Goal: Contribute content: Add original content to the website for others to see

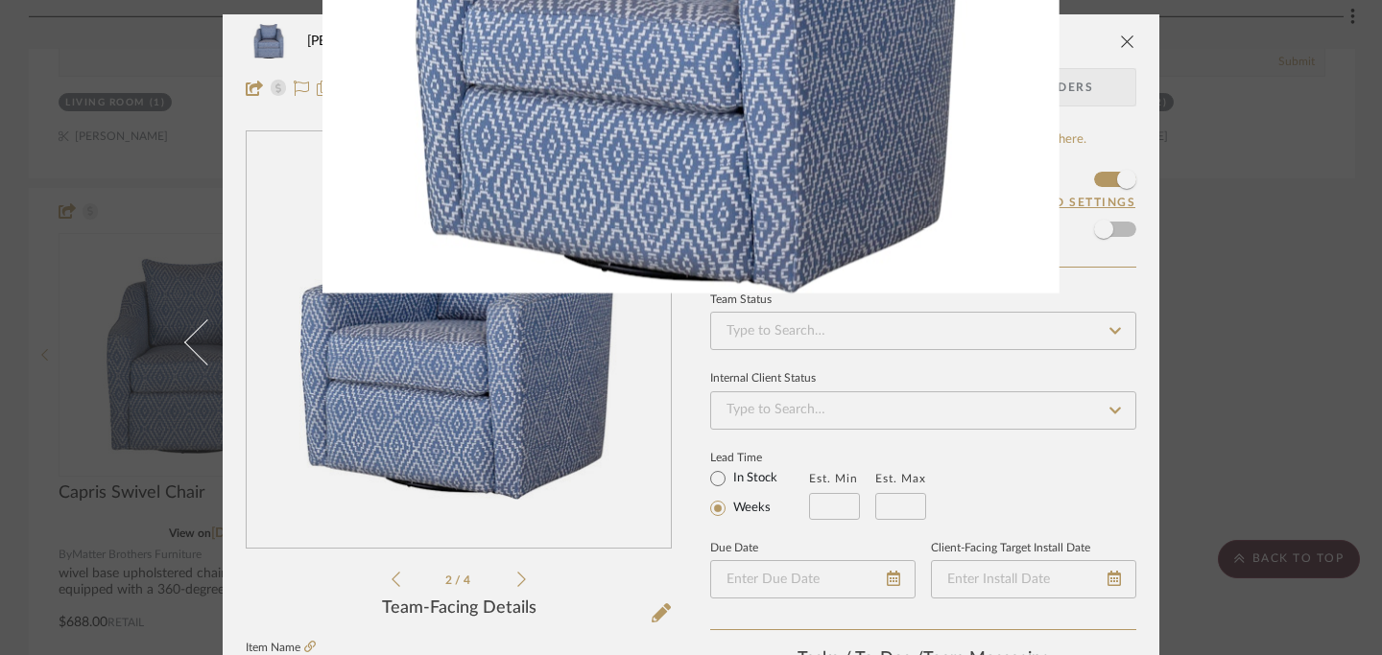
click at [1044, 59] on img at bounding box center [690, 17] width 737 height 553
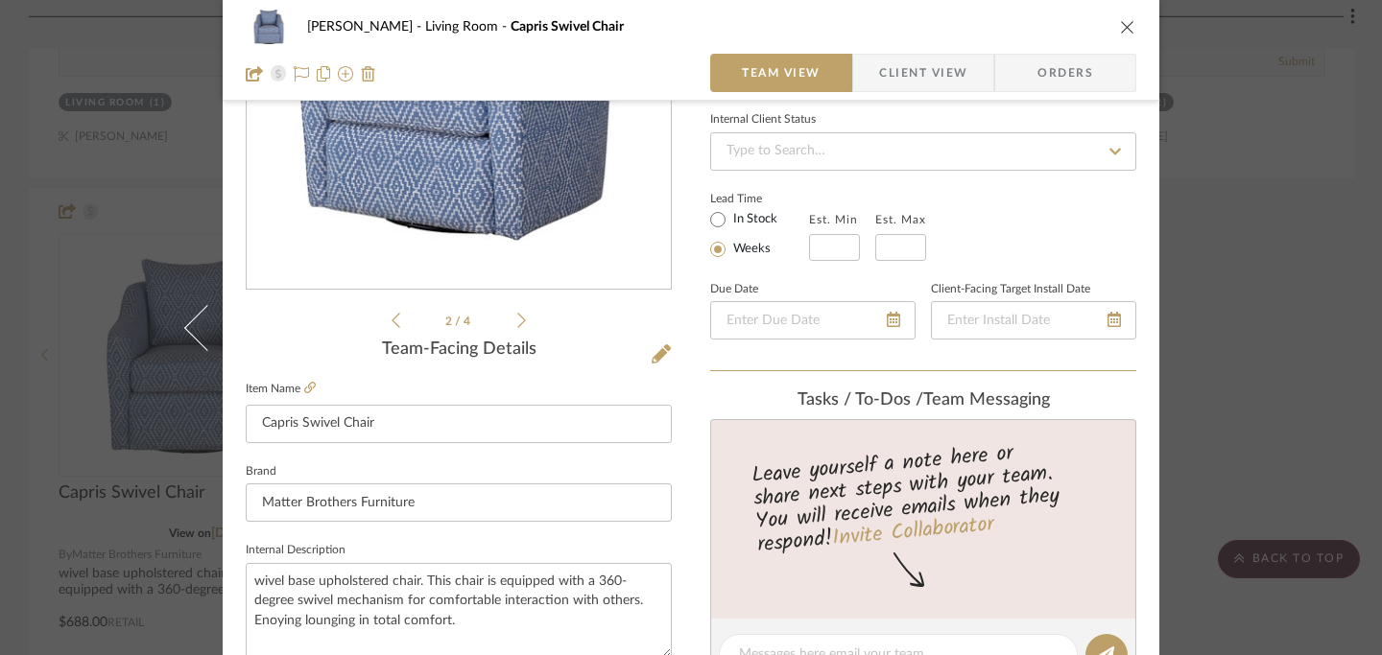
scroll to position [272, 0]
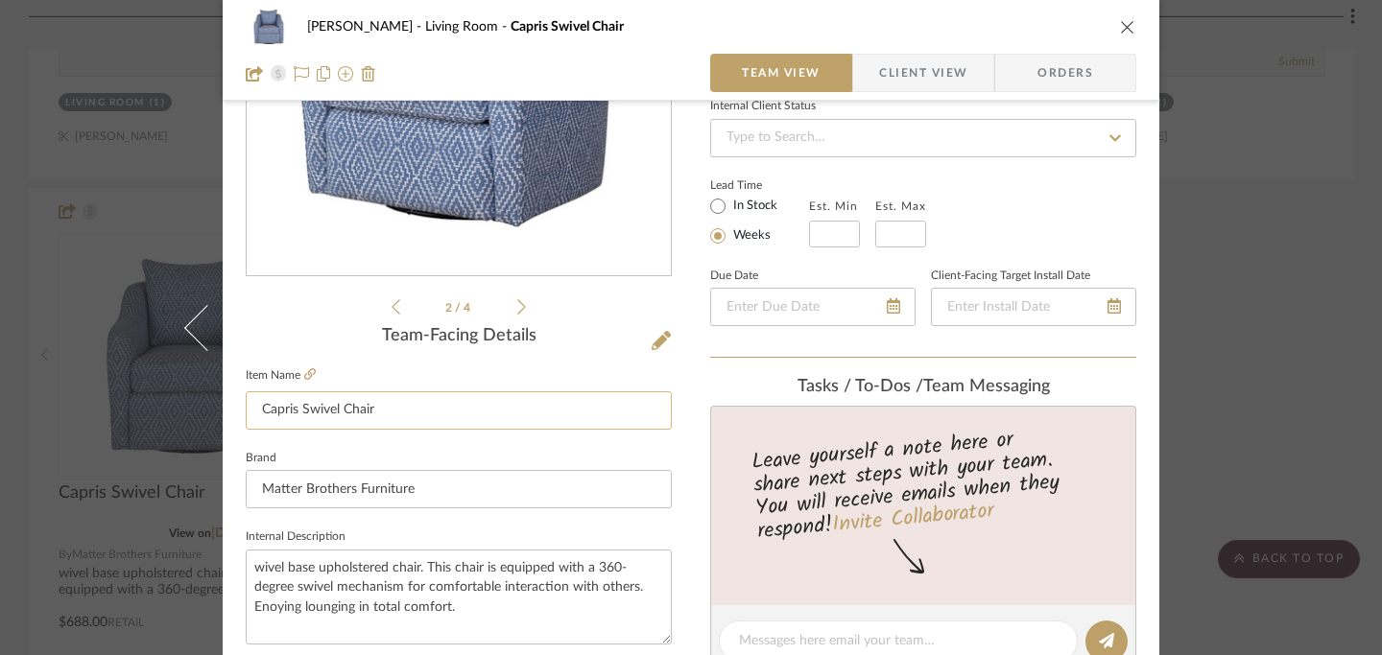
drag, startPoint x: 255, startPoint y: 409, endPoint x: 373, endPoint y: 416, distance: 118.3
click at [373, 416] on input "Capris Swivel Chair" at bounding box center [459, 410] width 426 height 38
click at [1120, 33] on icon "close" at bounding box center [1127, 26] width 15 height 15
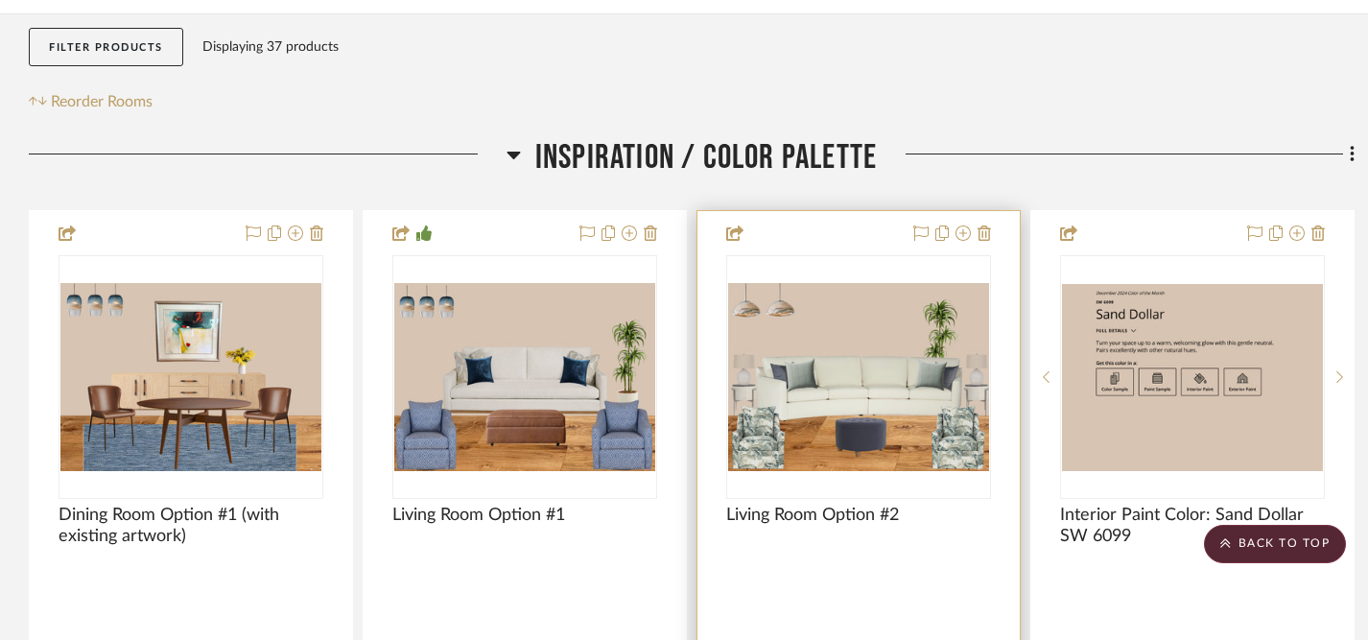
scroll to position [313, 0]
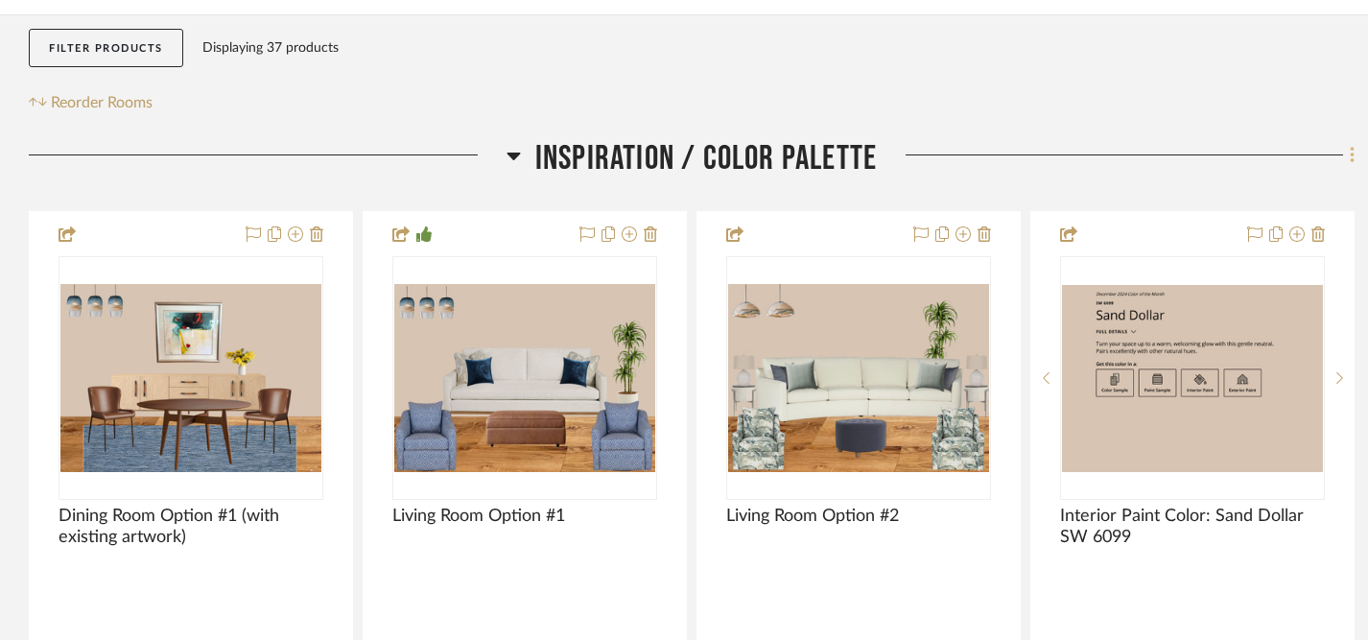
click at [1353, 157] on icon at bounding box center [1352, 155] width 4 height 16
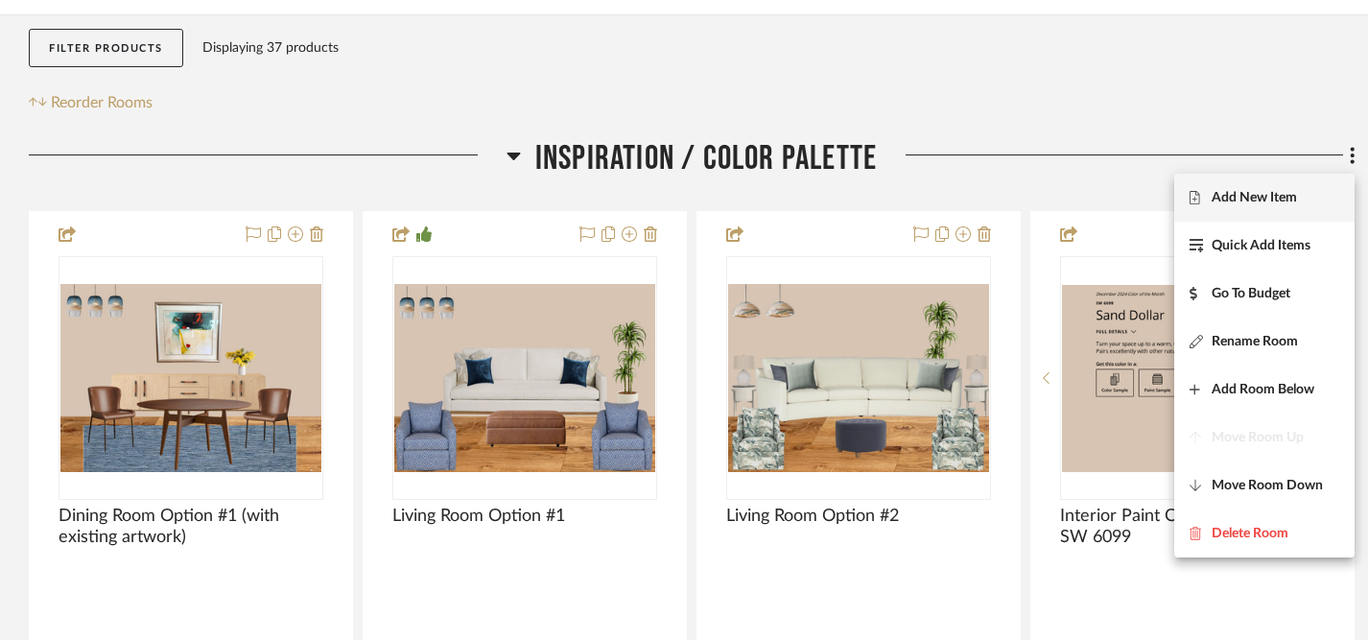
click at [1255, 196] on span "Add New Item" at bounding box center [1254, 197] width 85 height 16
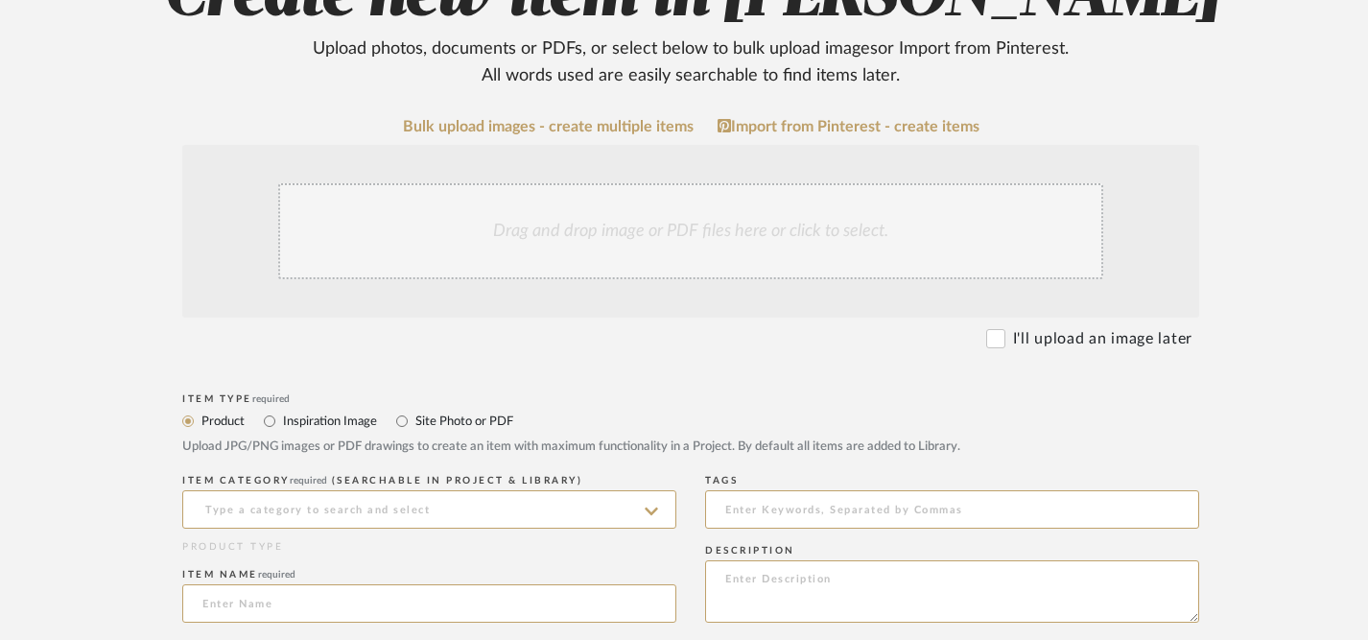
scroll to position [279, 0]
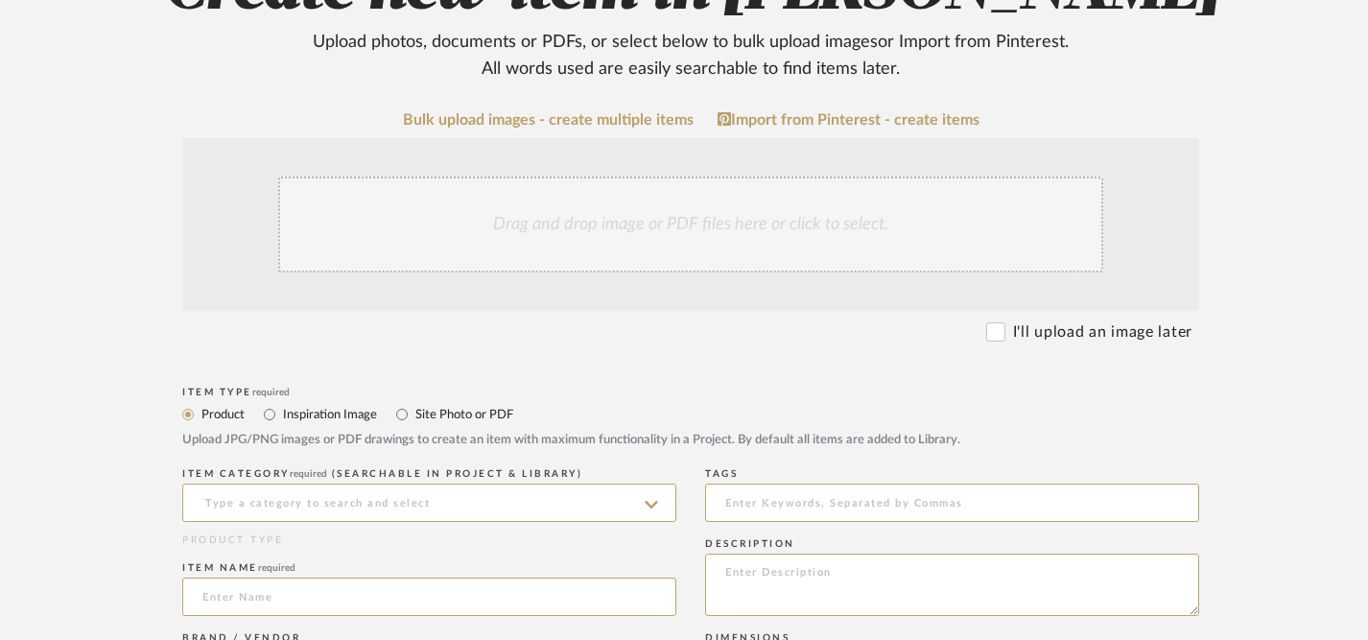
click at [698, 228] on div "Drag and drop image or PDF files here or click to select." at bounding box center [690, 225] width 825 height 96
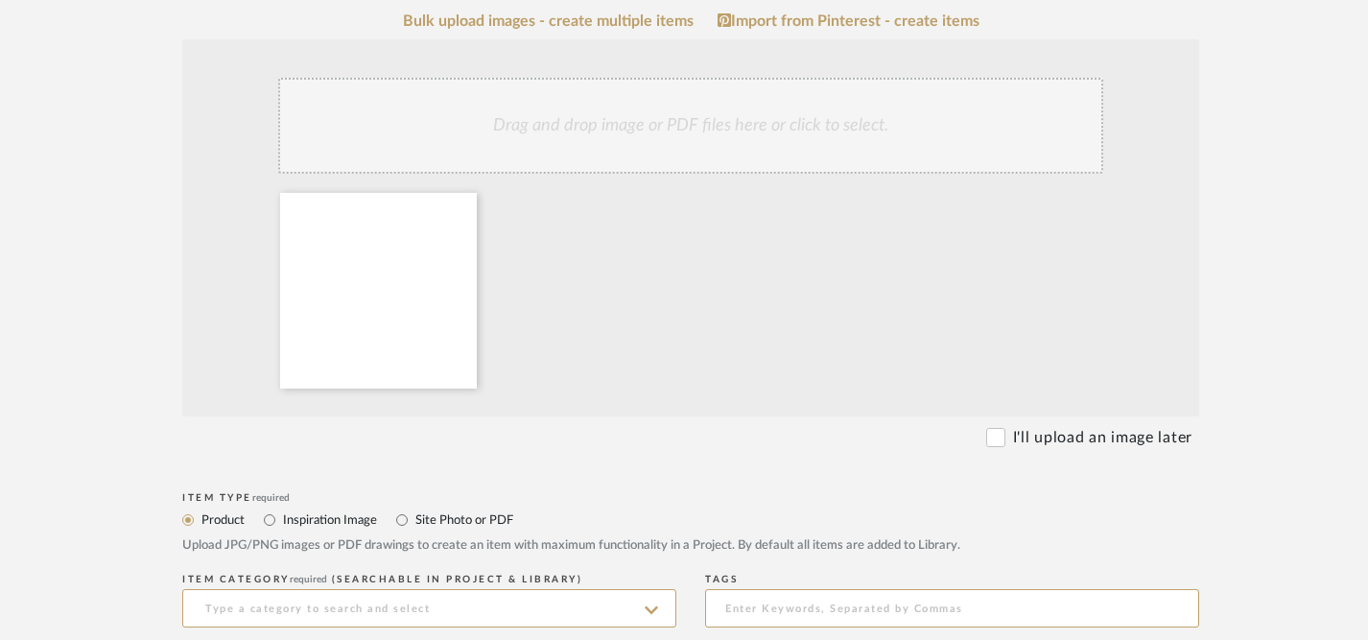
scroll to position [386, 0]
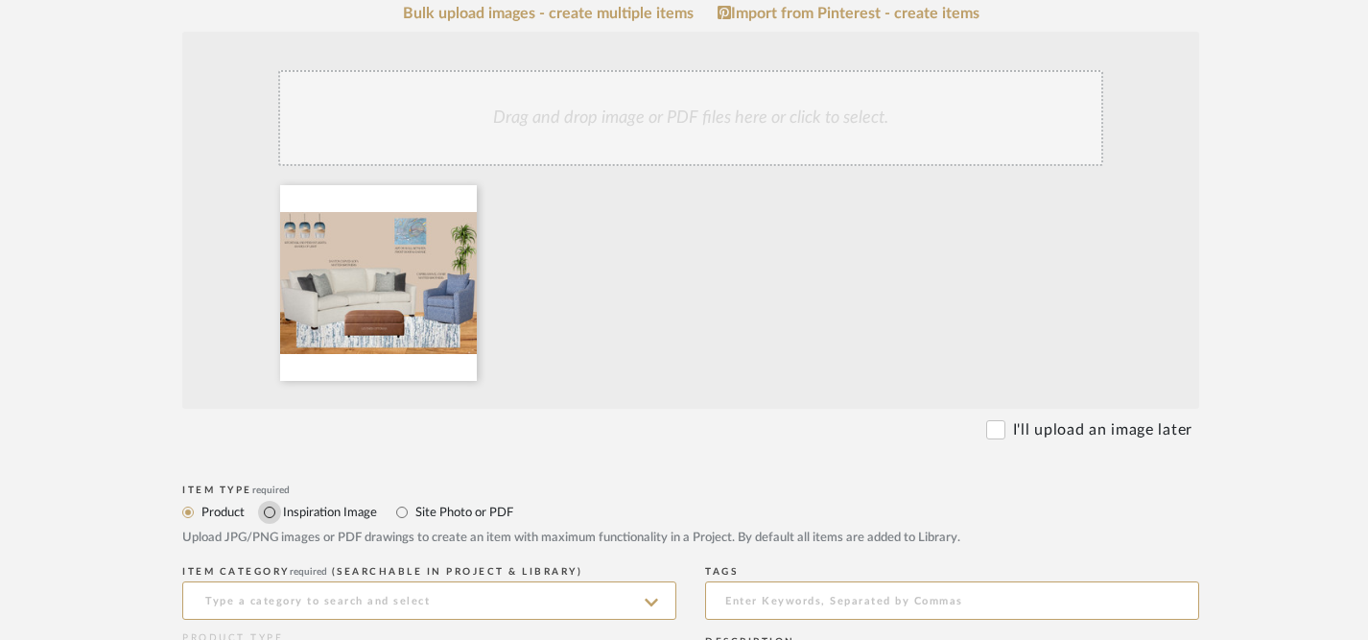
click at [272, 509] on input "Inspiration Image" at bounding box center [269, 512] width 23 height 23
radio input "true"
click at [348, 602] on input at bounding box center [429, 600] width 494 height 38
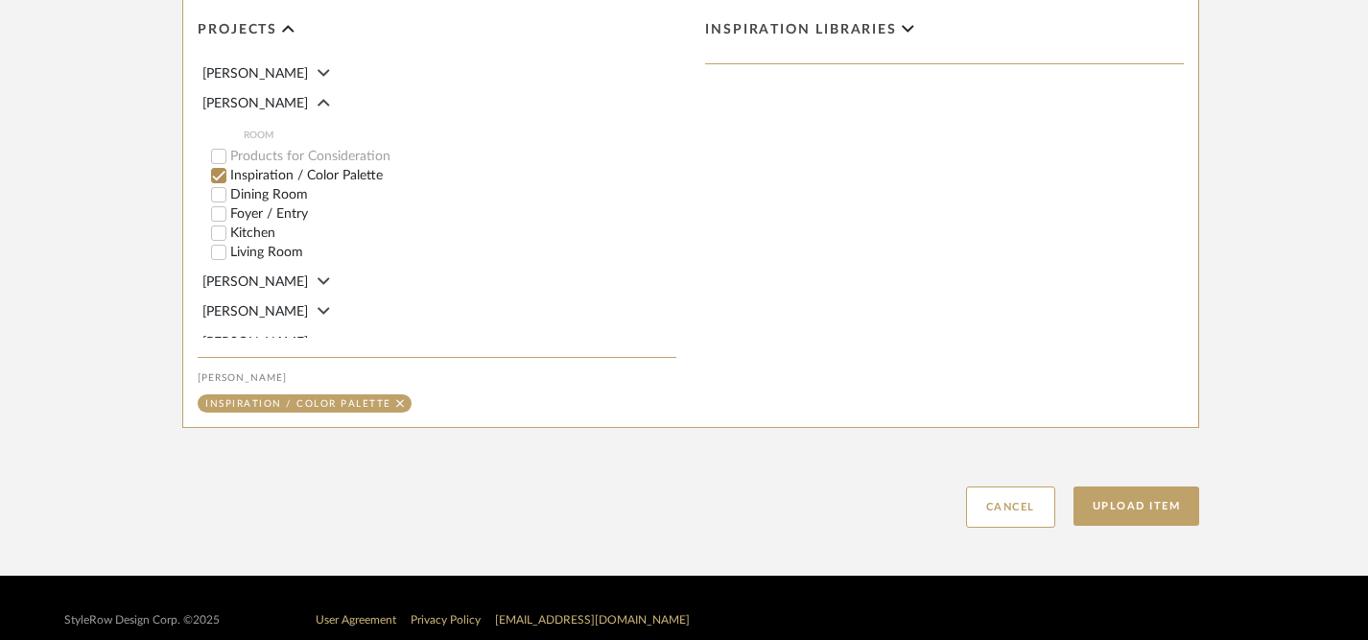
scroll to position [1136, 0]
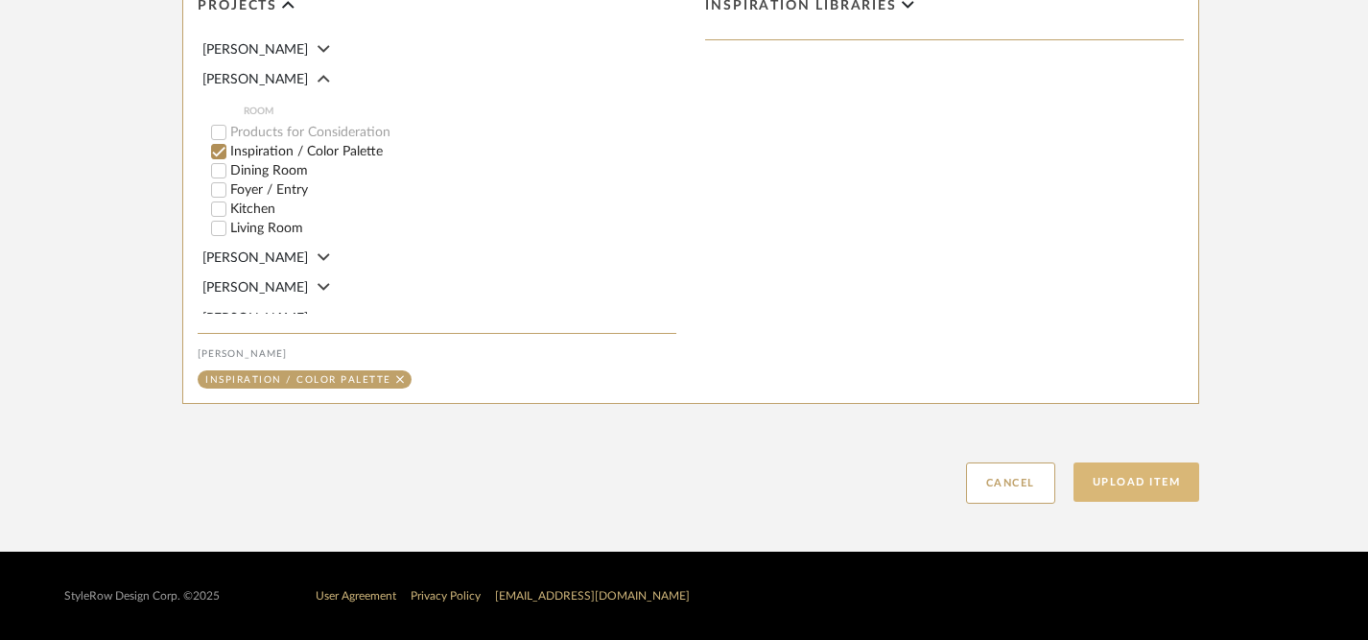
type input "Living Room Option #2"
click at [1146, 486] on button "Upload Item" at bounding box center [1137, 481] width 127 height 39
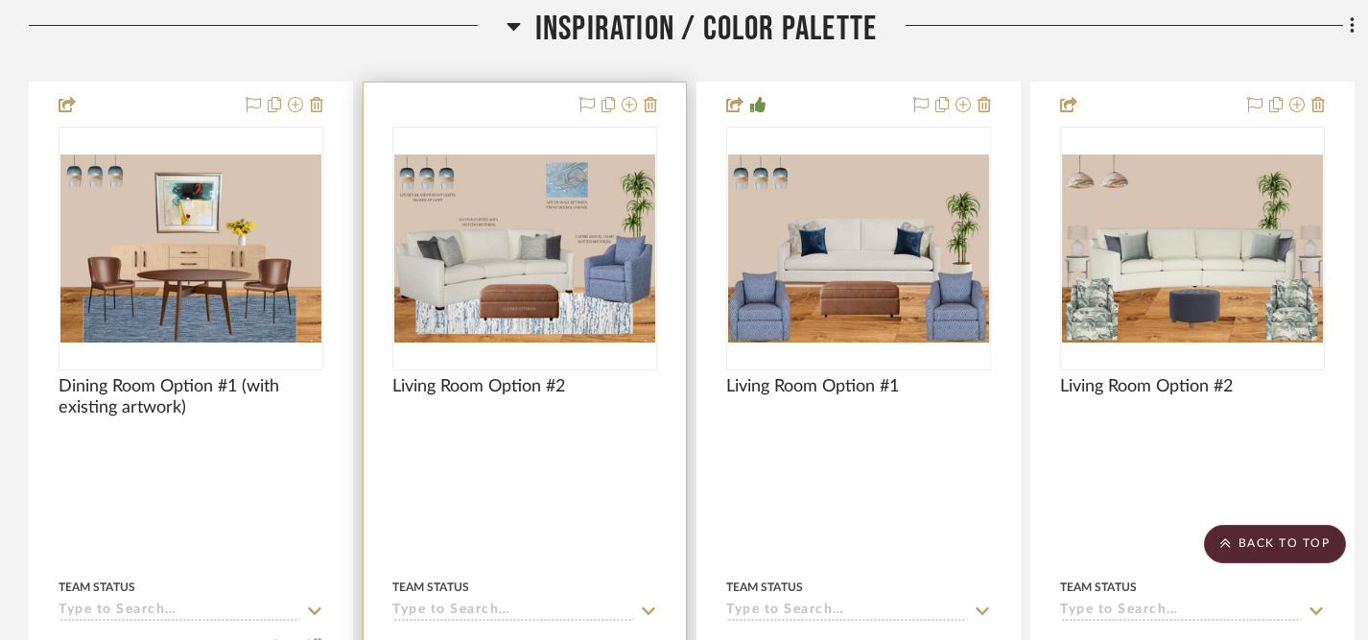
scroll to position [442, 13]
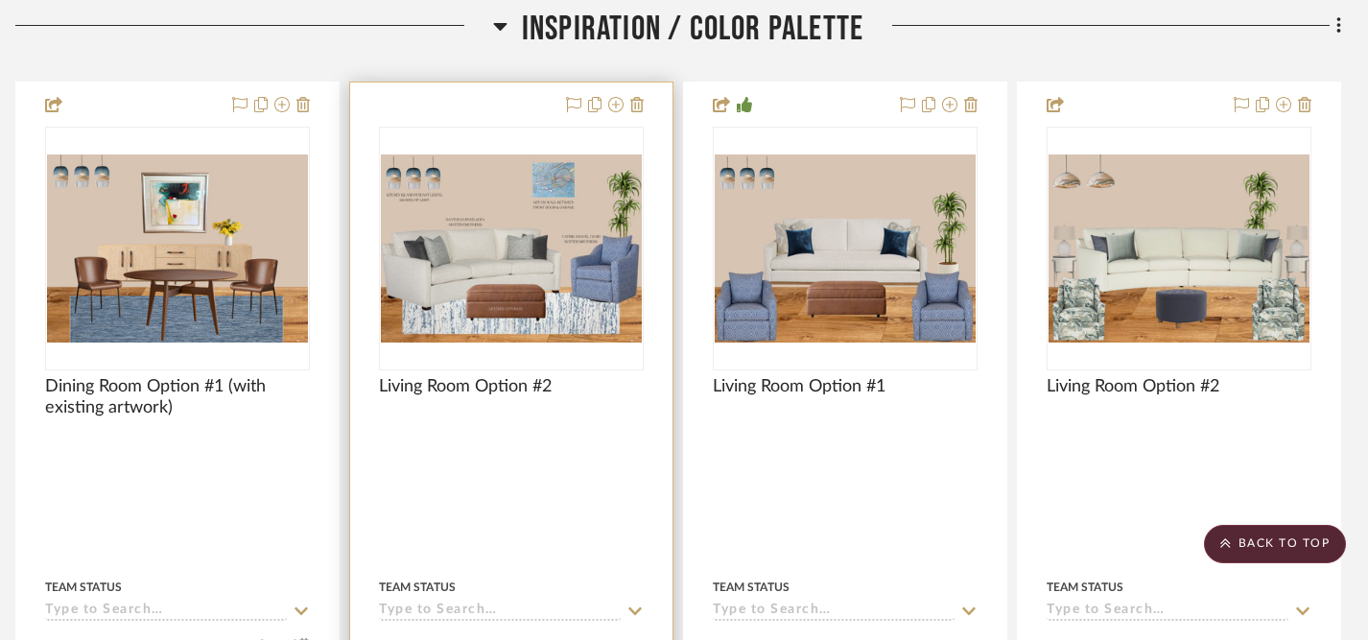
click at [563, 393] on div "Living Room Option #2" at bounding box center [511, 397] width 265 height 42
click at [526, 384] on span "Living Room Option #2" at bounding box center [465, 386] width 173 height 21
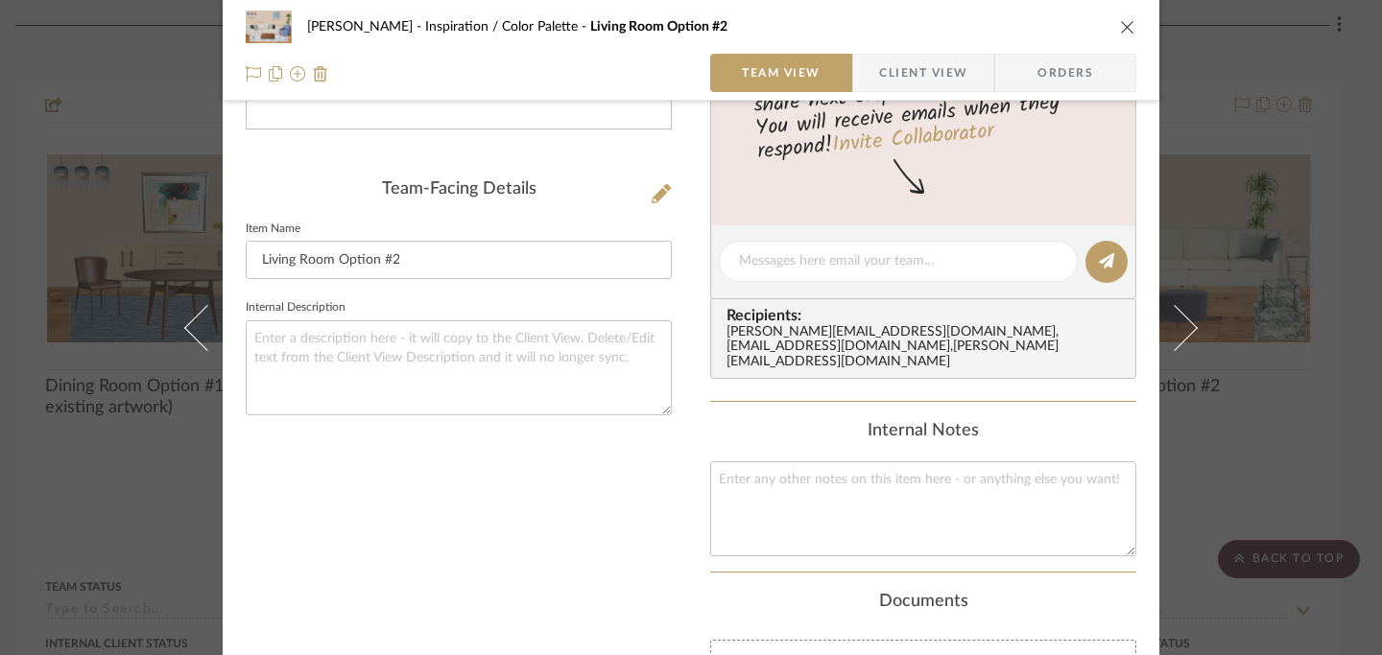
scroll to position [472, 0]
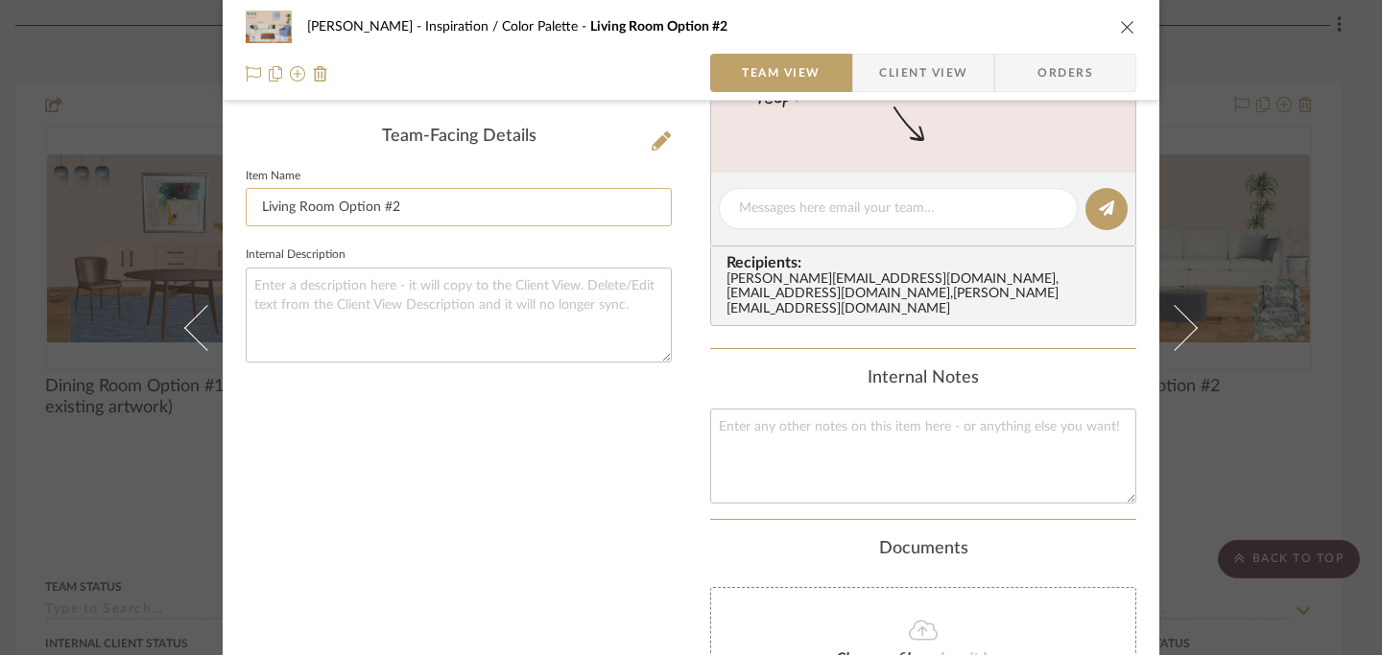
click at [391, 210] on input "Living Room Option #2" at bounding box center [459, 207] width 426 height 38
type input "Living Room Option #1"
click at [1120, 28] on icon "close" at bounding box center [1127, 26] width 15 height 15
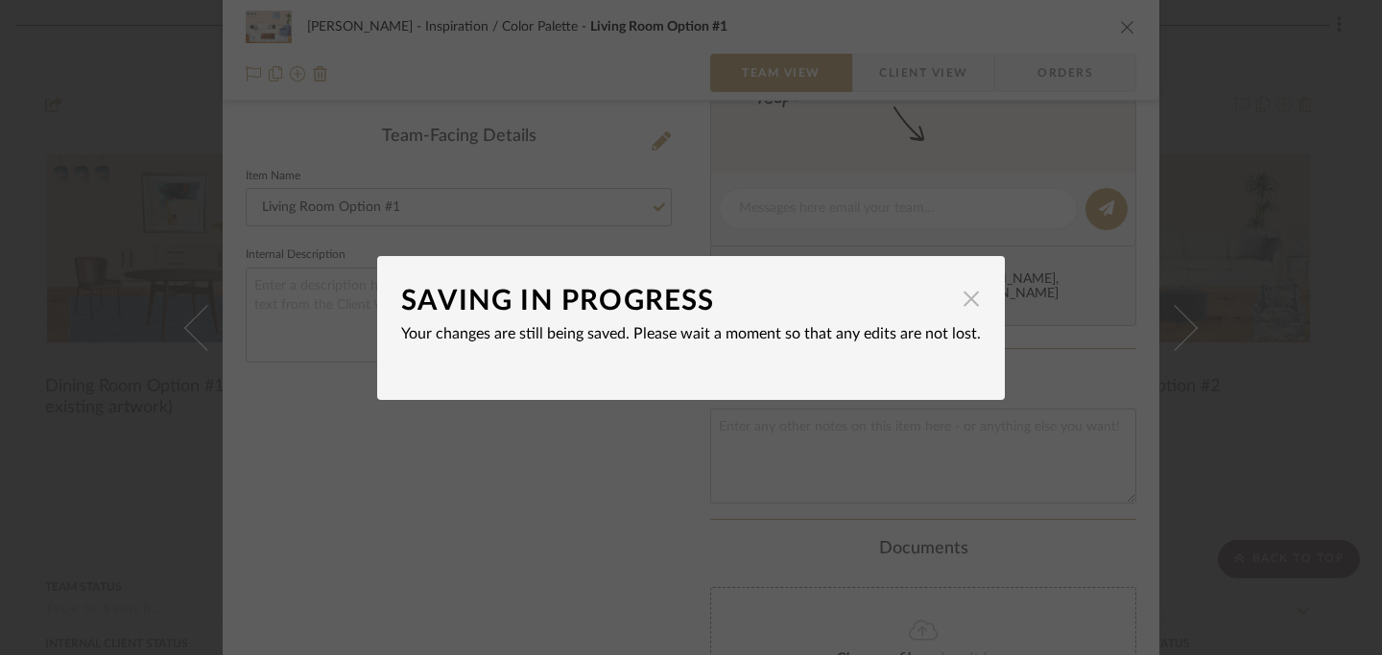
click at [962, 304] on span "button" at bounding box center [971, 299] width 38 height 38
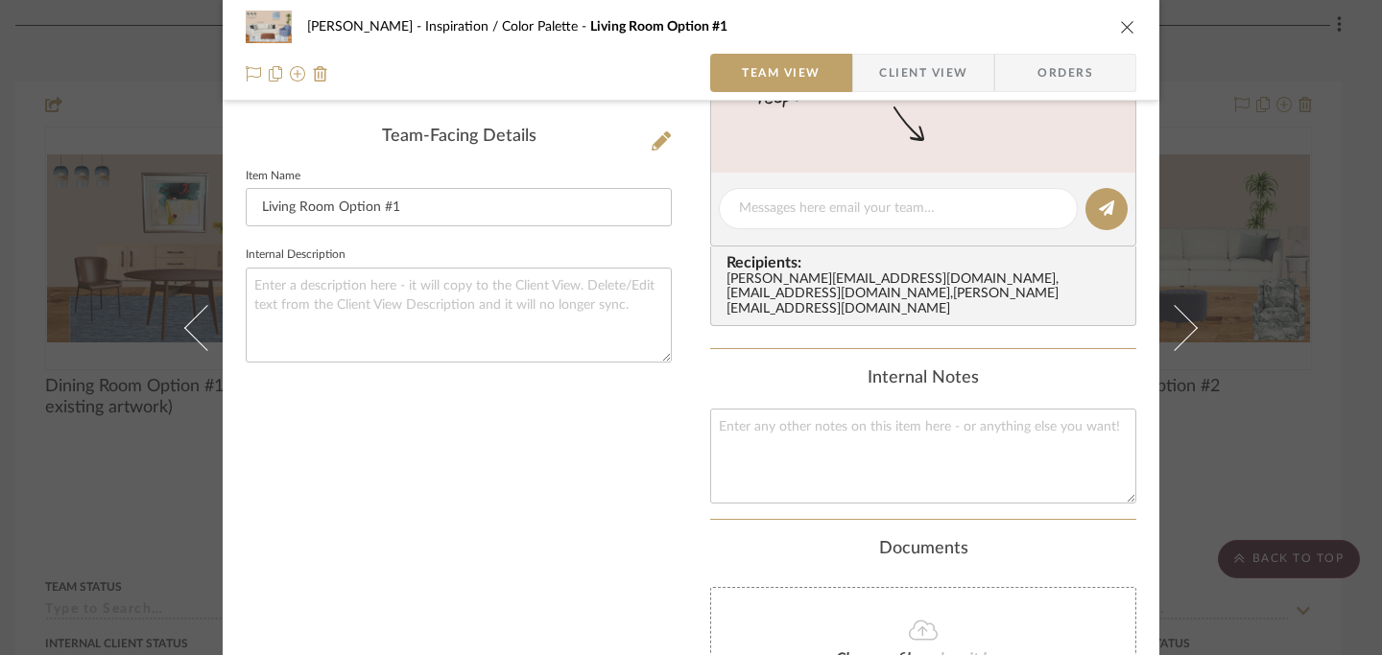
click at [1120, 26] on icon "close" at bounding box center [1127, 26] width 15 height 15
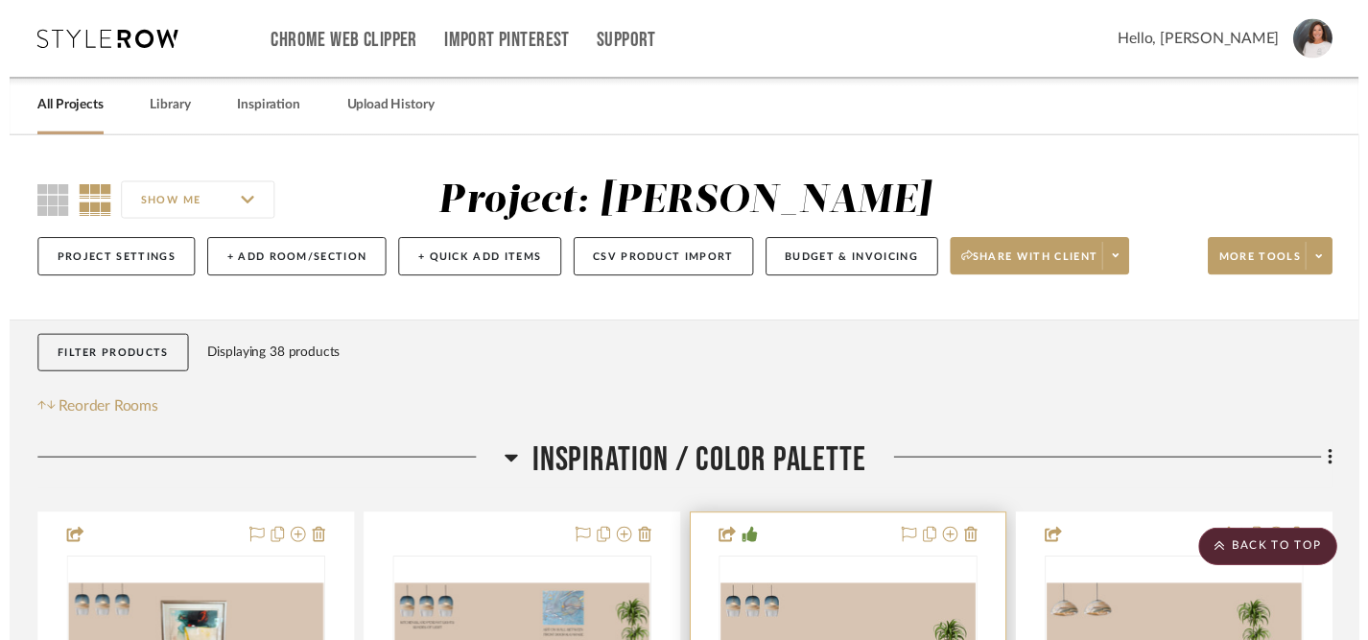
scroll to position [442, 13]
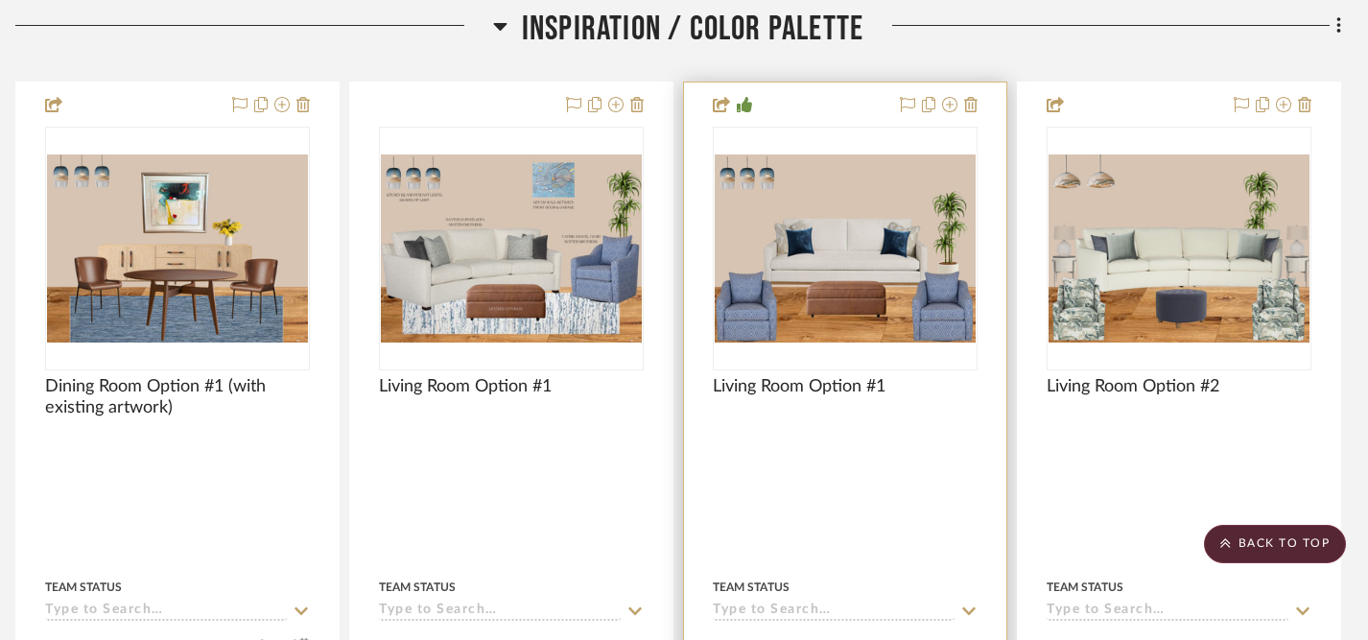
click at [850, 429] on div at bounding box center [845, 426] width 265 height 17
click at [858, 332] on img "0" at bounding box center [845, 248] width 261 height 188
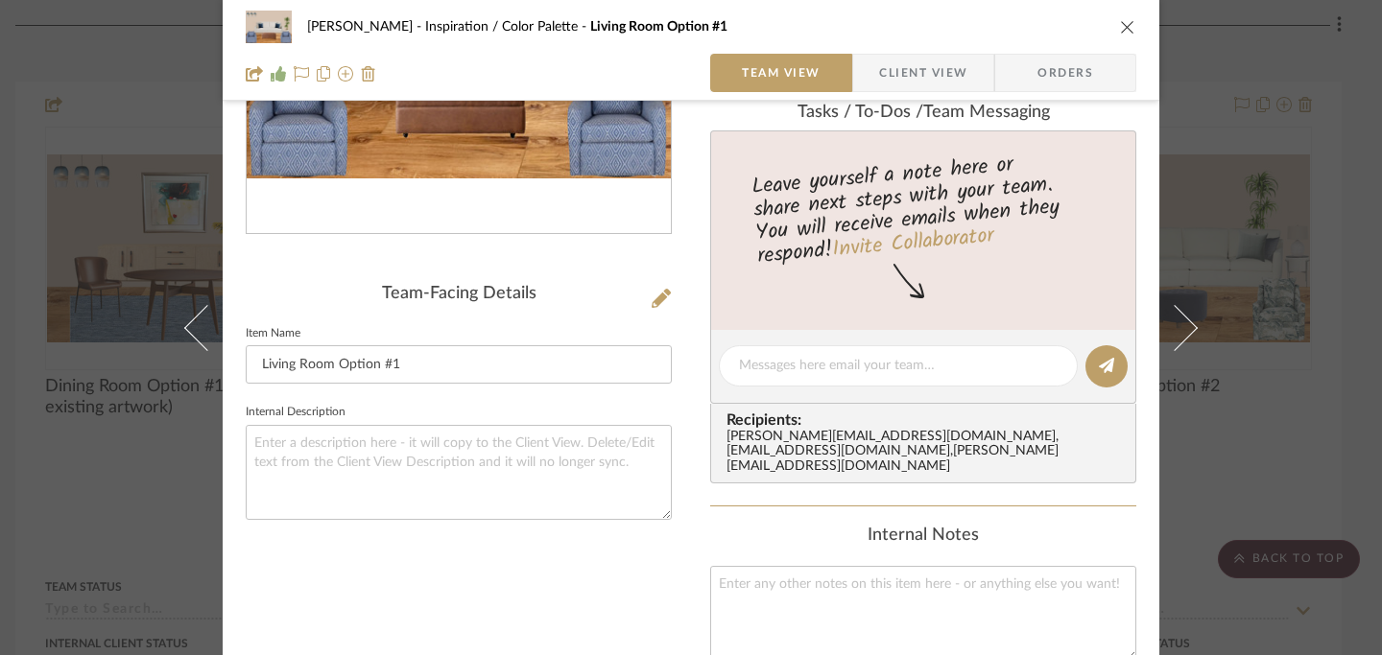
scroll to position [0, 0]
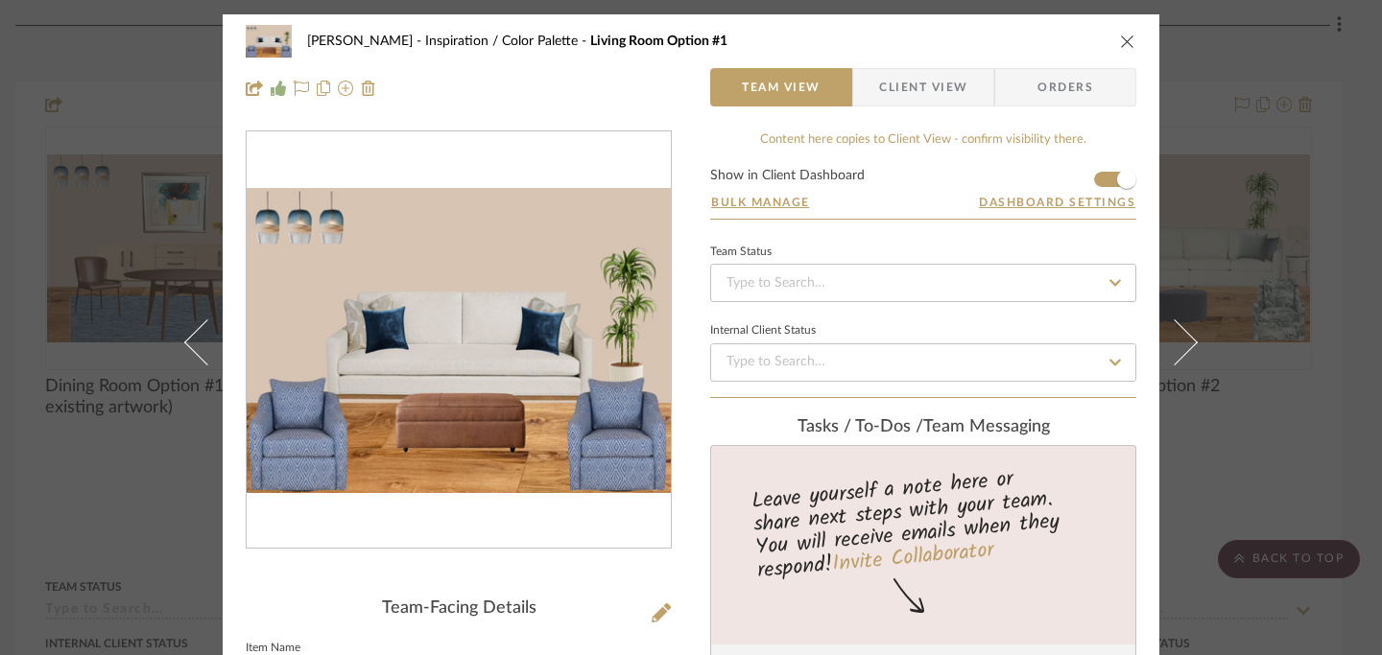
click at [1120, 44] on icon "close" at bounding box center [1127, 41] width 15 height 15
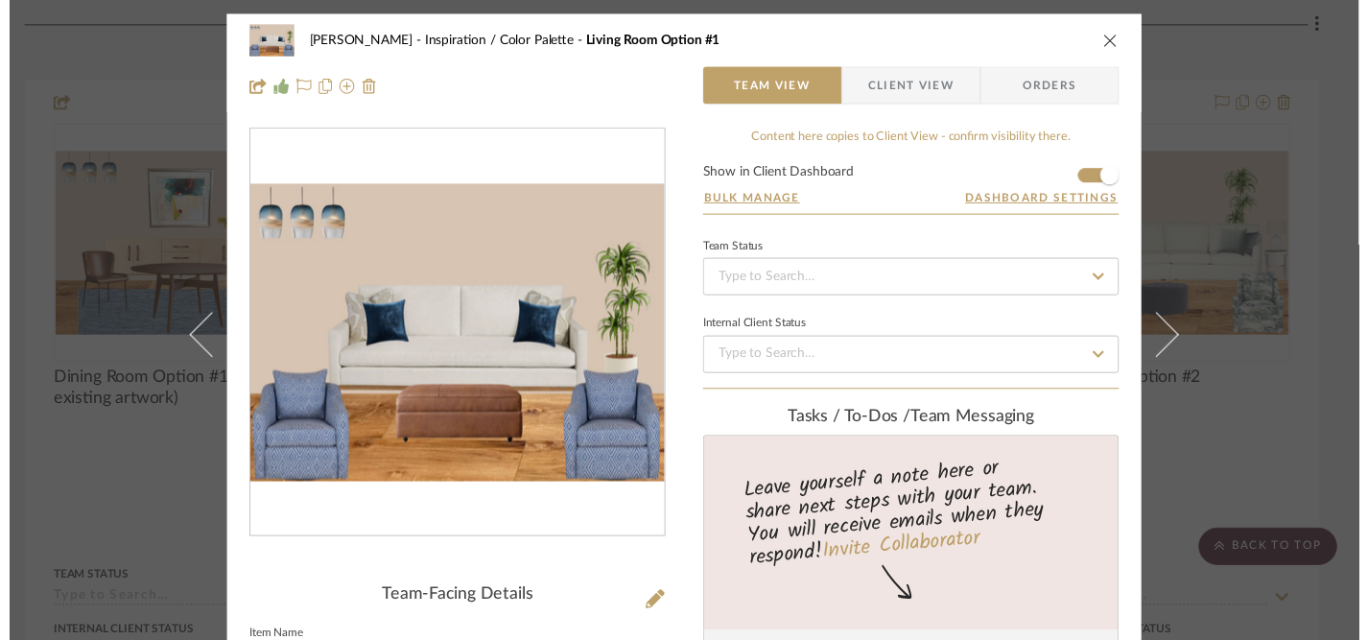
scroll to position [442, 13]
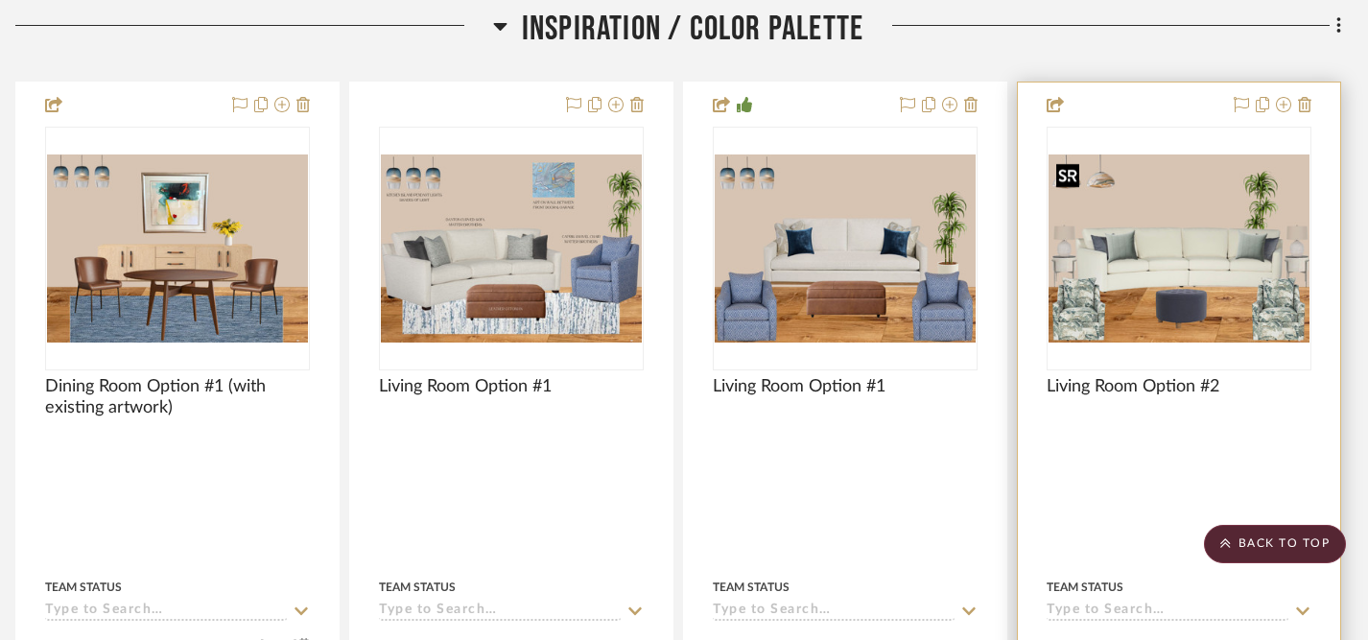
click at [1220, 193] on img "0" at bounding box center [1179, 248] width 261 height 188
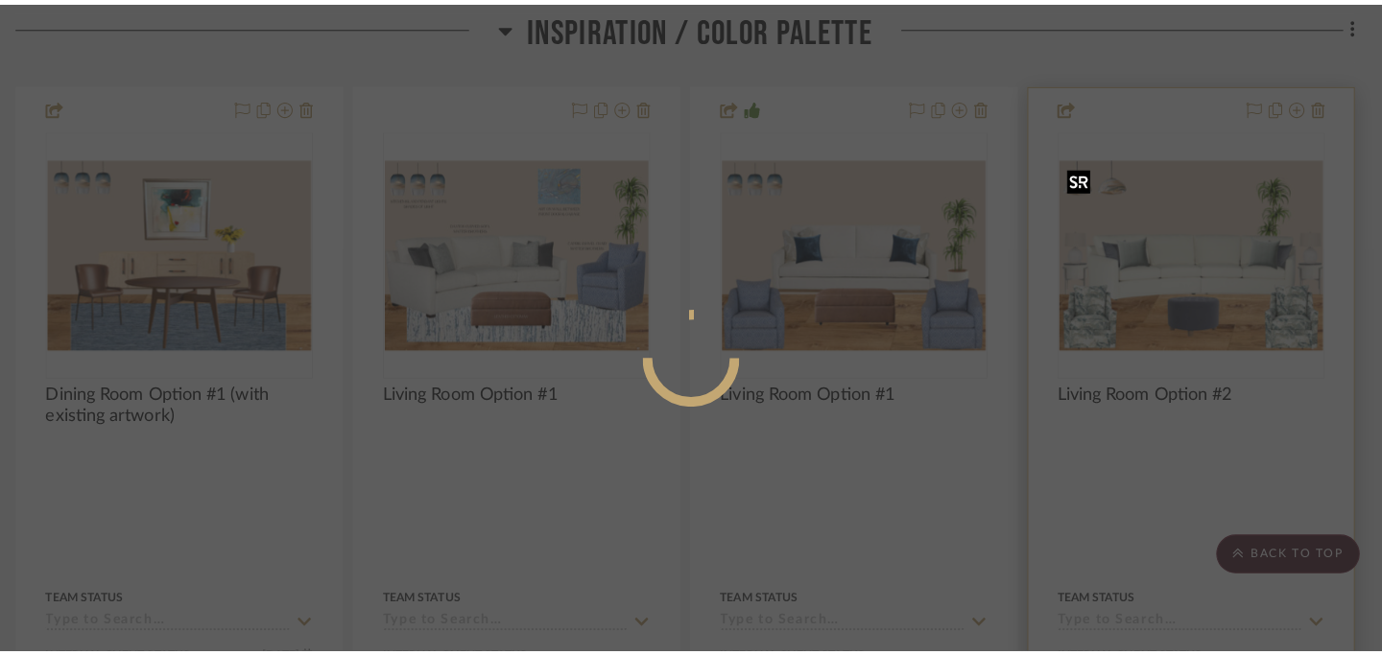
scroll to position [0, 0]
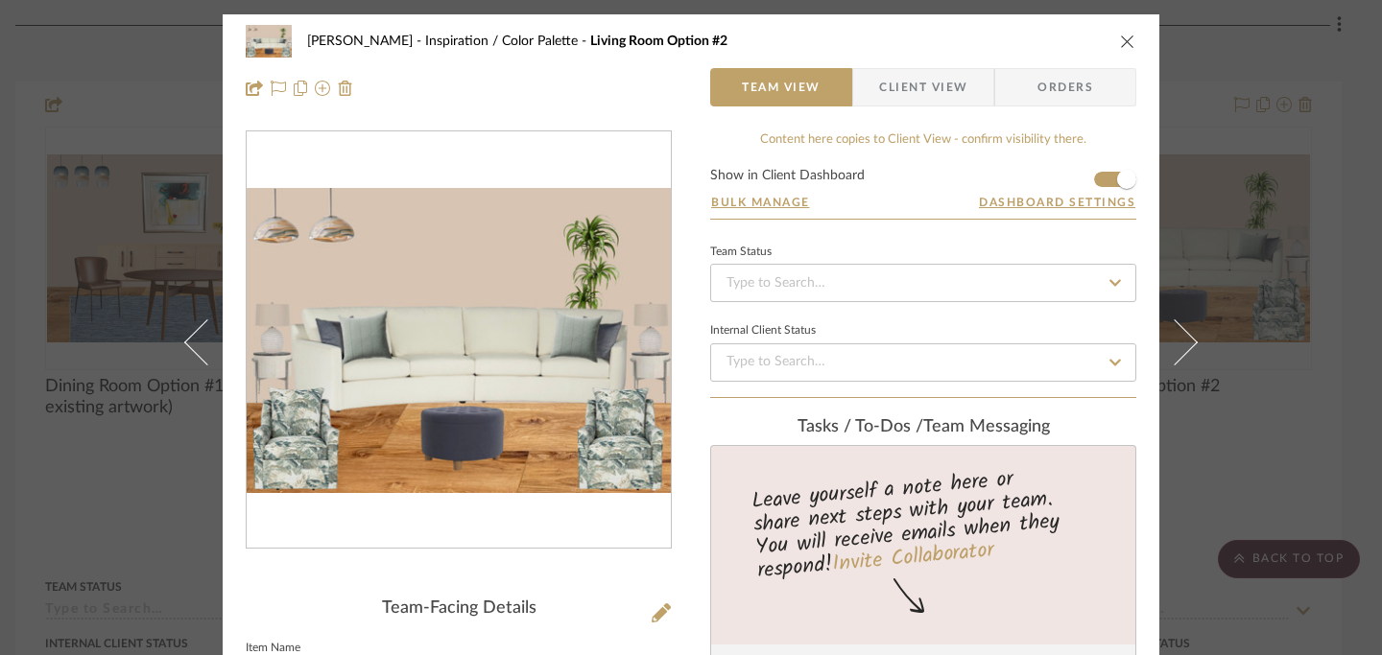
click at [1122, 46] on icon "close" at bounding box center [1127, 41] width 15 height 15
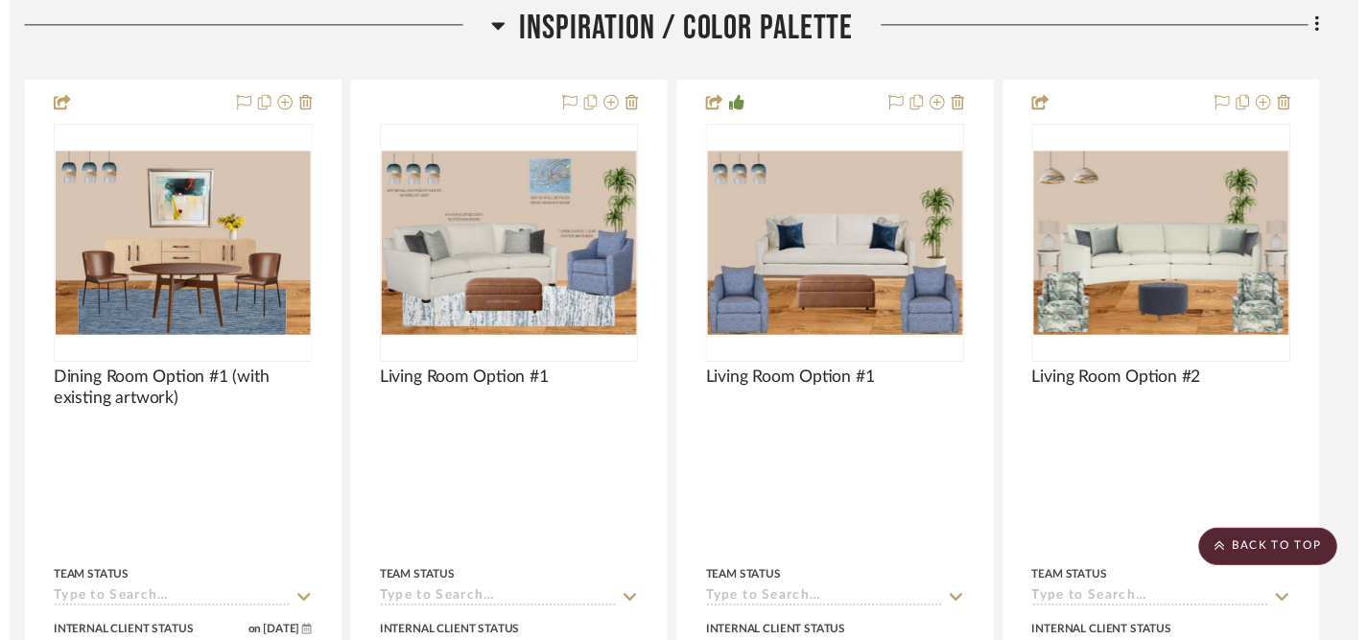
scroll to position [442, 13]
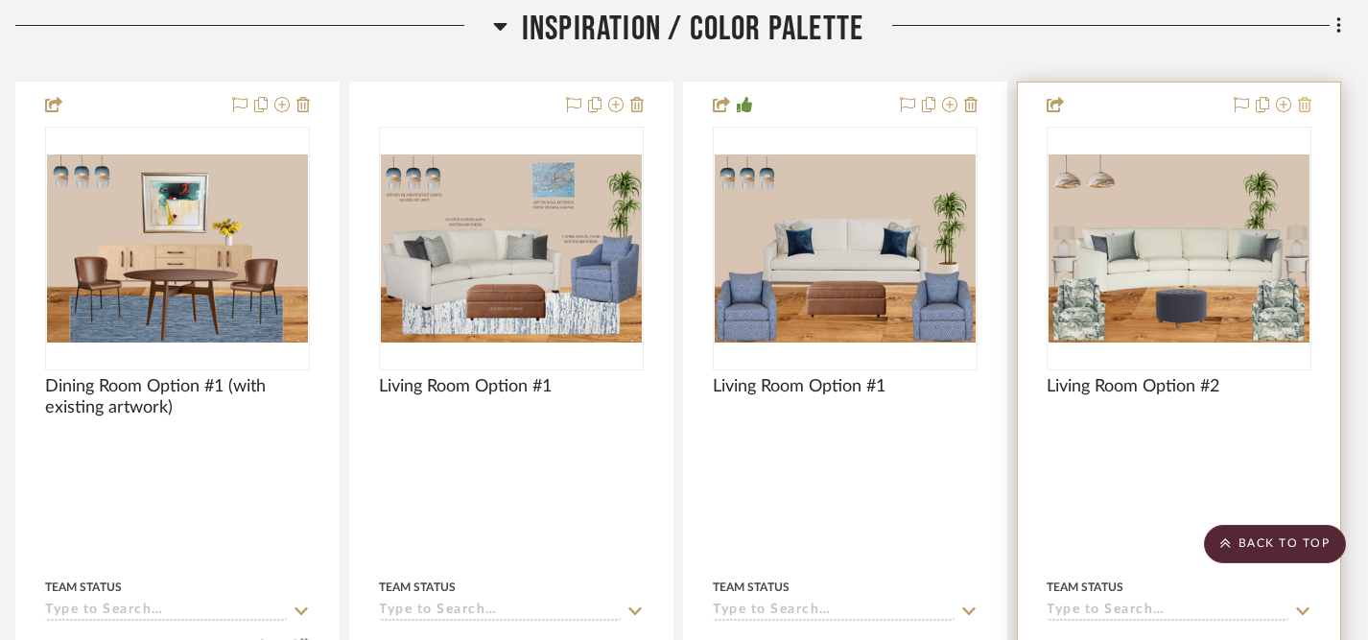
click at [1307, 101] on icon at bounding box center [1304, 104] width 13 height 15
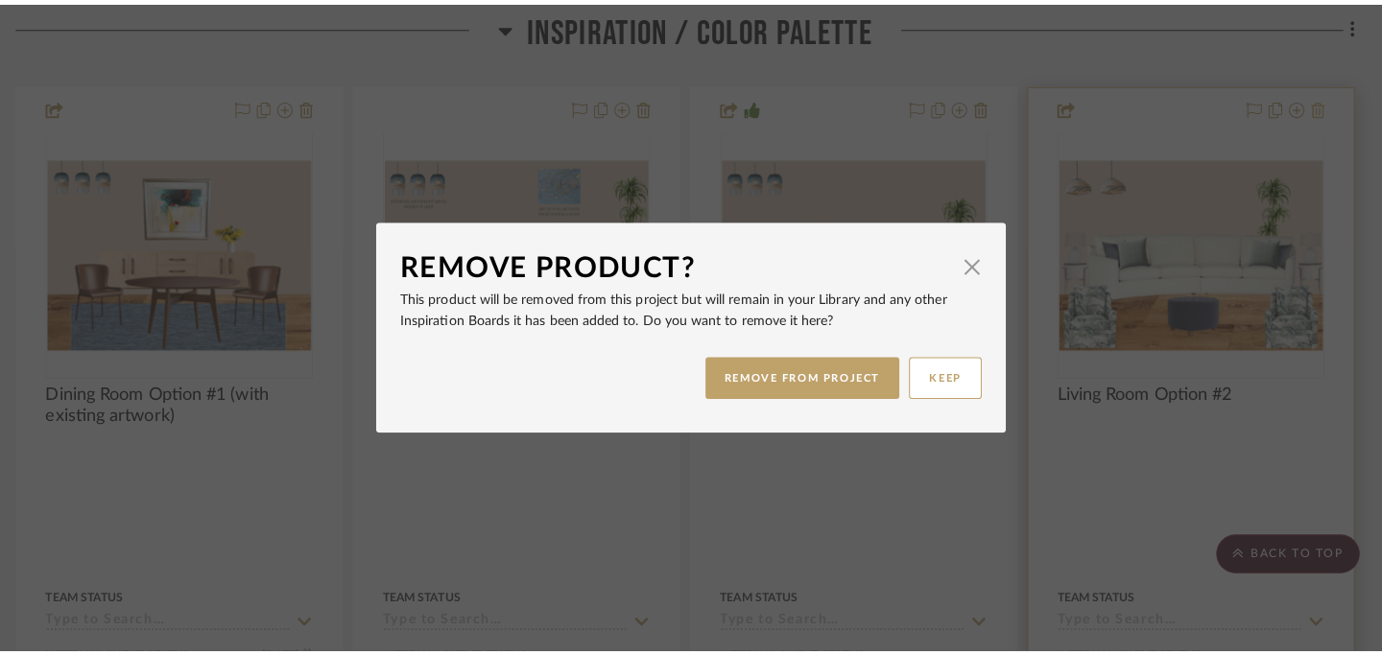
scroll to position [0, 0]
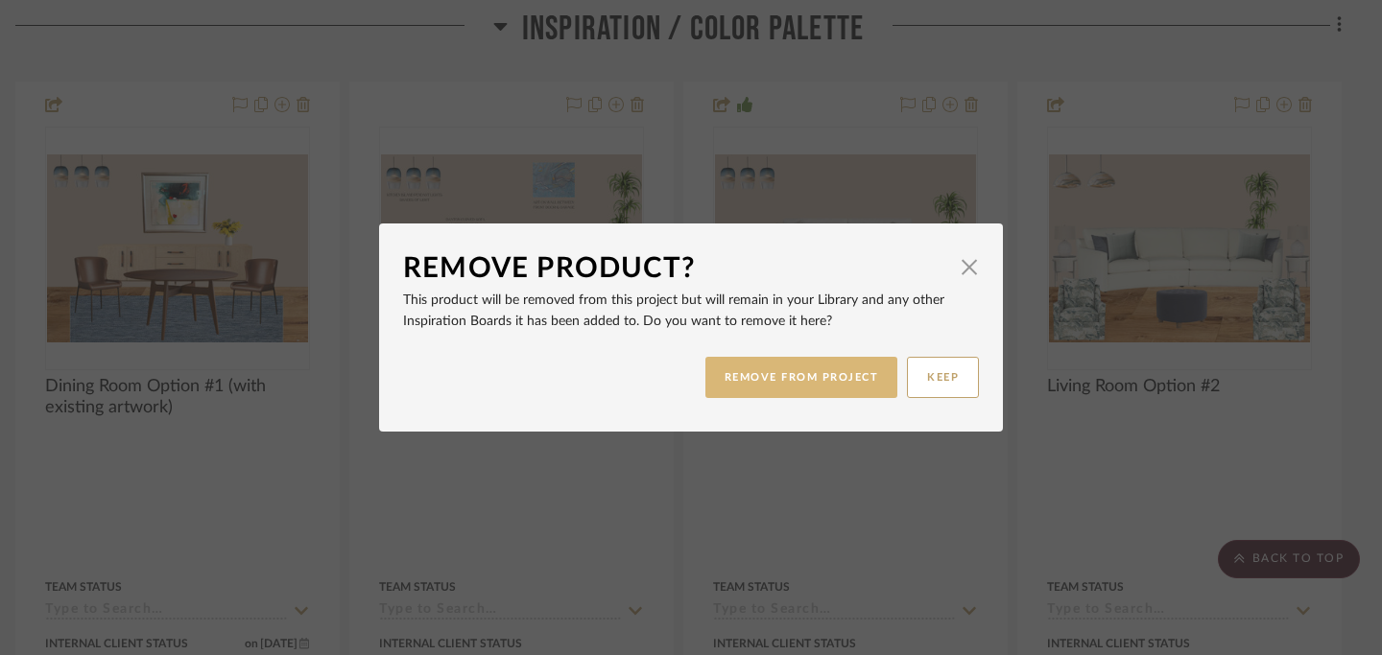
click at [834, 380] on button "REMOVE FROM PROJECT" at bounding box center [801, 377] width 193 height 41
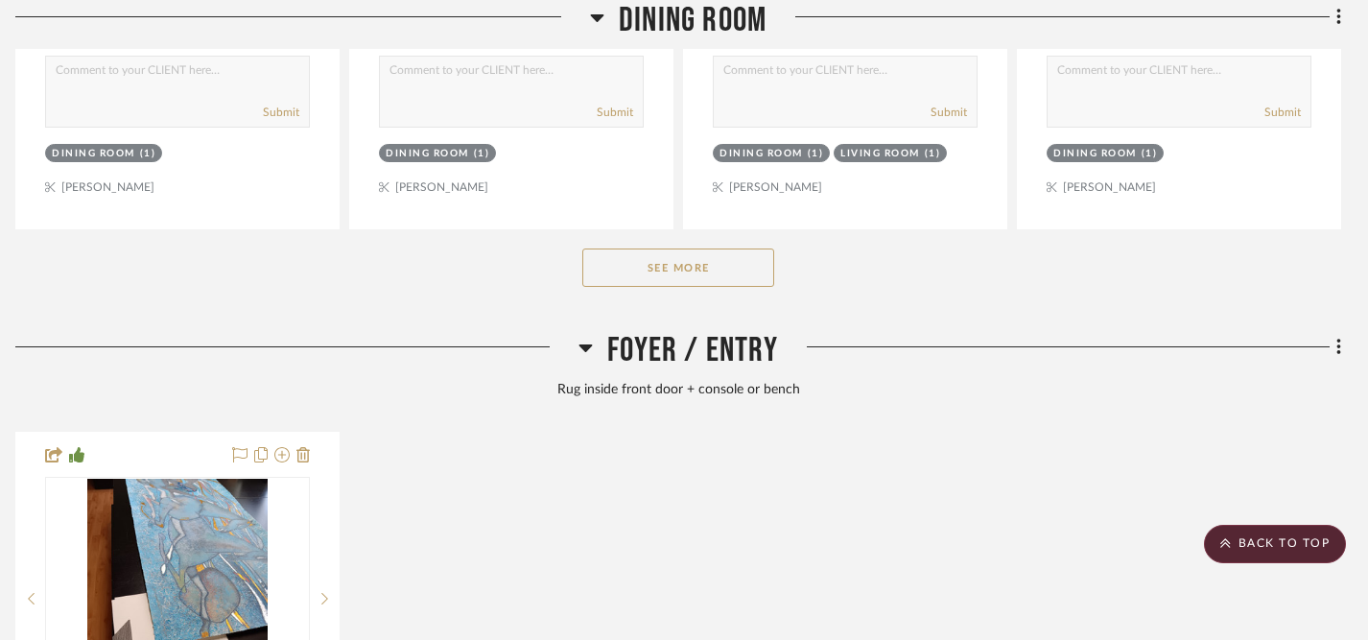
scroll to position [3183, 13]
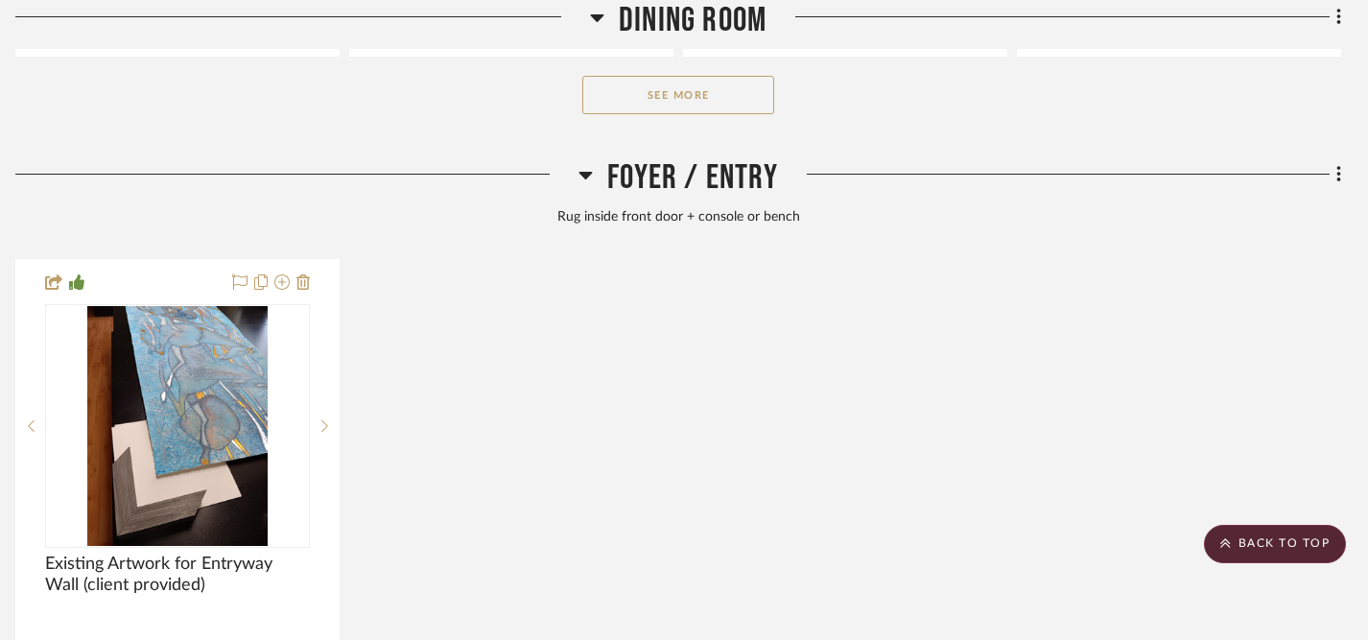
click at [710, 94] on button "See More" at bounding box center [678, 95] width 192 height 38
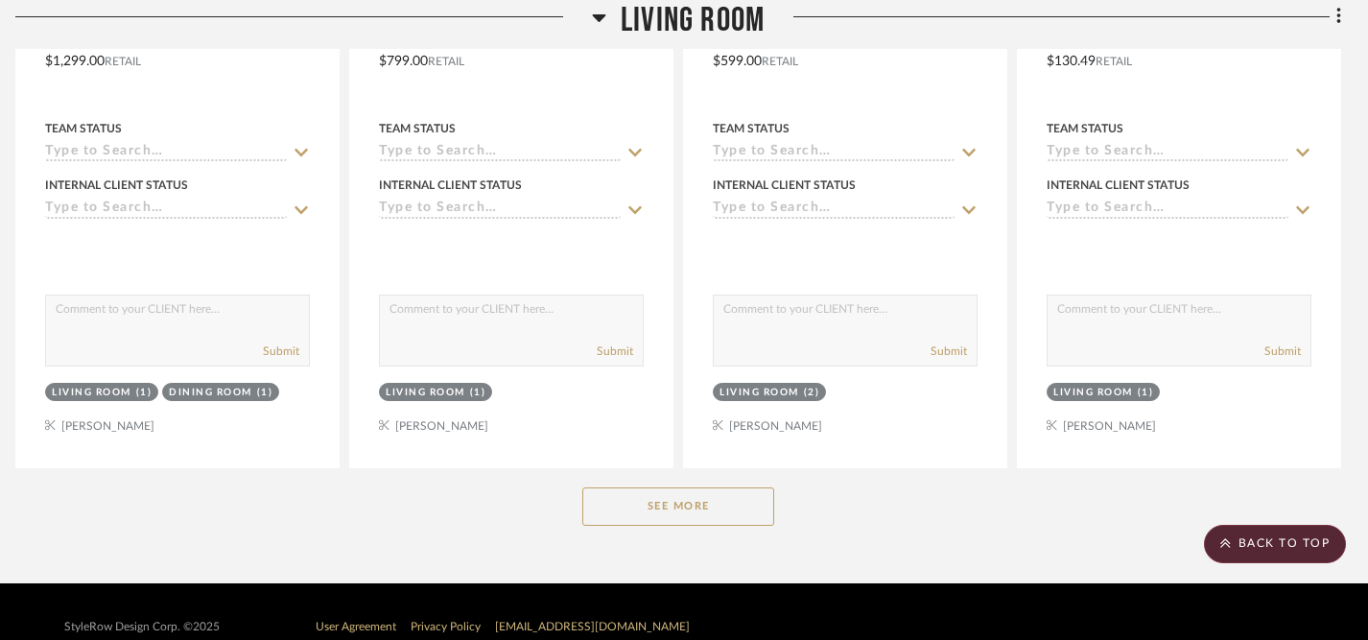
scroll to position [7448, 13]
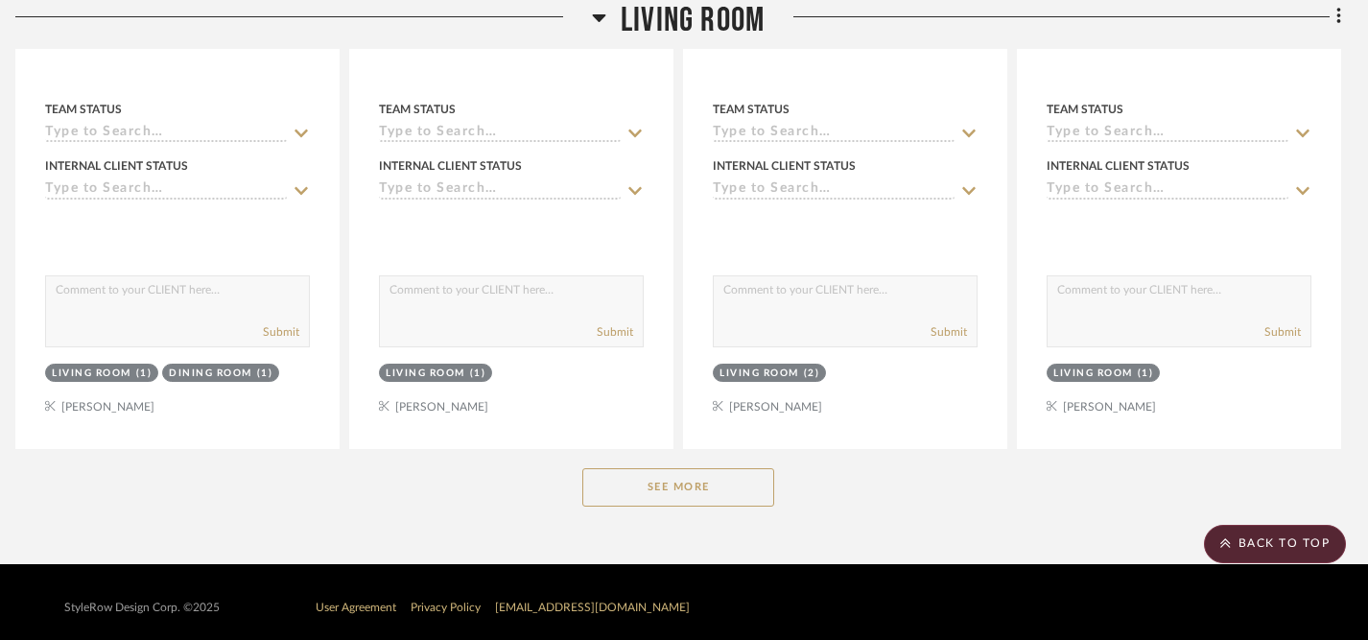
click at [699, 473] on button "See More" at bounding box center [678, 487] width 192 height 38
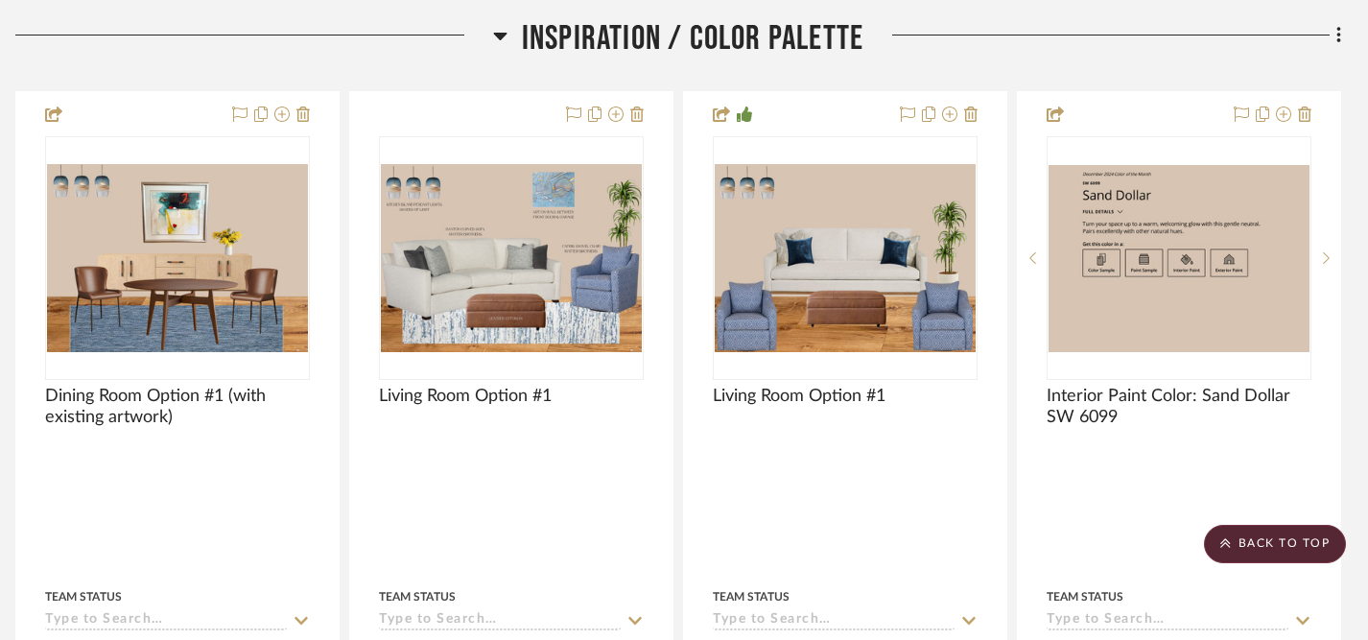
scroll to position [442, 13]
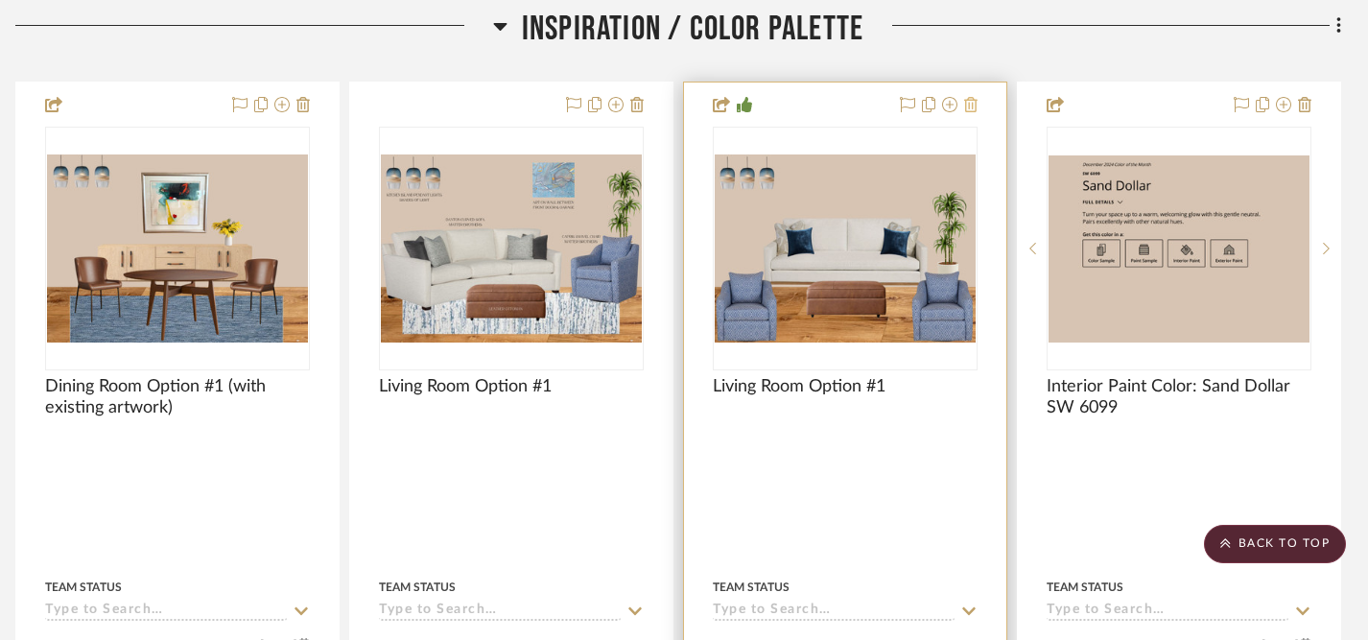
click at [974, 107] on icon at bounding box center [970, 104] width 13 height 15
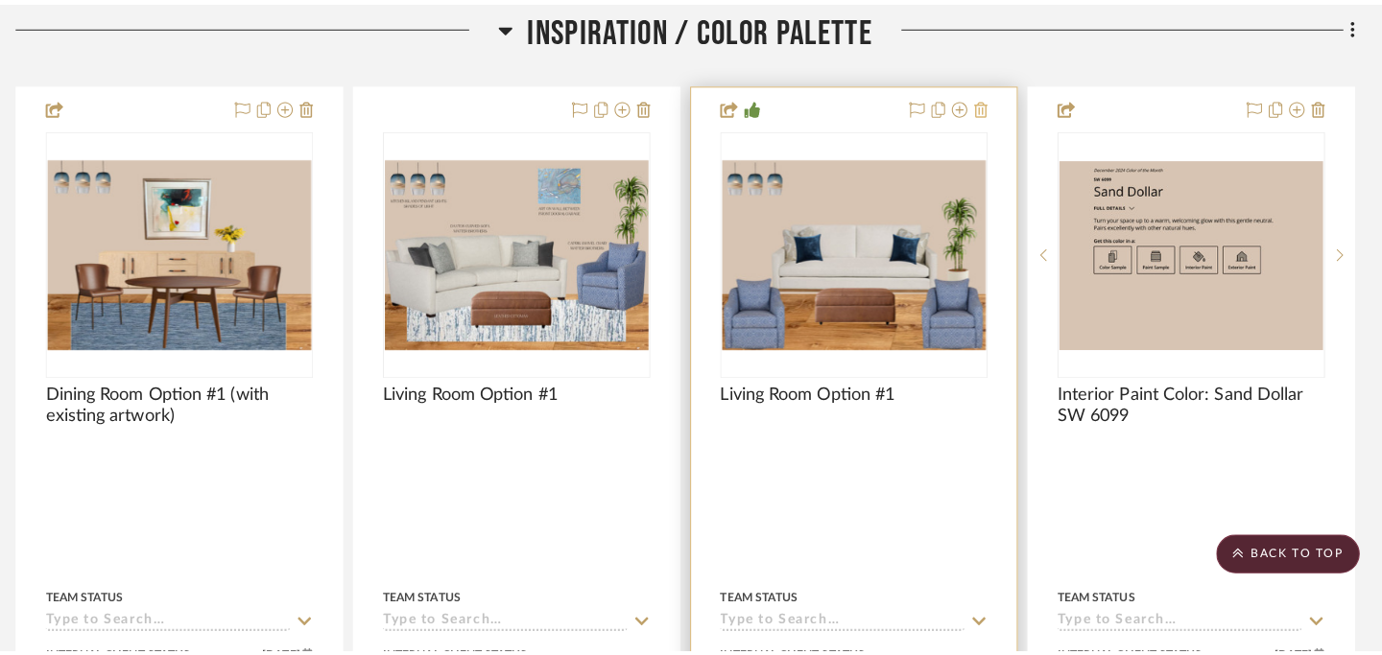
scroll to position [0, 0]
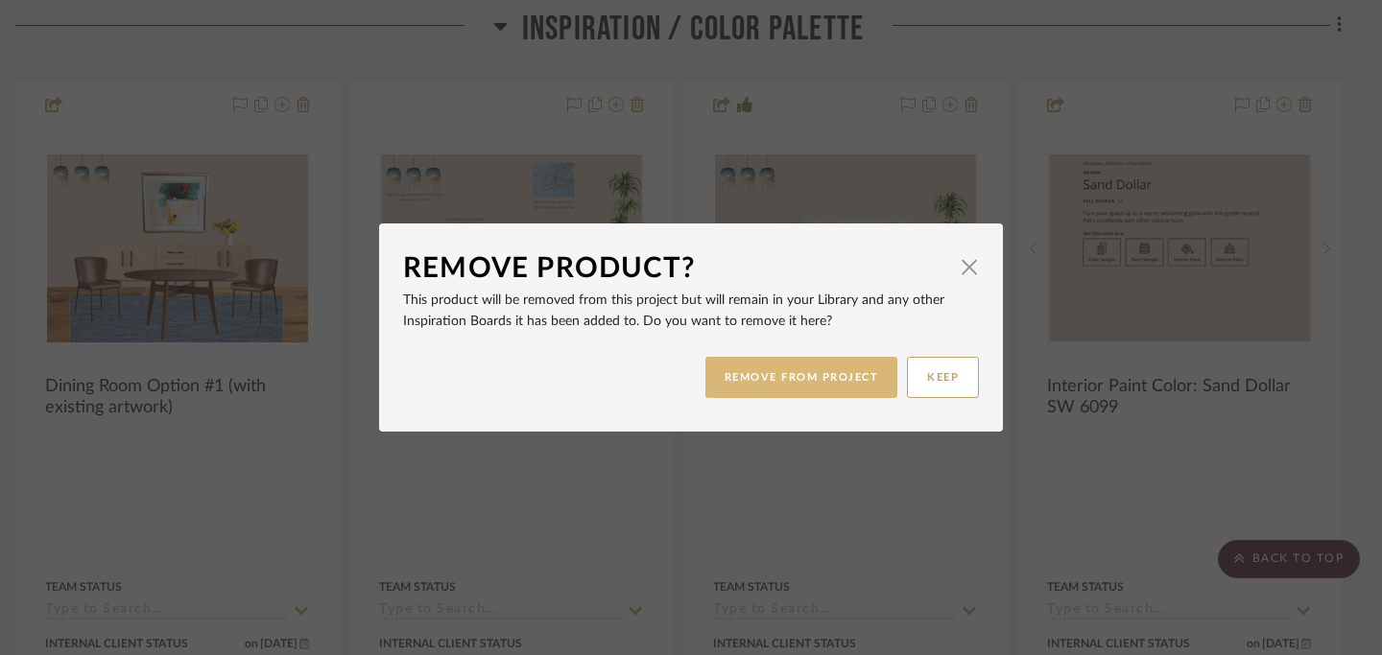
click at [835, 373] on button "REMOVE FROM PROJECT" at bounding box center [801, 377] width 193 height 41
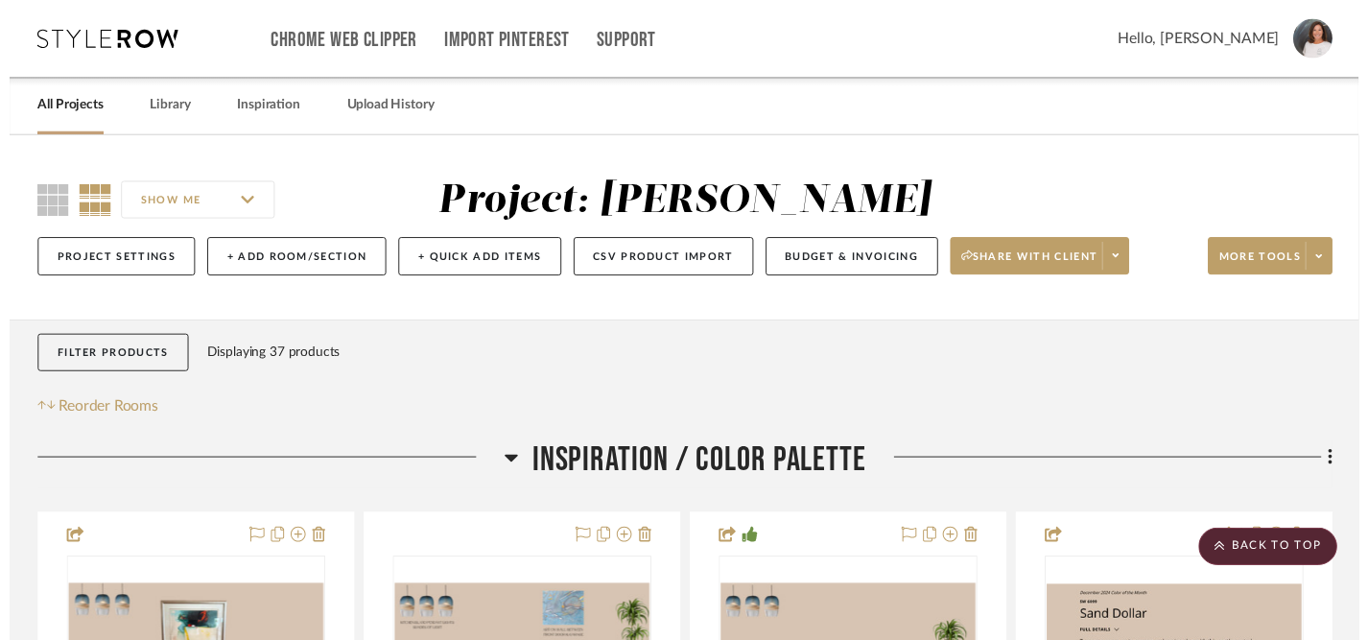
scroll to position [442, 13]
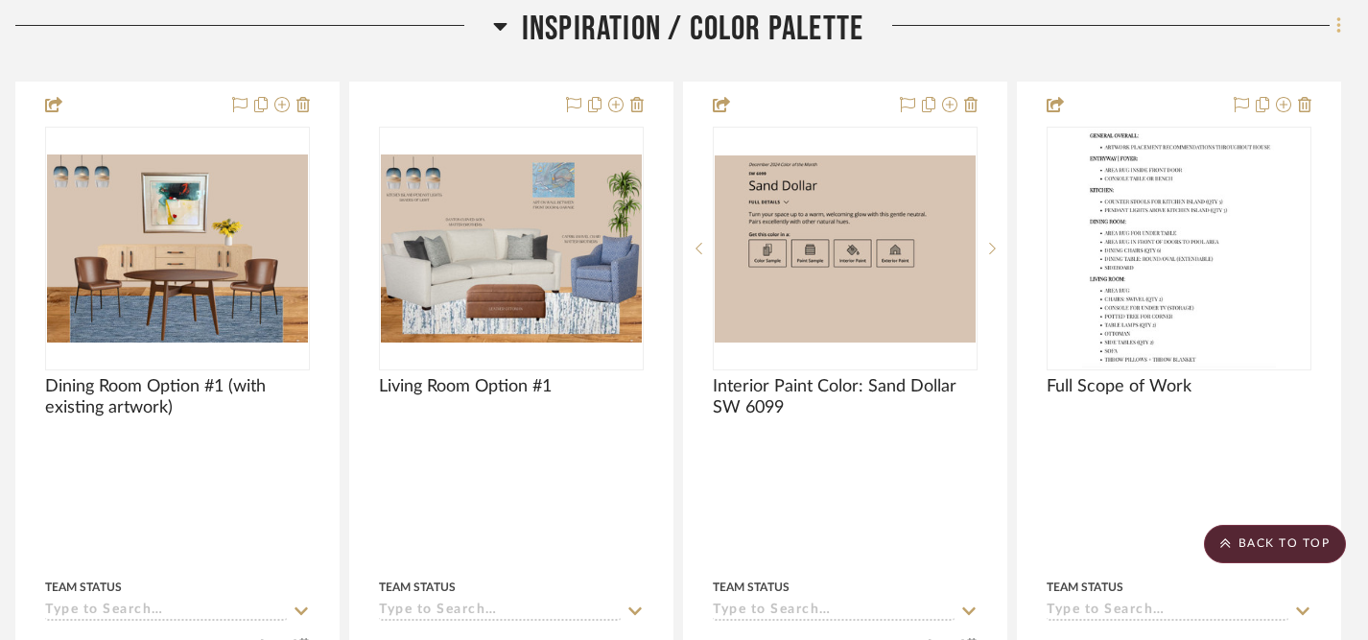
click at [1339, 31] on icon at bounding box center [1340, 25] width 6 height 21
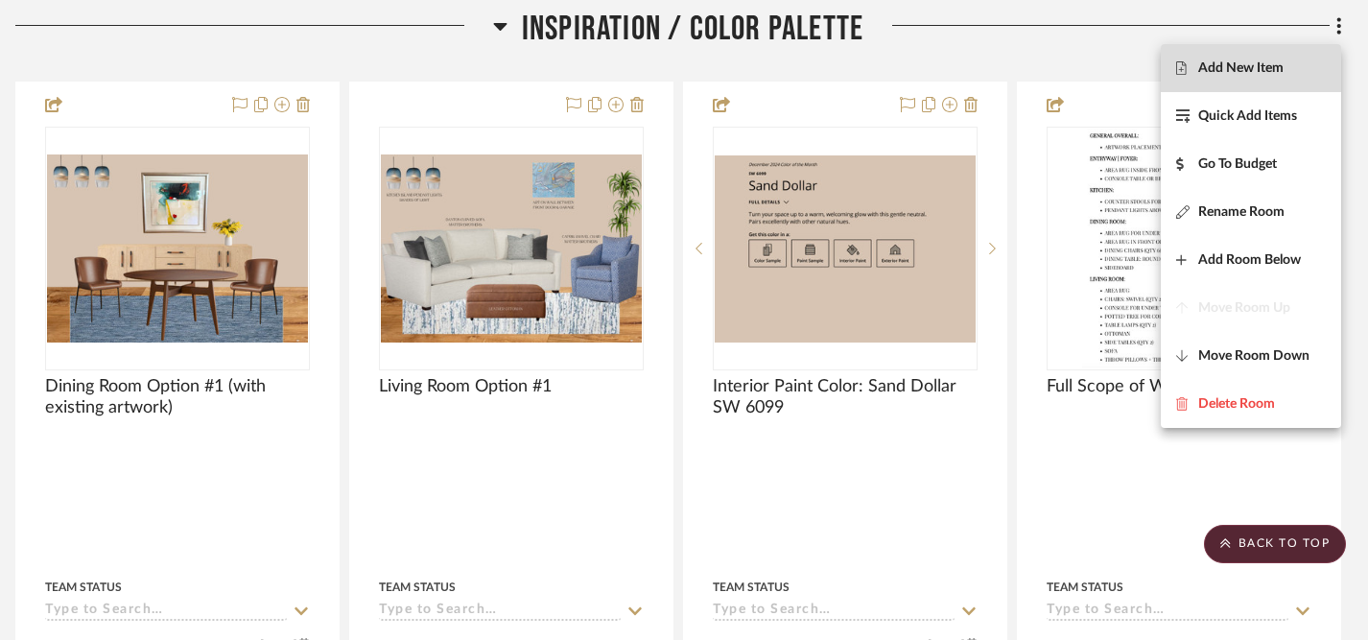
click at [1257, 79] on button "Add New Item" at bounding box center [1251, 68] width 180 height 48
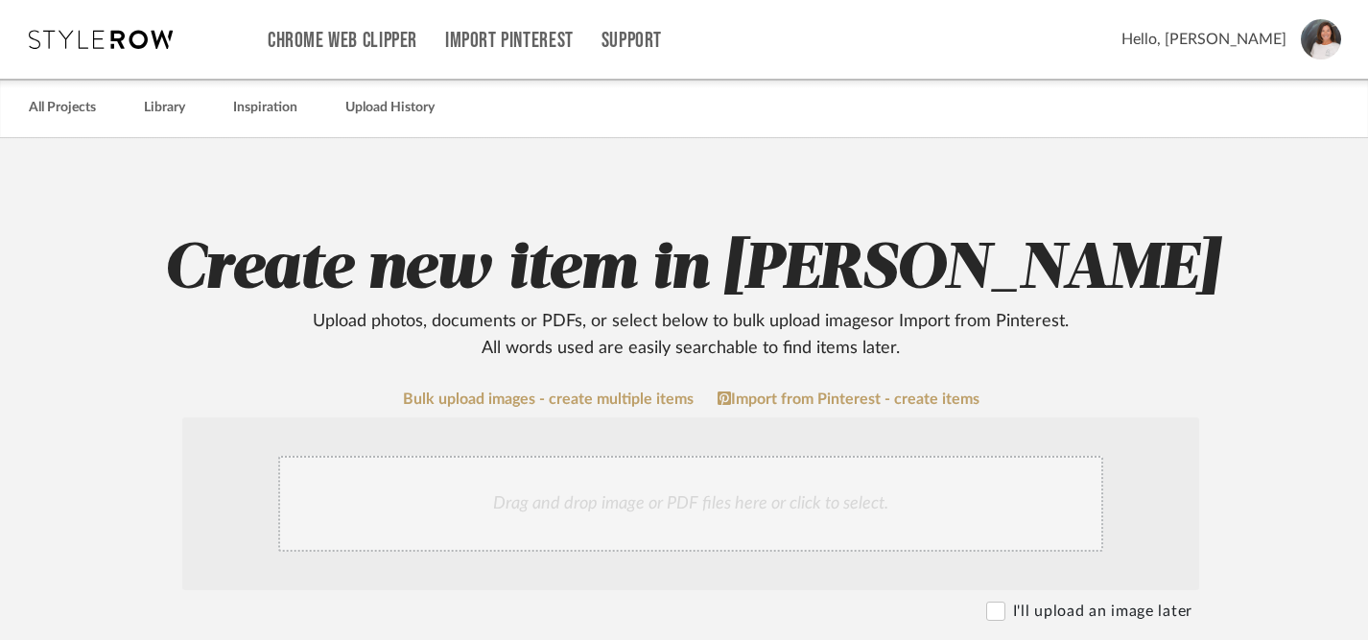
click at [675, 506] on div "Drag and drop image or PDF files here or click to select." at bounding box center [690, 504] width 825 height 96
click at [629, 501] on div "Drag and drop image or PDF files here or click to select." at bounding box center [690, 504] width 825 height 96
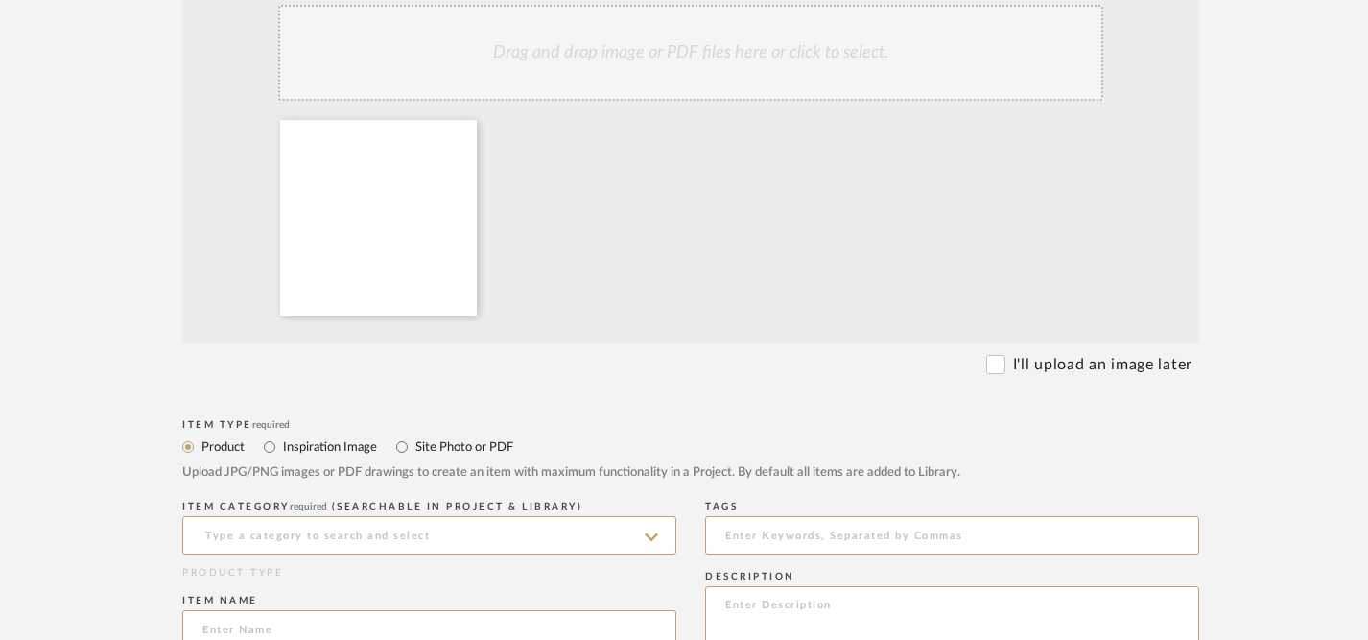
scroll to position [458, 0]
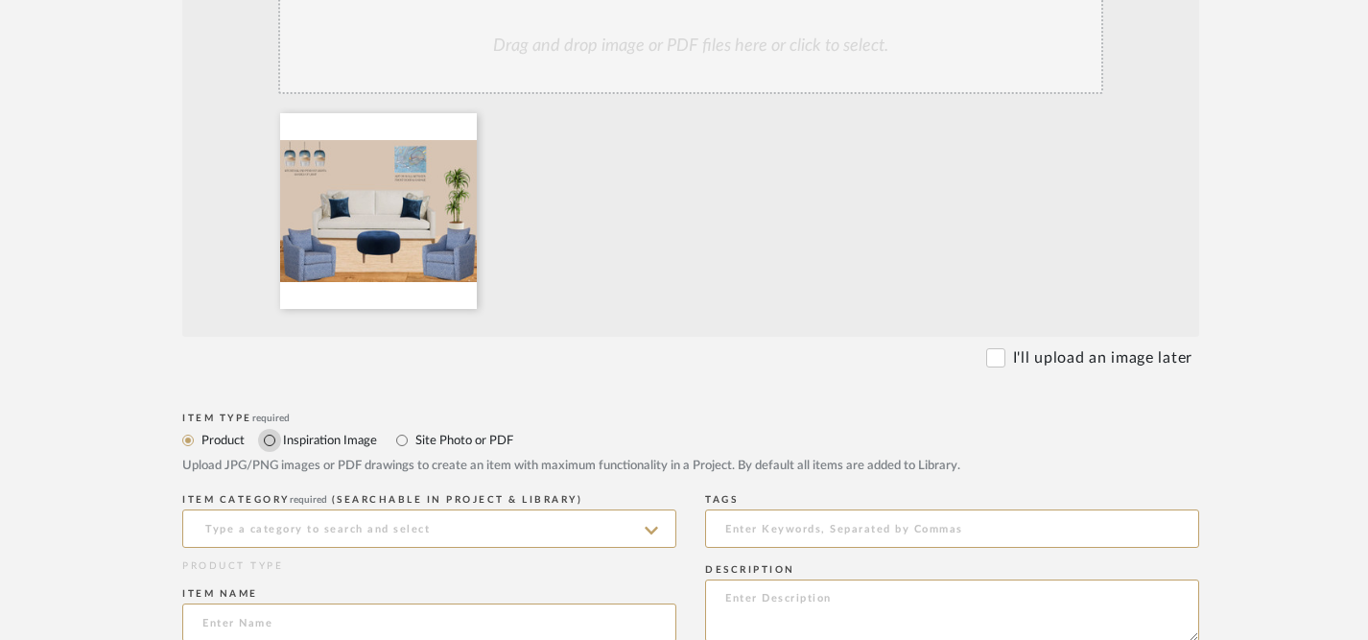
click at [273, 442] on input "Inspiration Image" at bounding box center [269, 440] width 23 height 23
radio input "true"
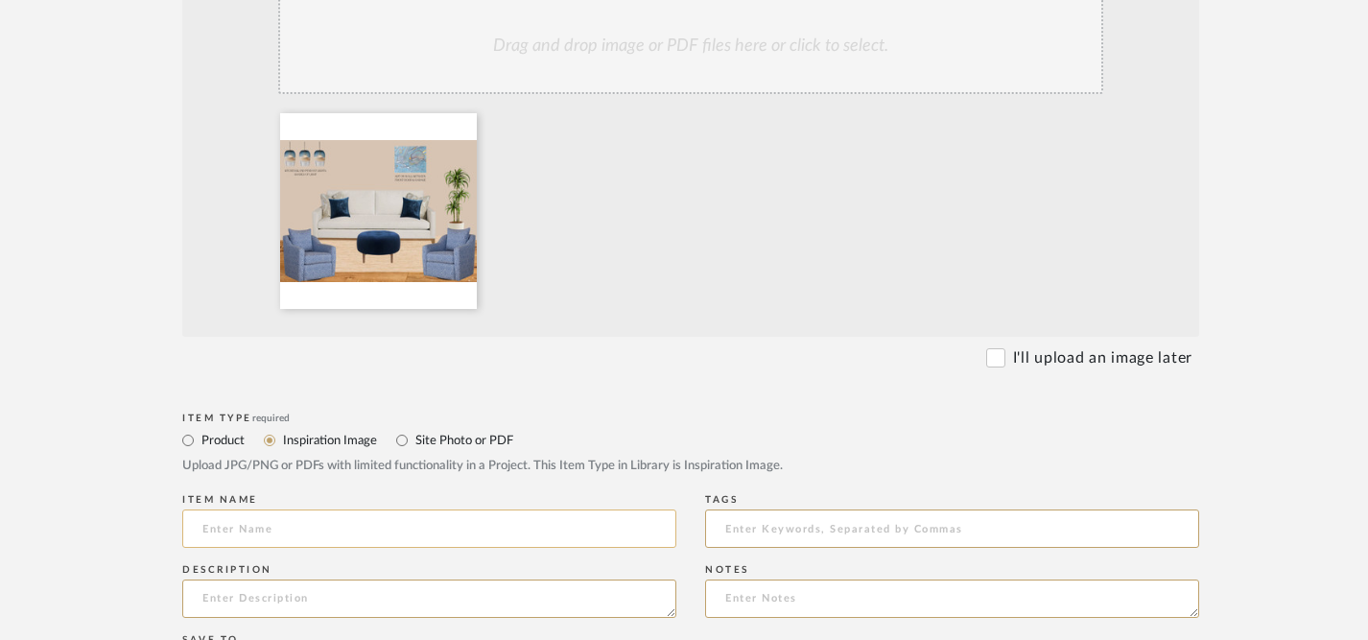
click at [301, 535] on input at bounding box center [429, 528] width 494 height 38
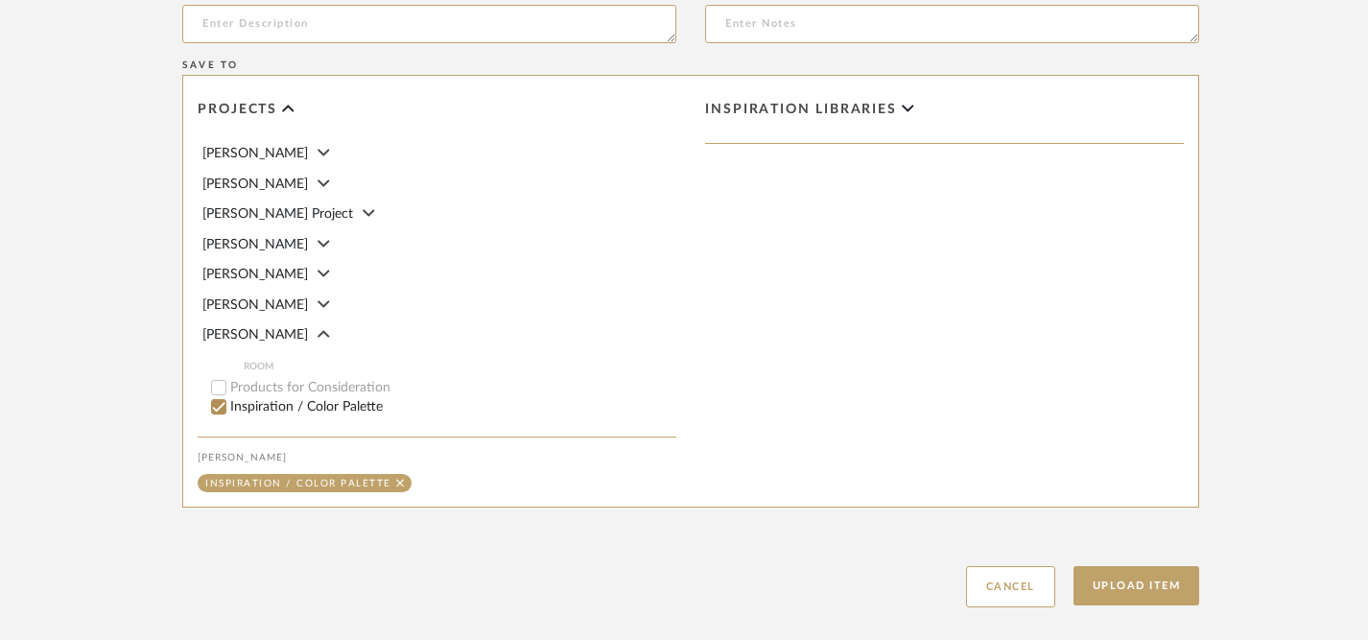
scroll to position [1034, 0]
type input "Living Room Option #2"
click at [1153, 578] on button "Upload Item" at bounding box center [1137, 583] width 127 height 39
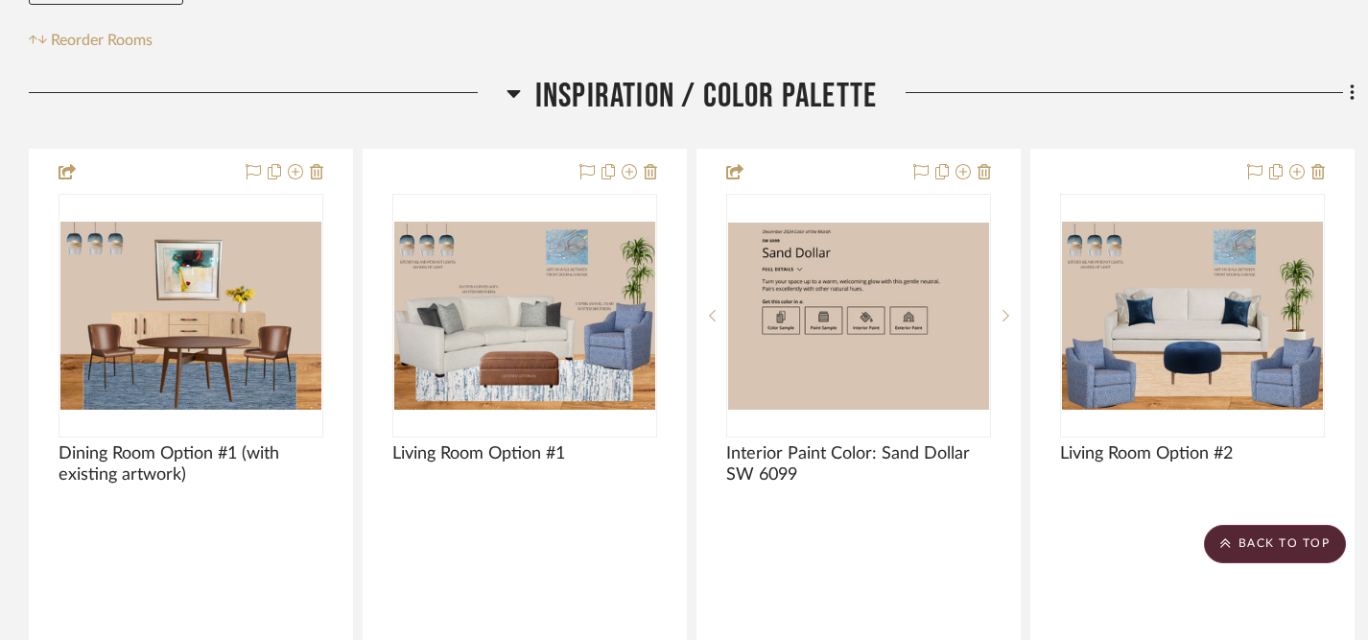
scroll to position [365, 0]
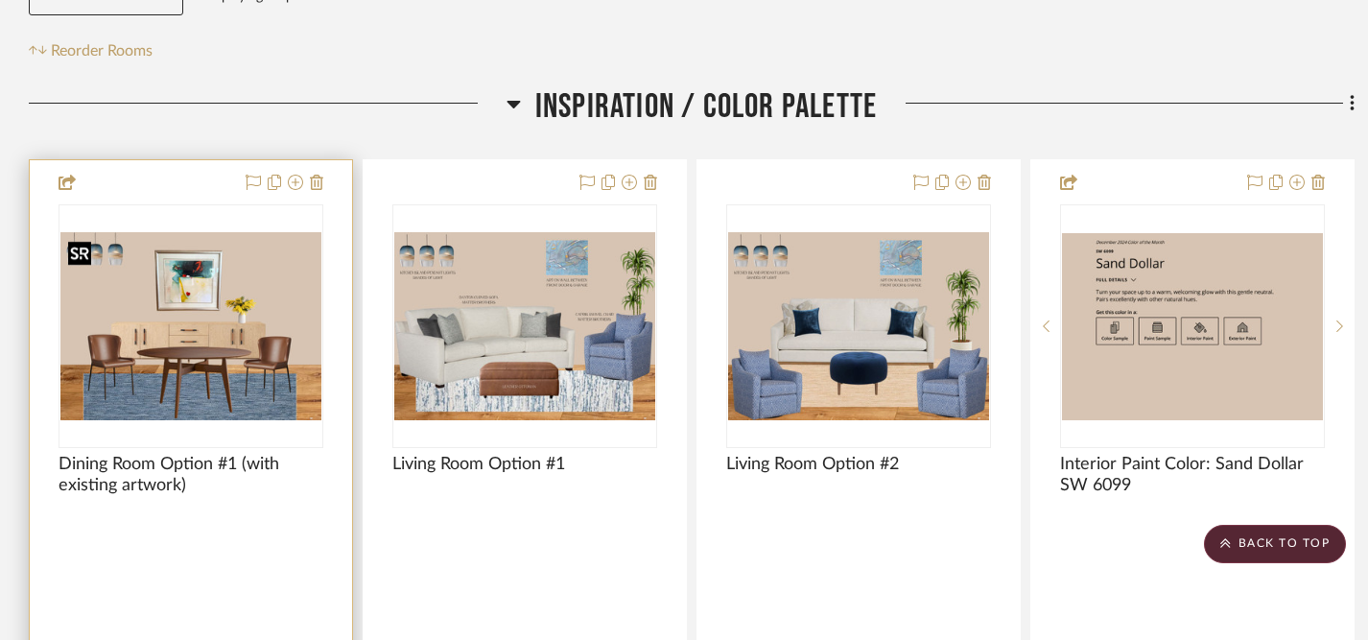
click at [205, 328] on img "0" at bounding box center [190, 326] width 261 height 188
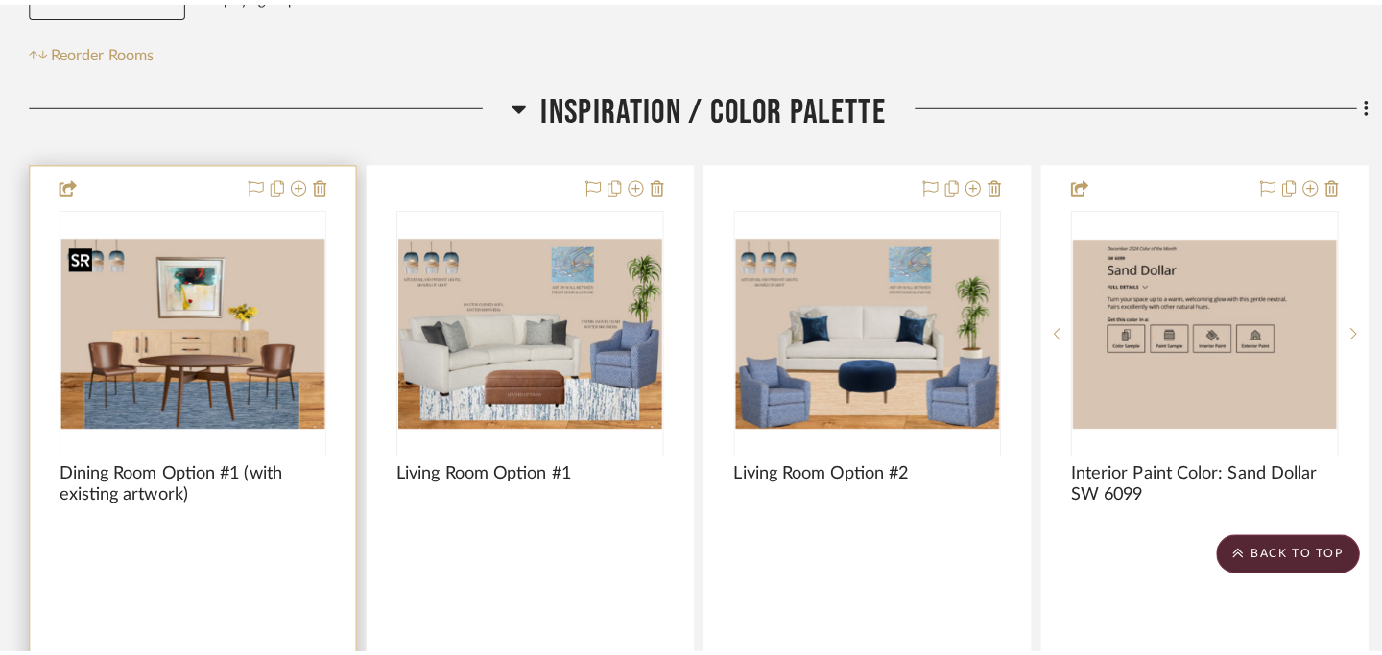
scroll to position [0, 0]
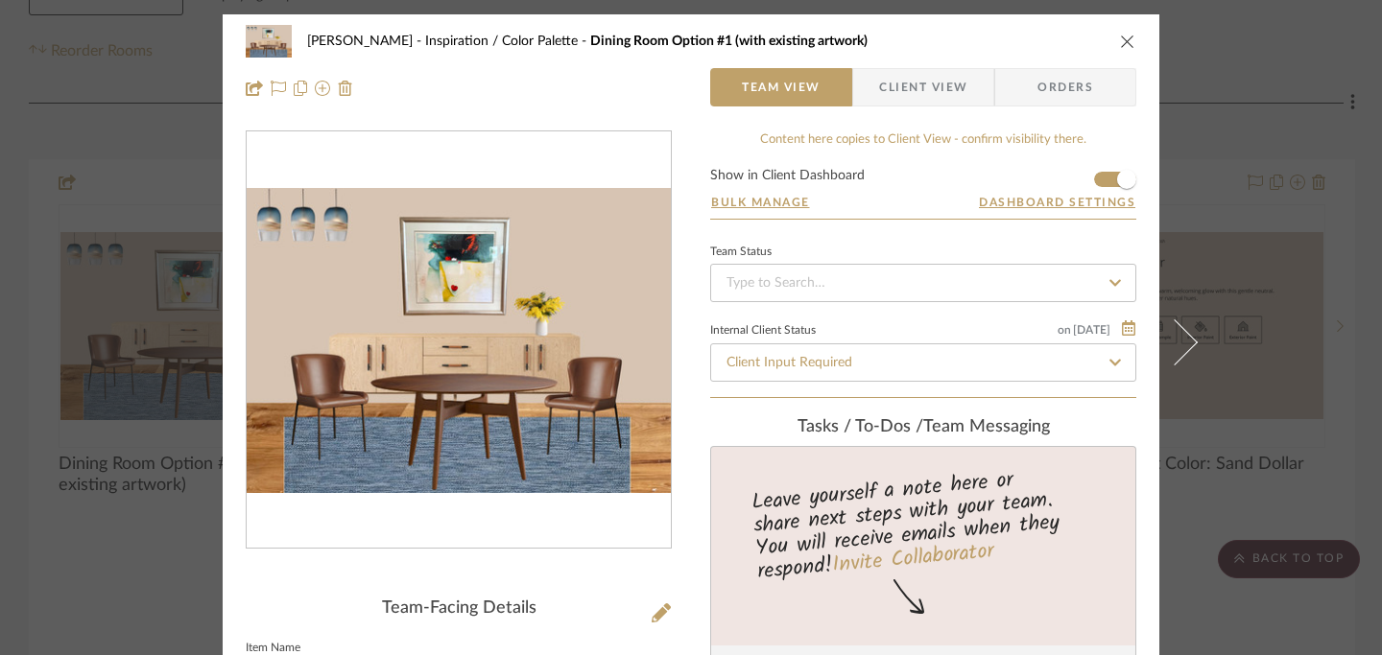
click at [1120, 41] on icon "close" at bounding box center [1127, 41] width 15 height 15
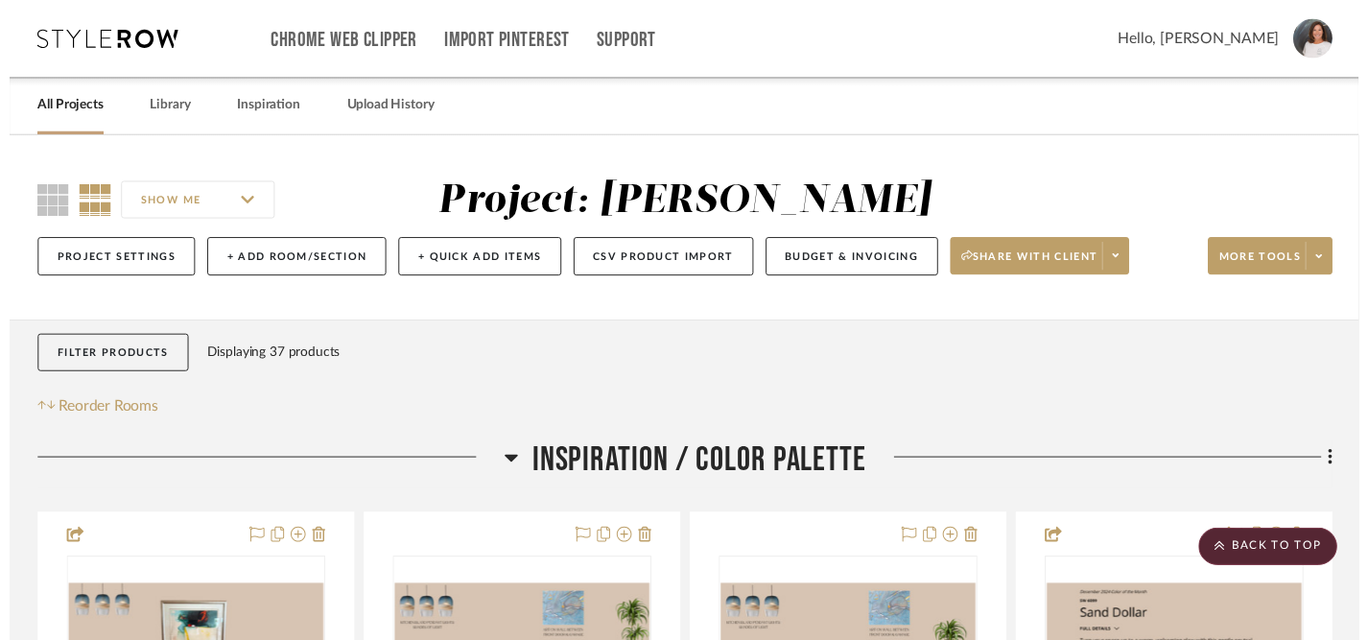
scroll to position [365, 0]
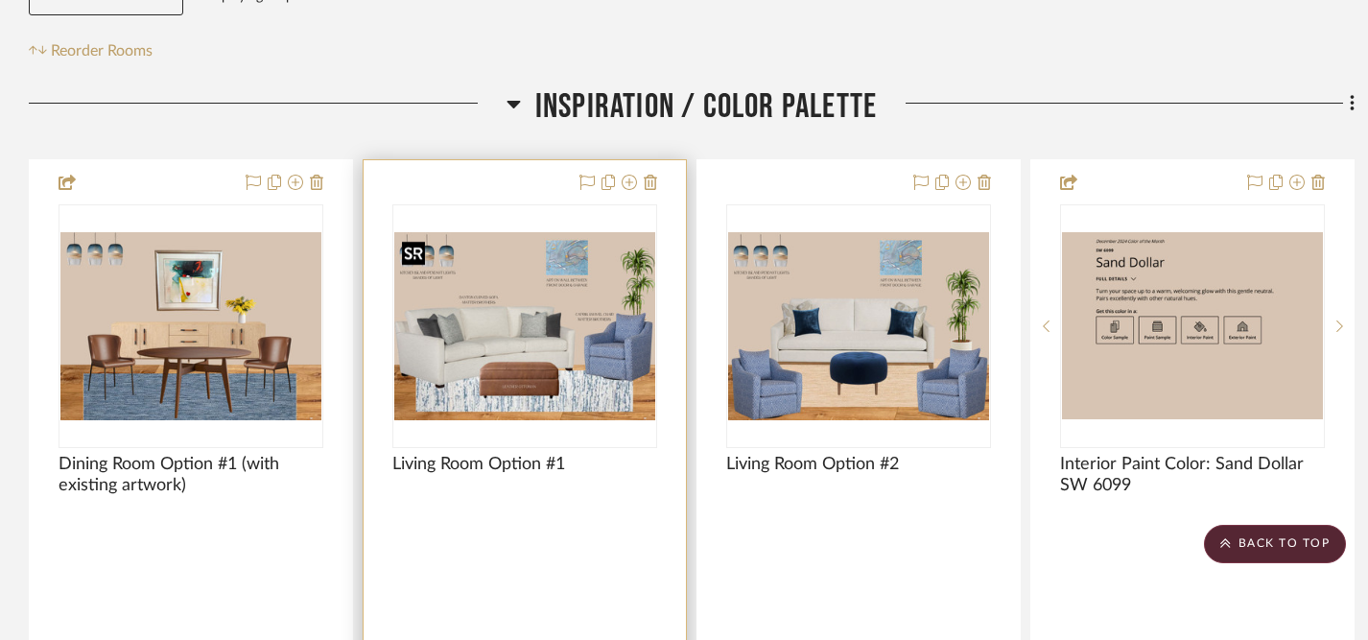
click at [533, 316] on img "0" at bounding box center [524, 326] width 261 height 188
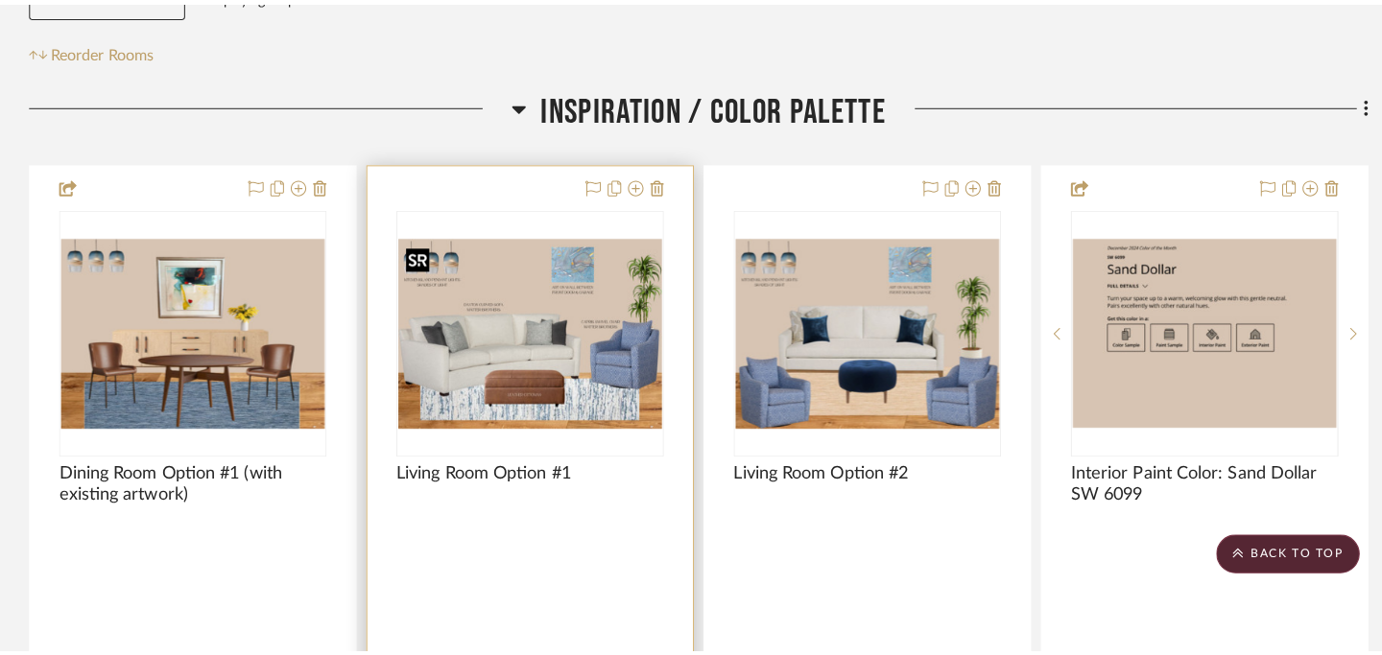
scroll to position [0, 0]
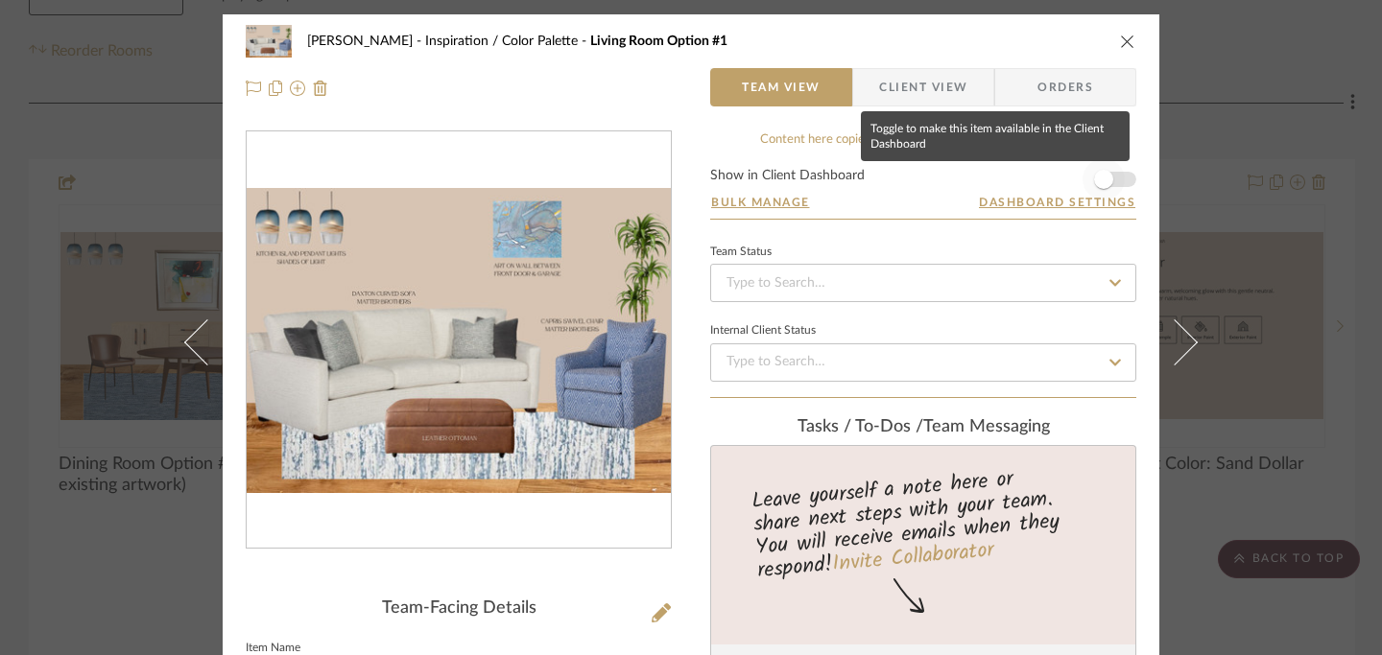
click at [1098, 178] on span "button" at bounding box center [1103, 179] width 19 height 19
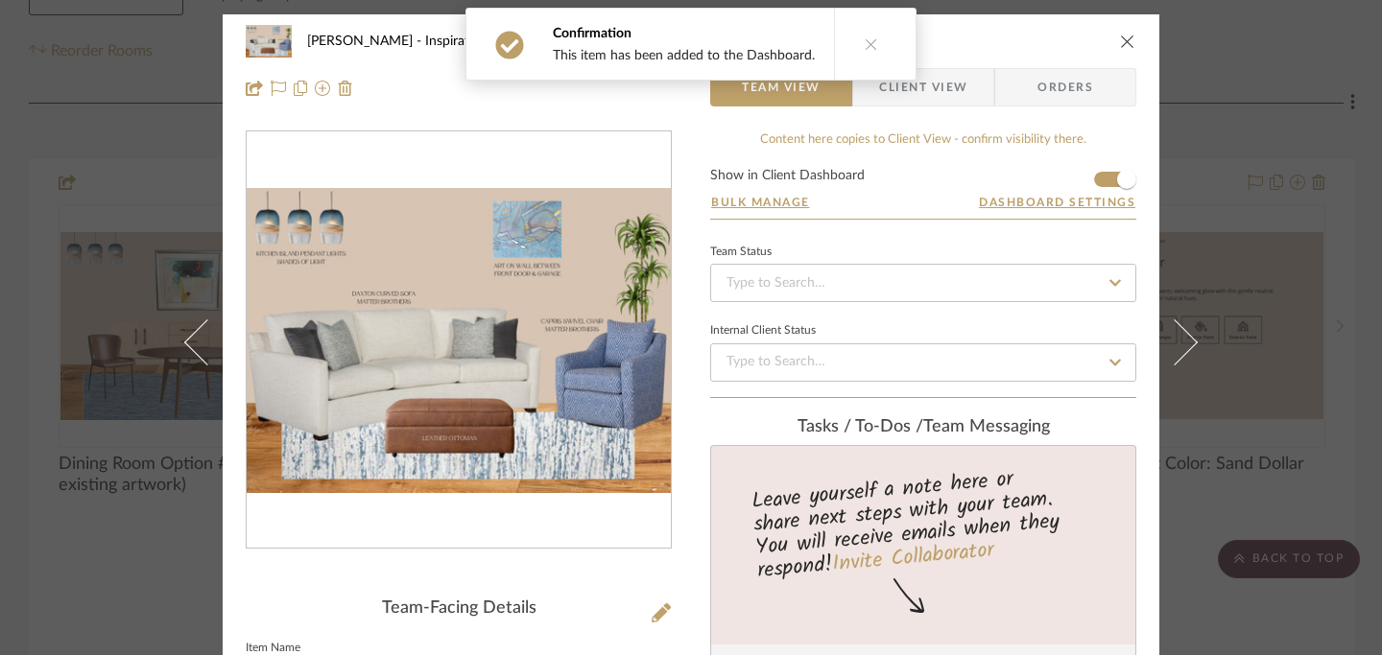
click at [1123, 46] on icon "close" at bounding box center [1127, 41] width 15 height 15
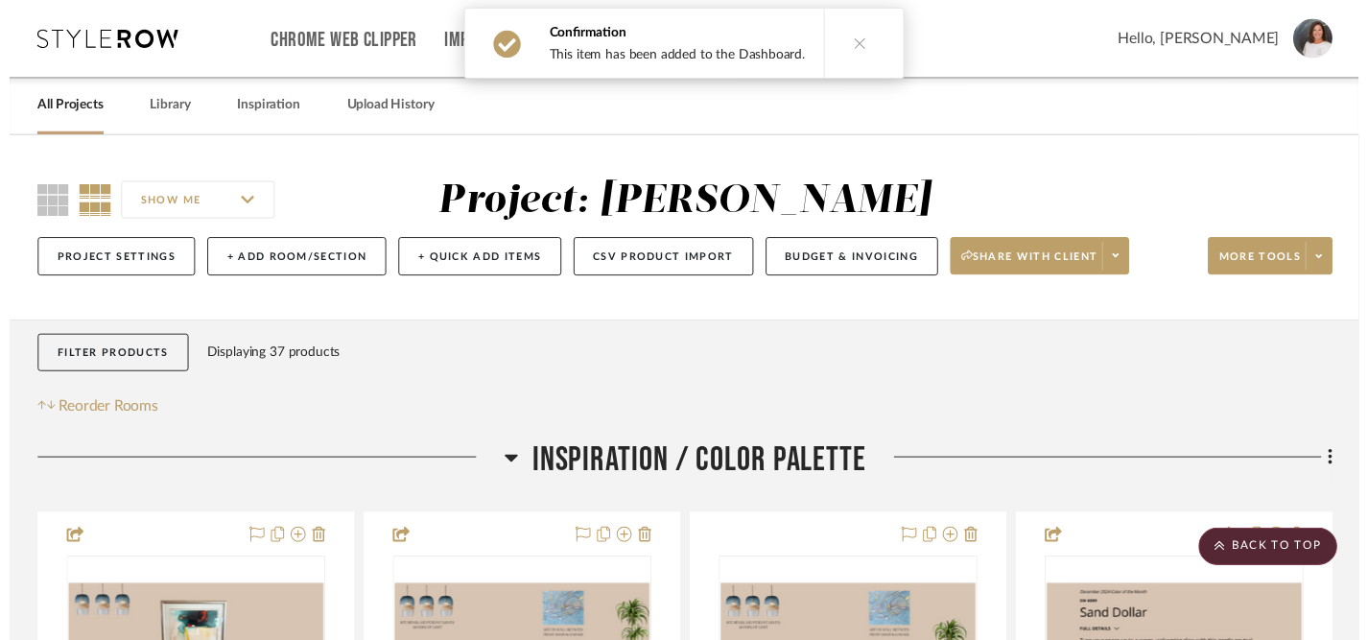
scroll to position [365, 0]
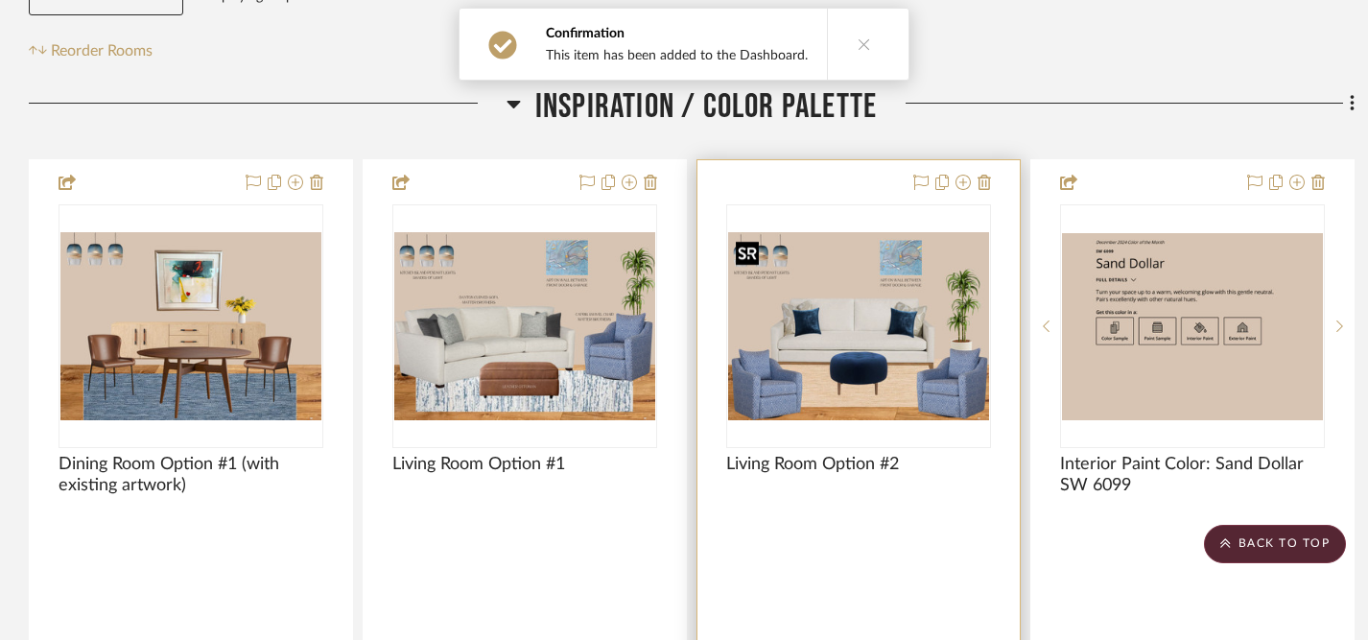
click at [892, 333] on img "0" at bounding box center [858, 326] width 261 height 188
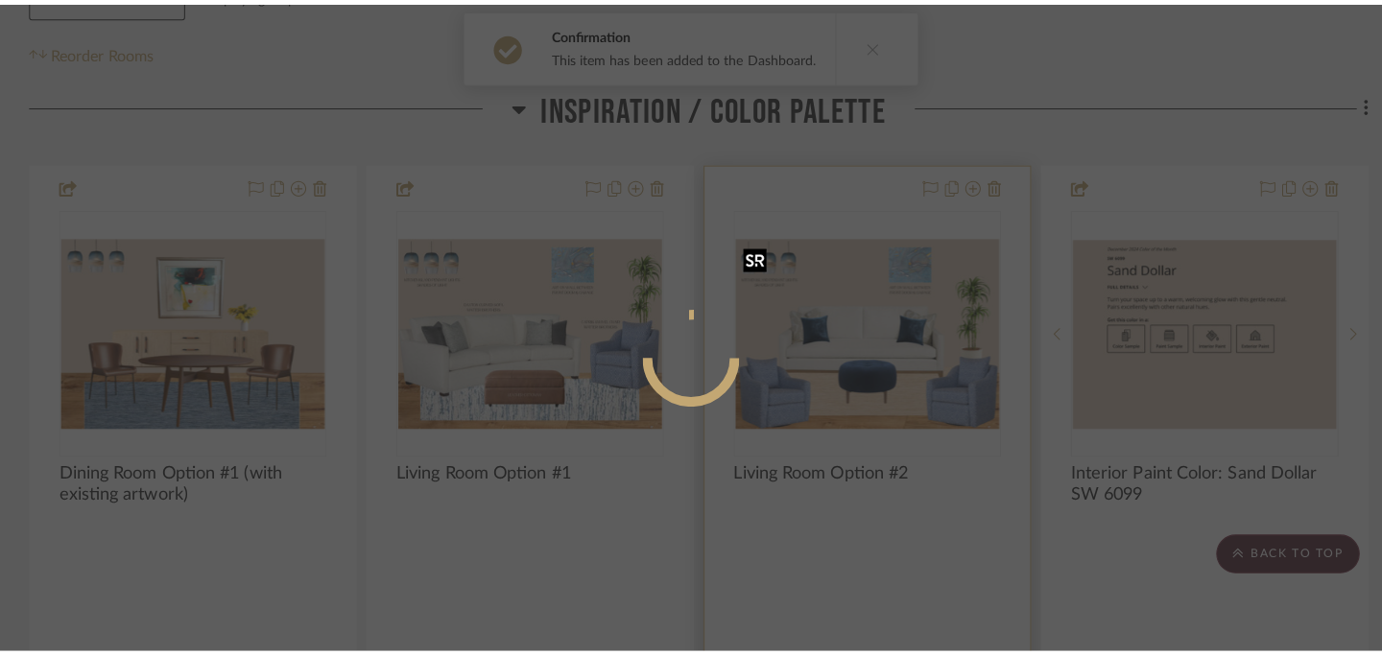
scroll to position [0, 0]
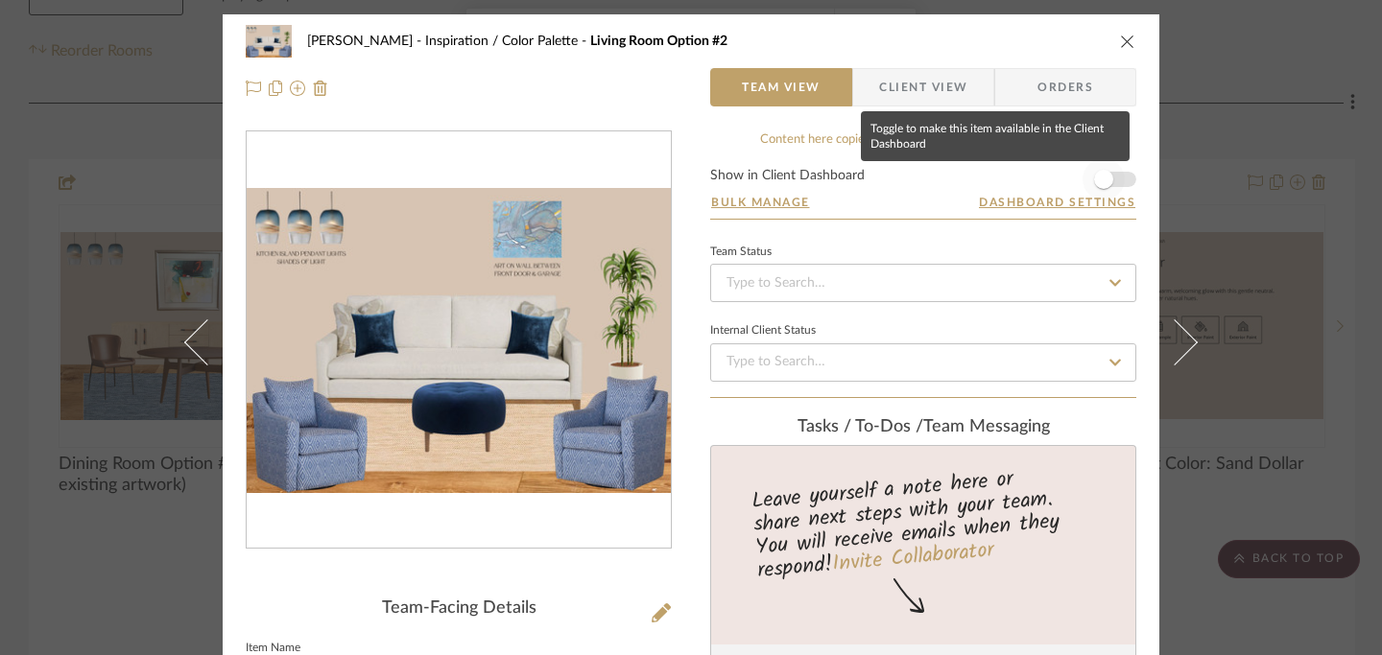
click at [1102, 181] on span "button" at bounding box center [1103, 179] width 19 height 19
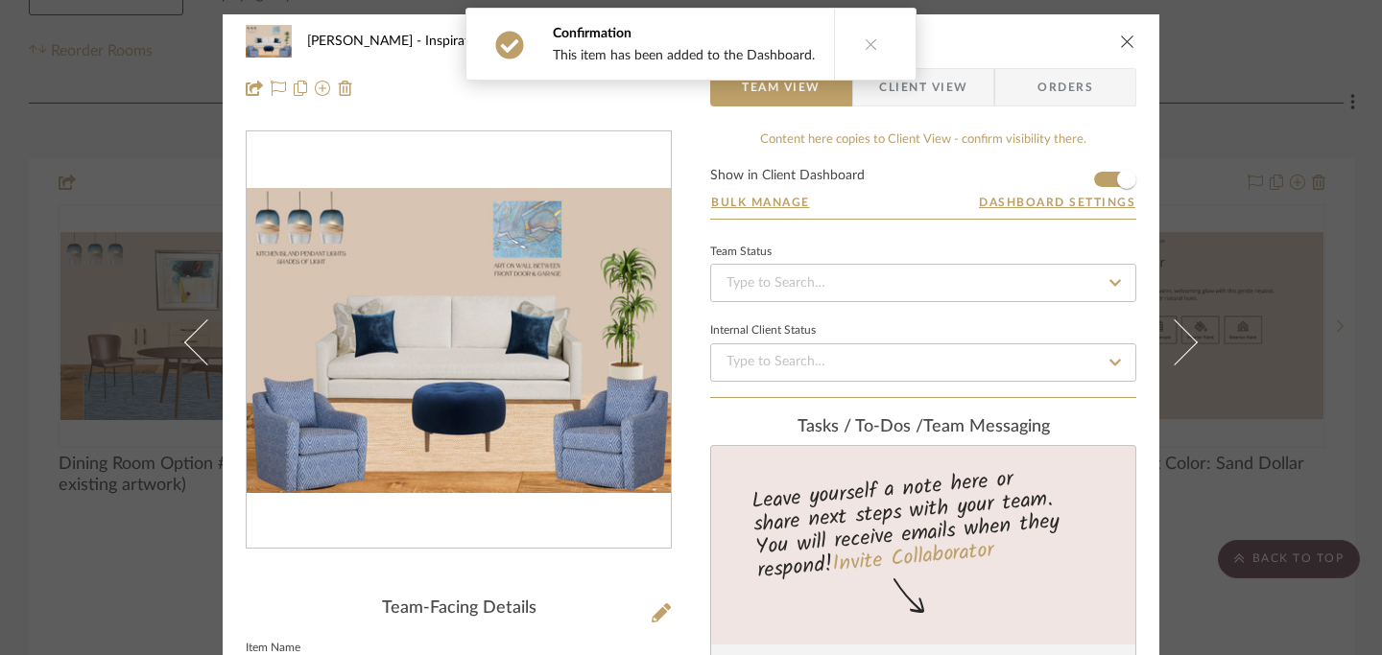
click at [1120, 42] on icon "close" at bounding box center [1127, 41] width 15 height 15
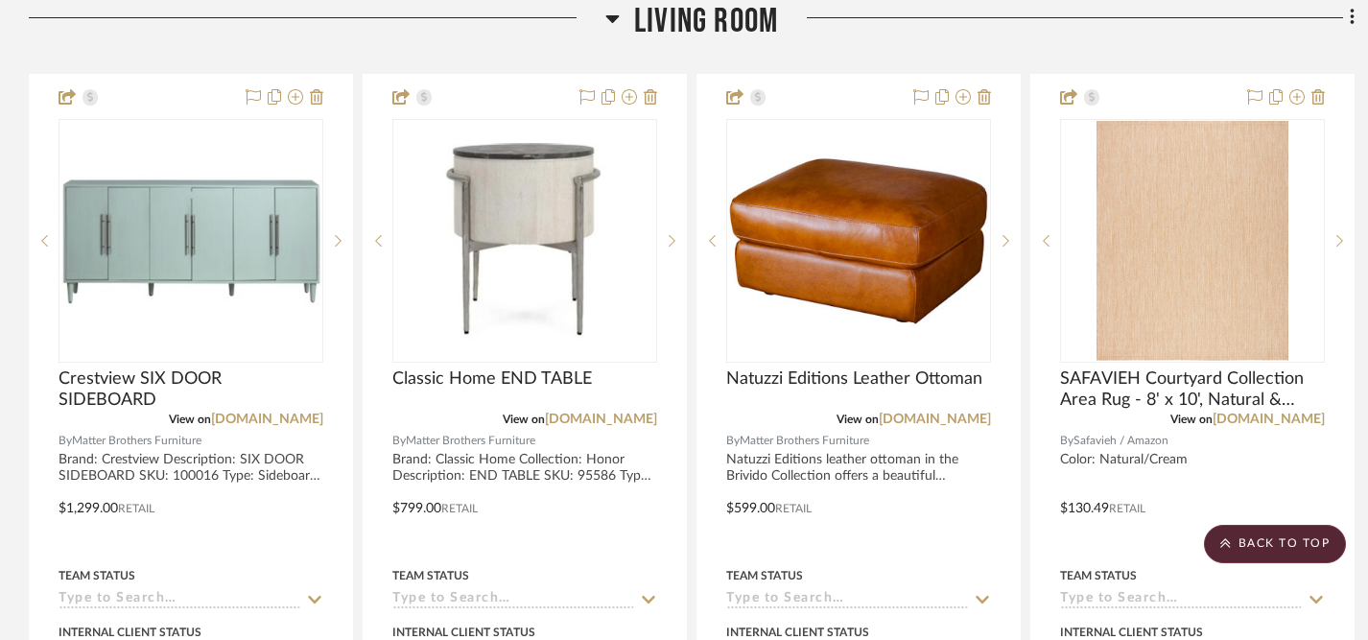
scroll to position [5281, 1]
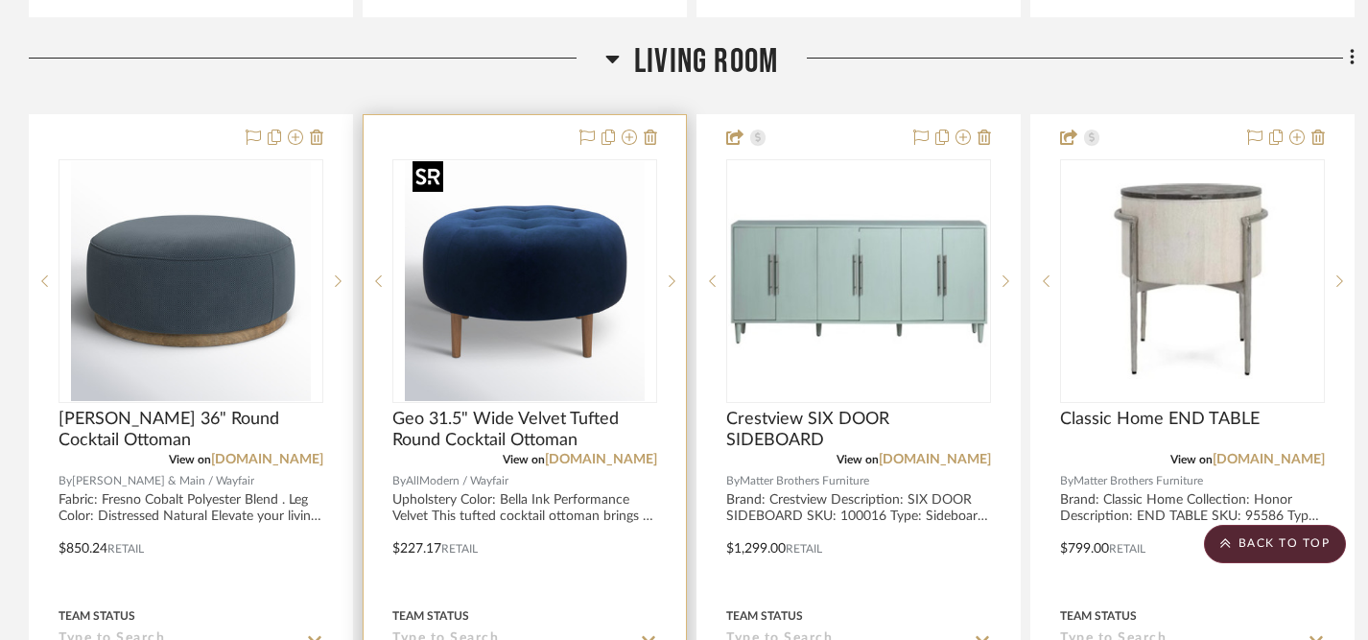
scroll to position [4379, 0]
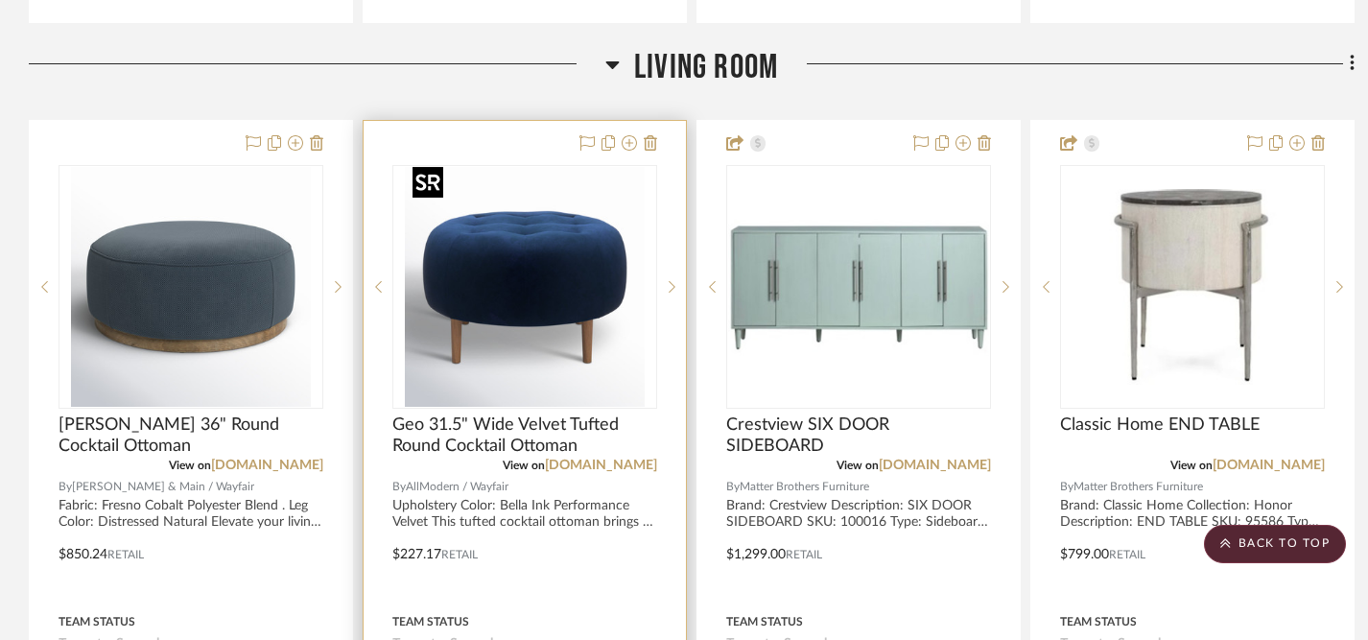
click at [533, 287] on img "0" at bounding box center [525, 287] width 240 height 240
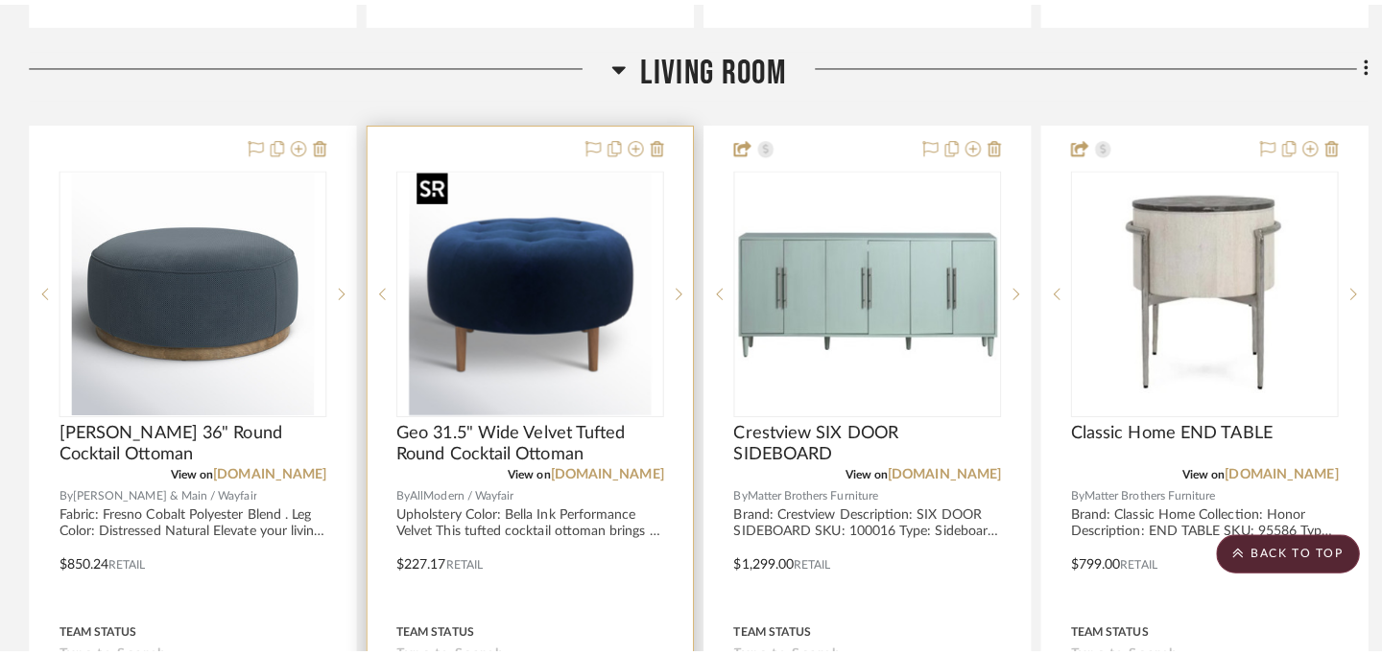
scroll to position [0, 0]
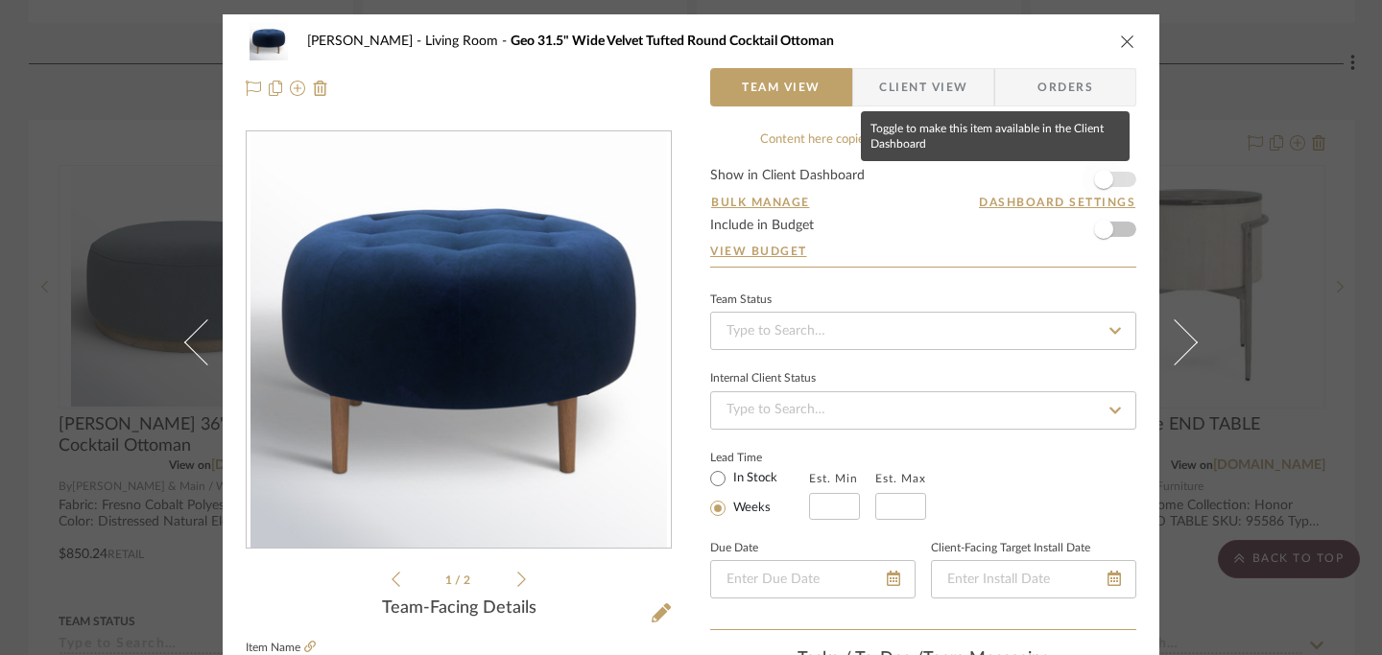
click at [1094, 178] on span "button" at bounding box center [1103, 179] width 19 height 19
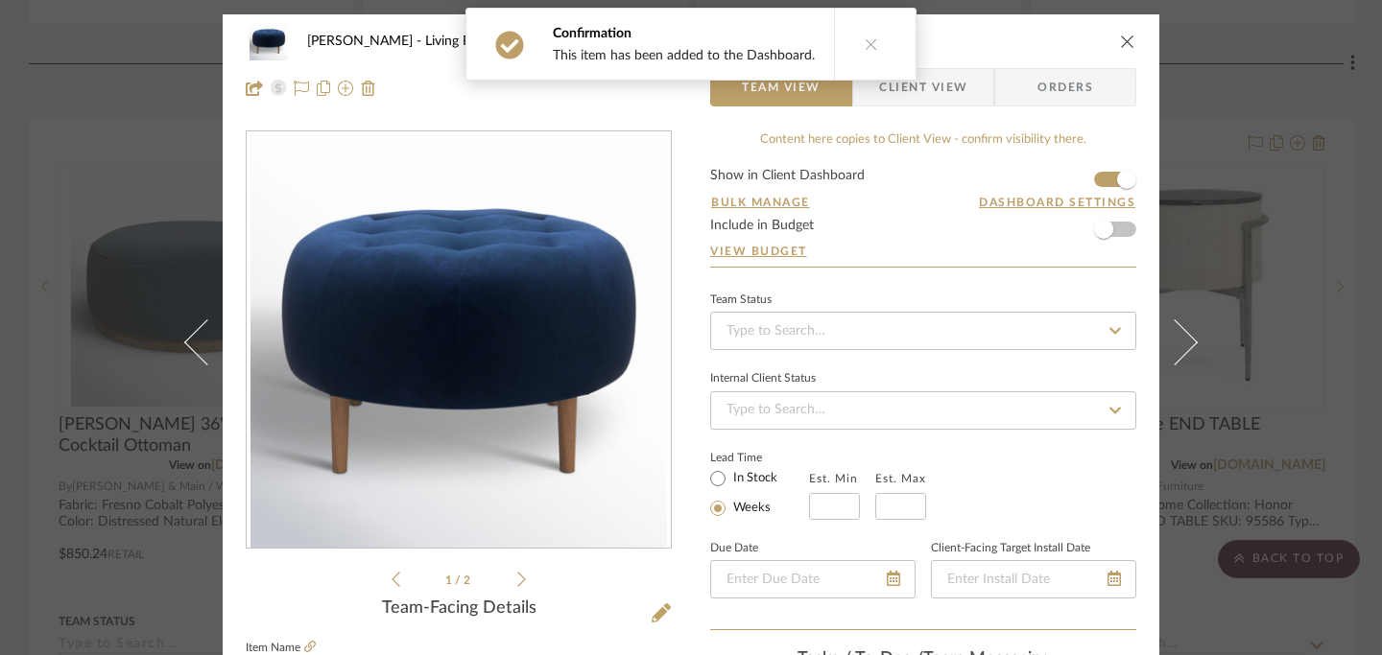
click at [1120, 43] on icon "close" at bounding box center [1127, 41] width 15 height 15
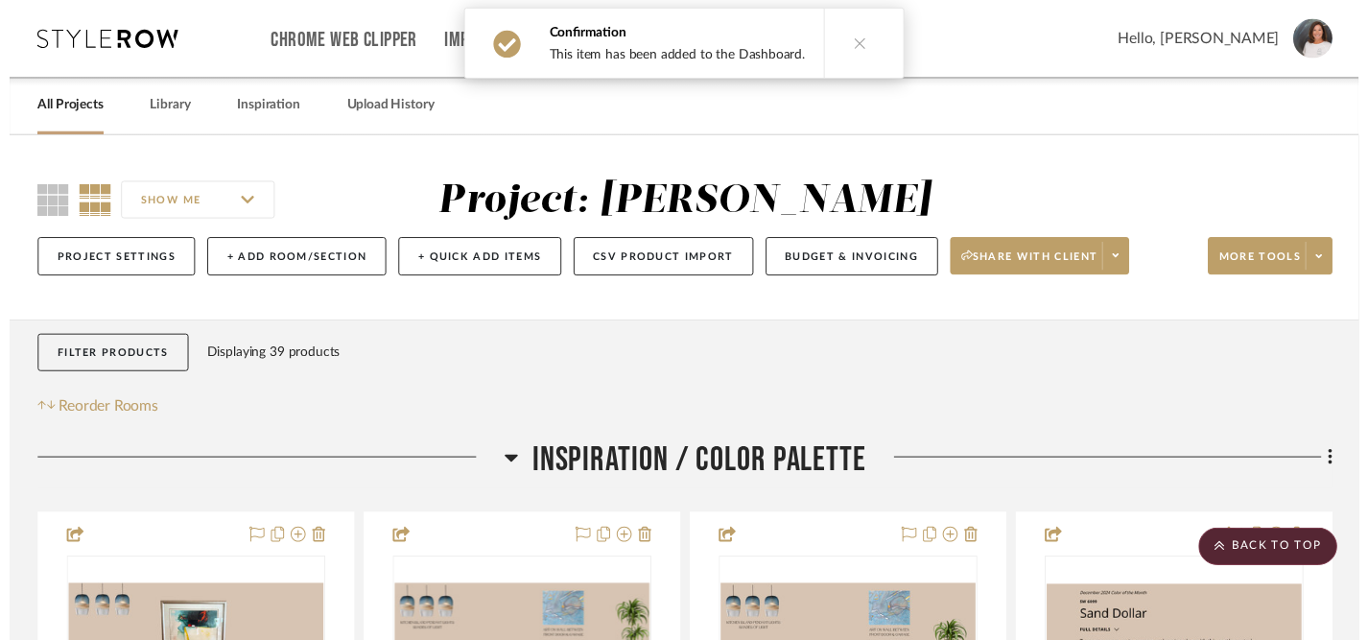
scroll to position [4379, 0]
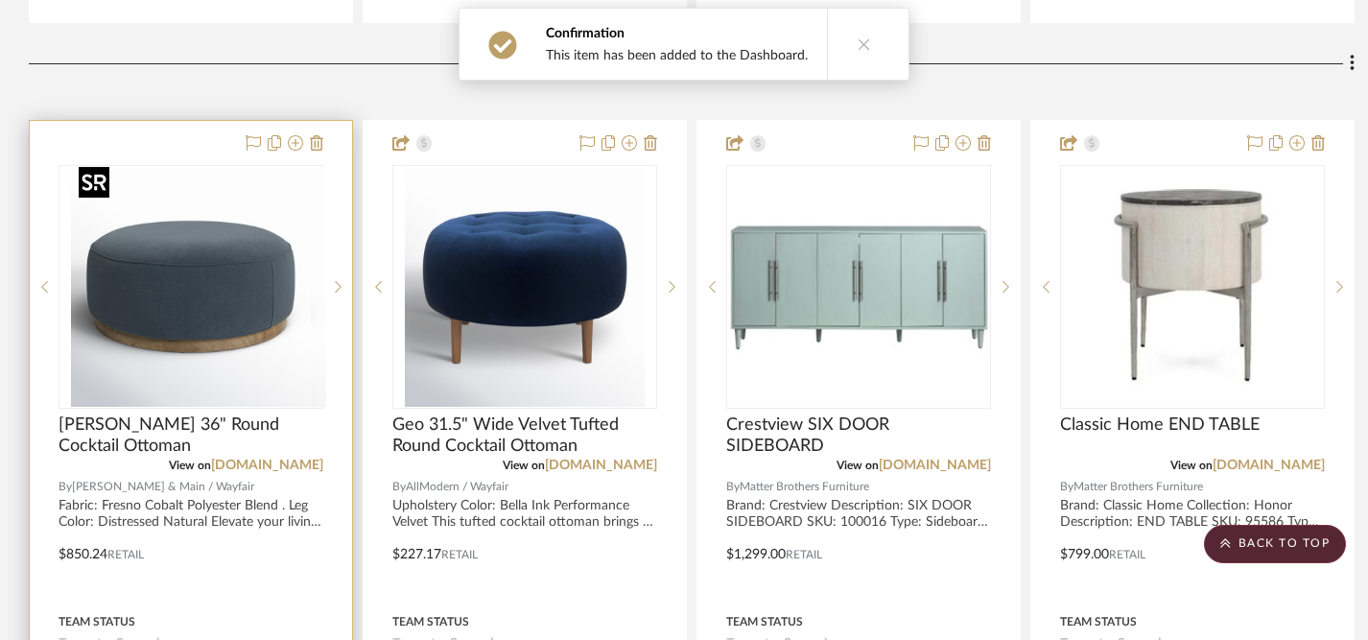
click at [194, 284] on div at bounding box center [191, 287] width 265 height 244
click at [226, 258] on img "0" at bounding box center [191, 287] width 240 height 240
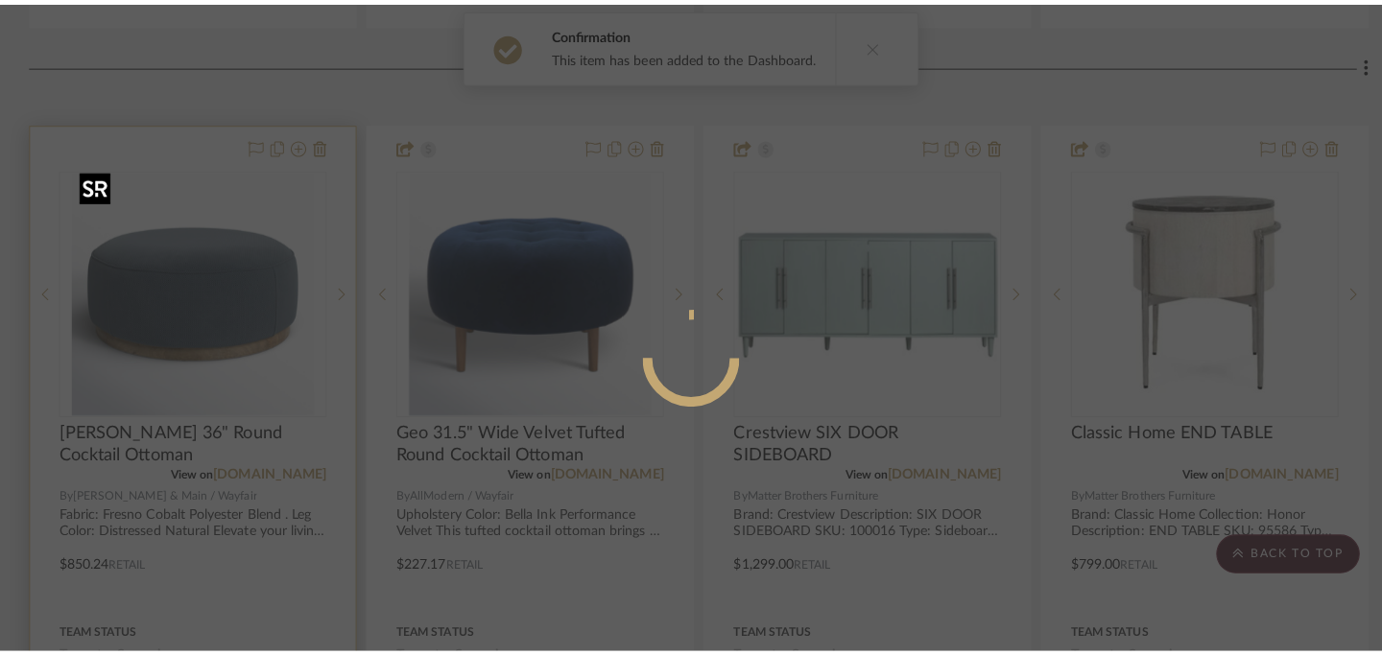
scroll to position [0, 0]
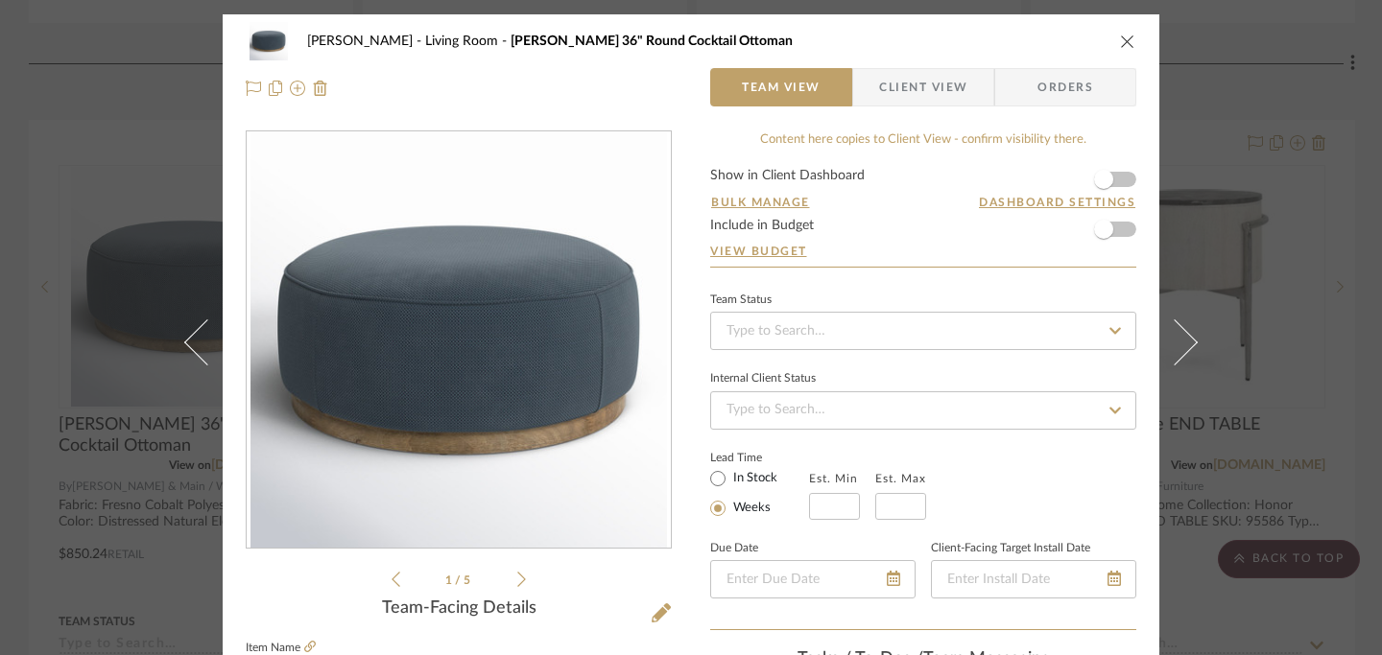
click at [1120, 46] on icon "close" at bounding box center [1127, 41] width 15 height 15
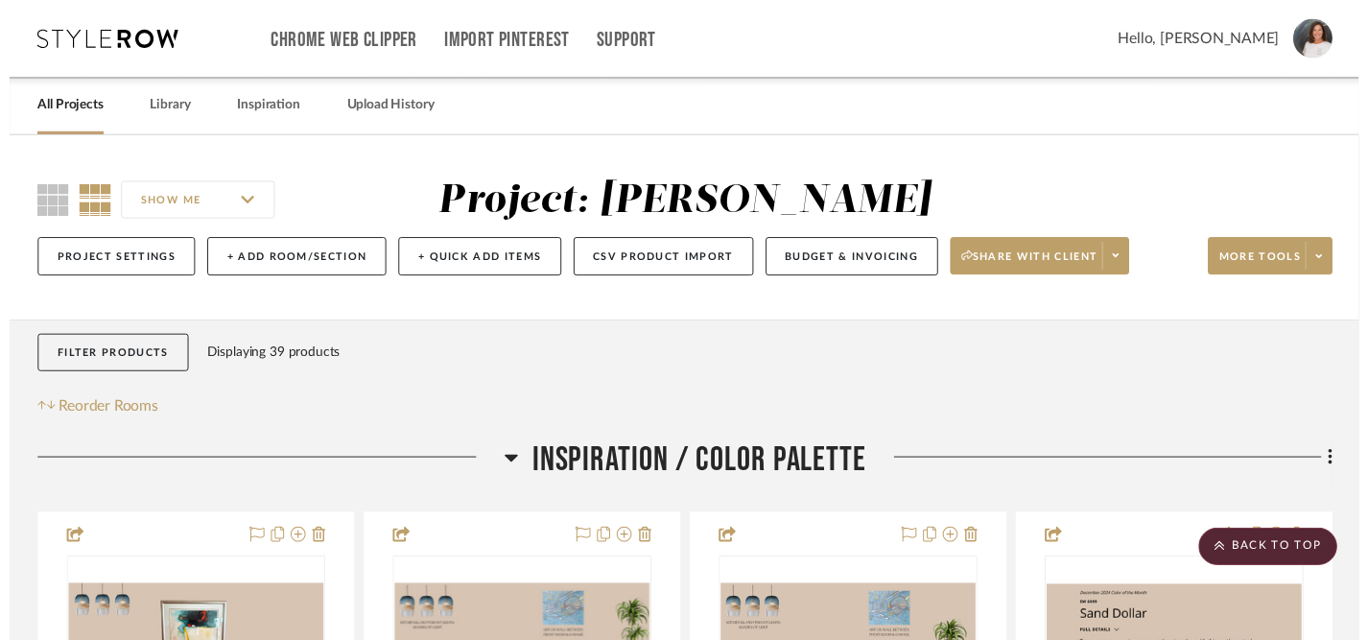
scroll to position [4379, 0]
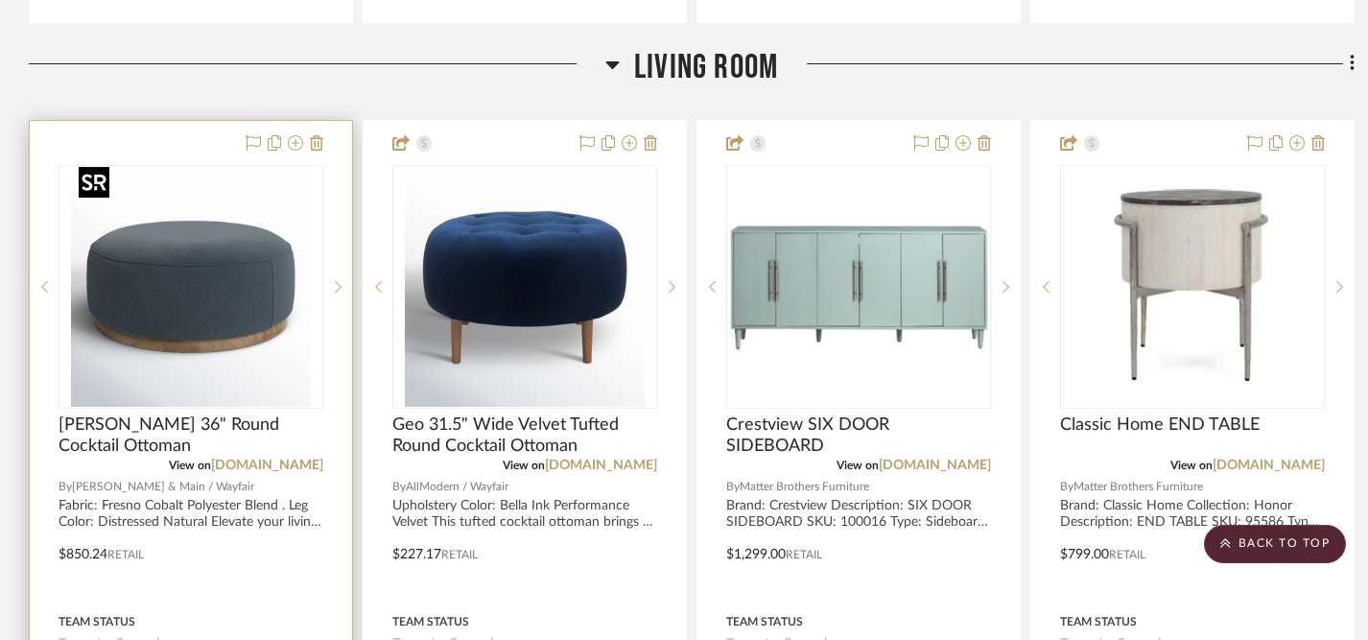
click at [155, 277] on img "0" at bounding box center [191, 287] width 240 height 240
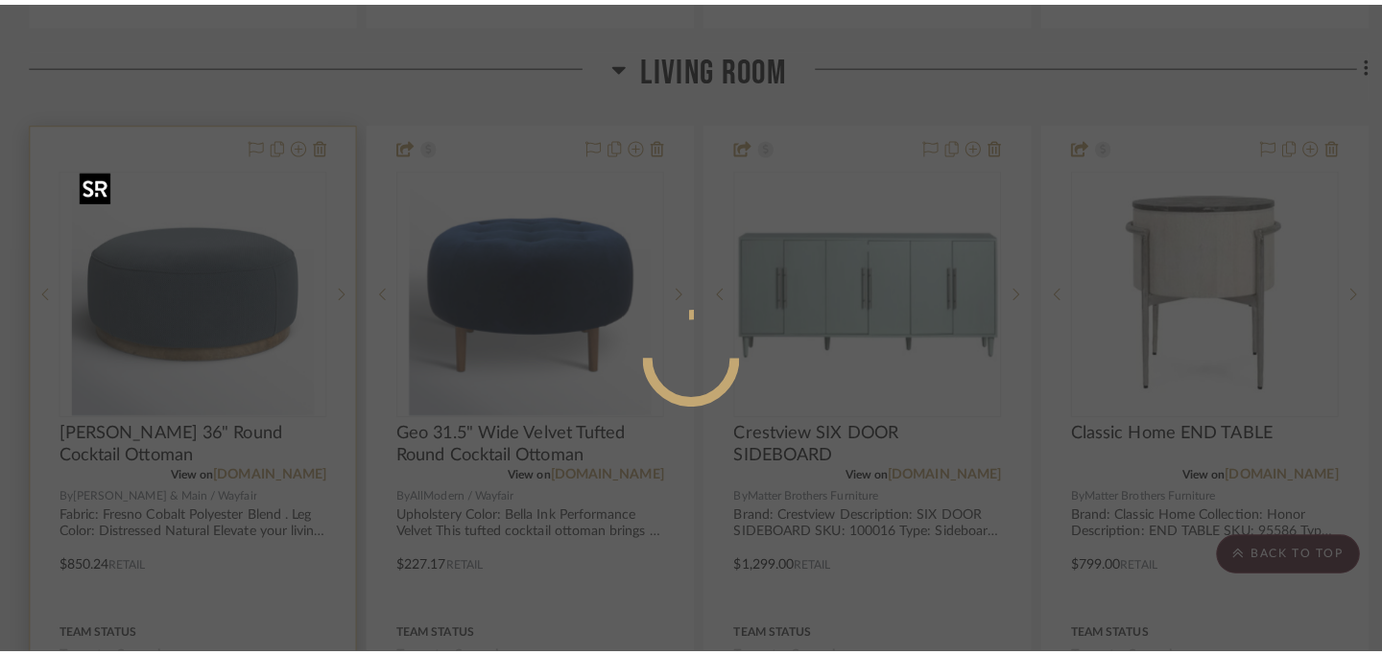
scroll to position [0, 0]
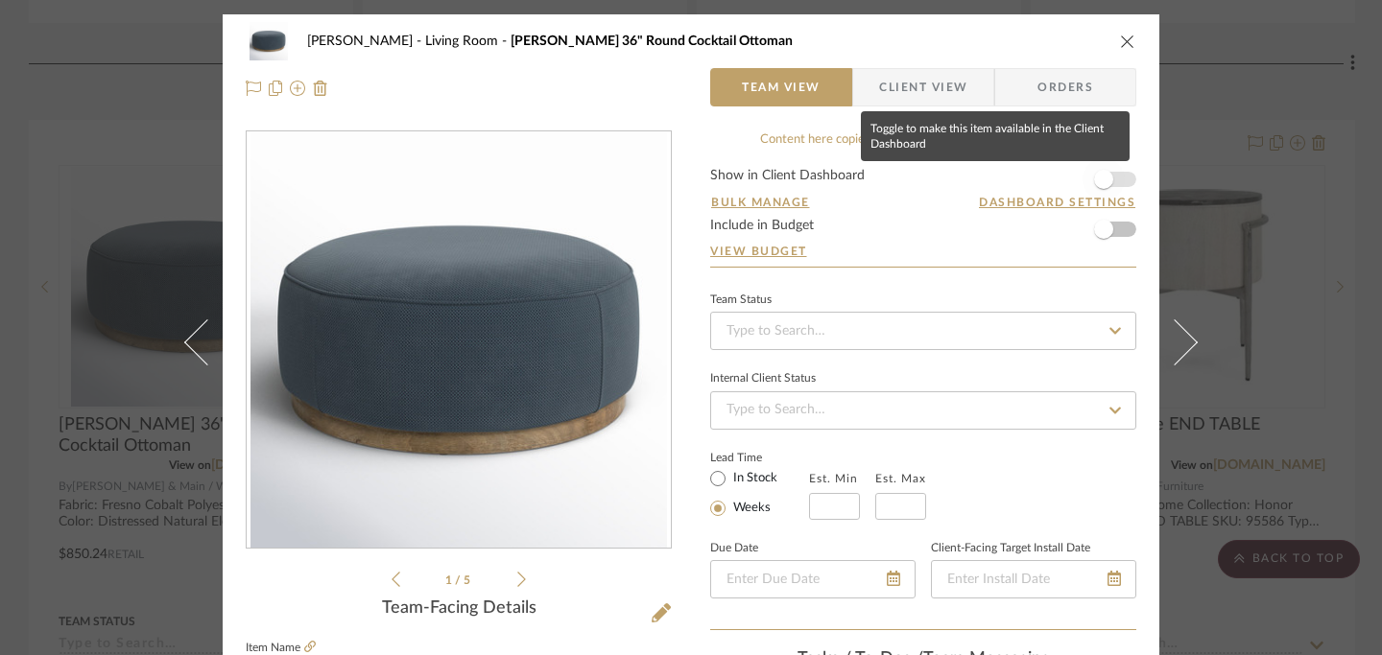
click at [1096, 185] on span "button" at bounding box center [1103, 179] width 19 height 19
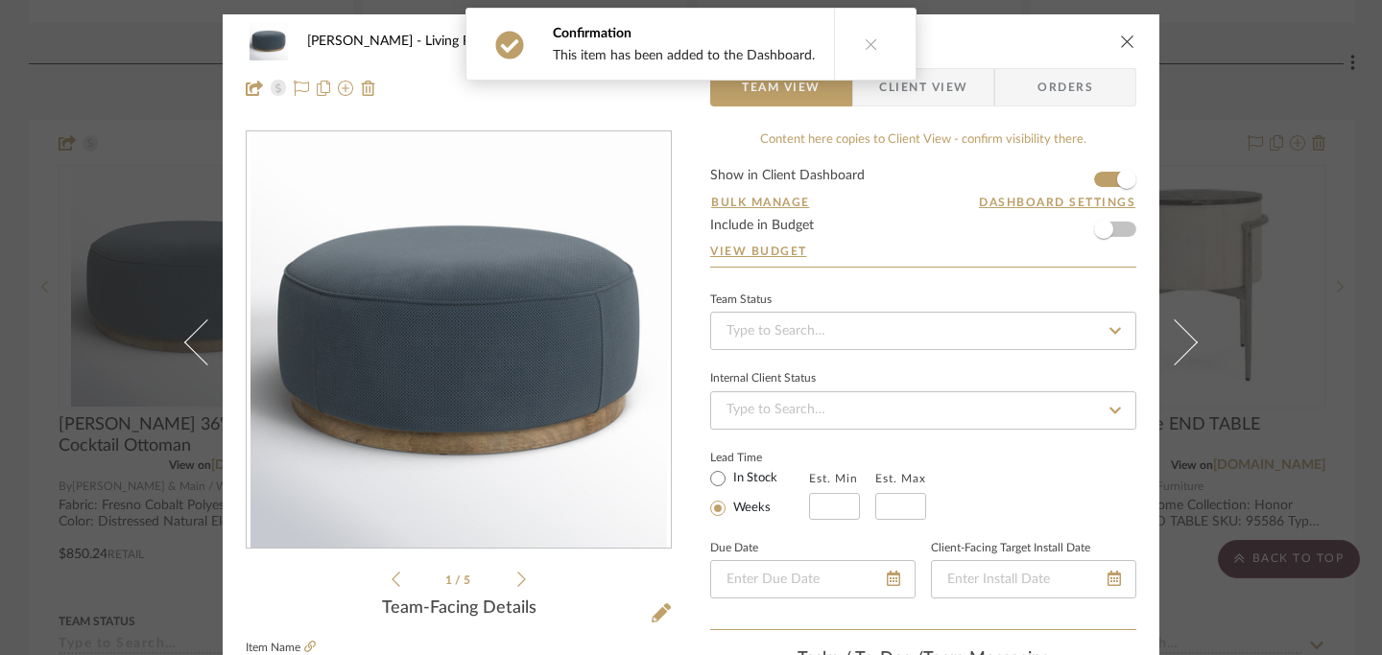
click at [1121, 36] on icon "close" at bounding box center [1127, 41] width 15 height 15
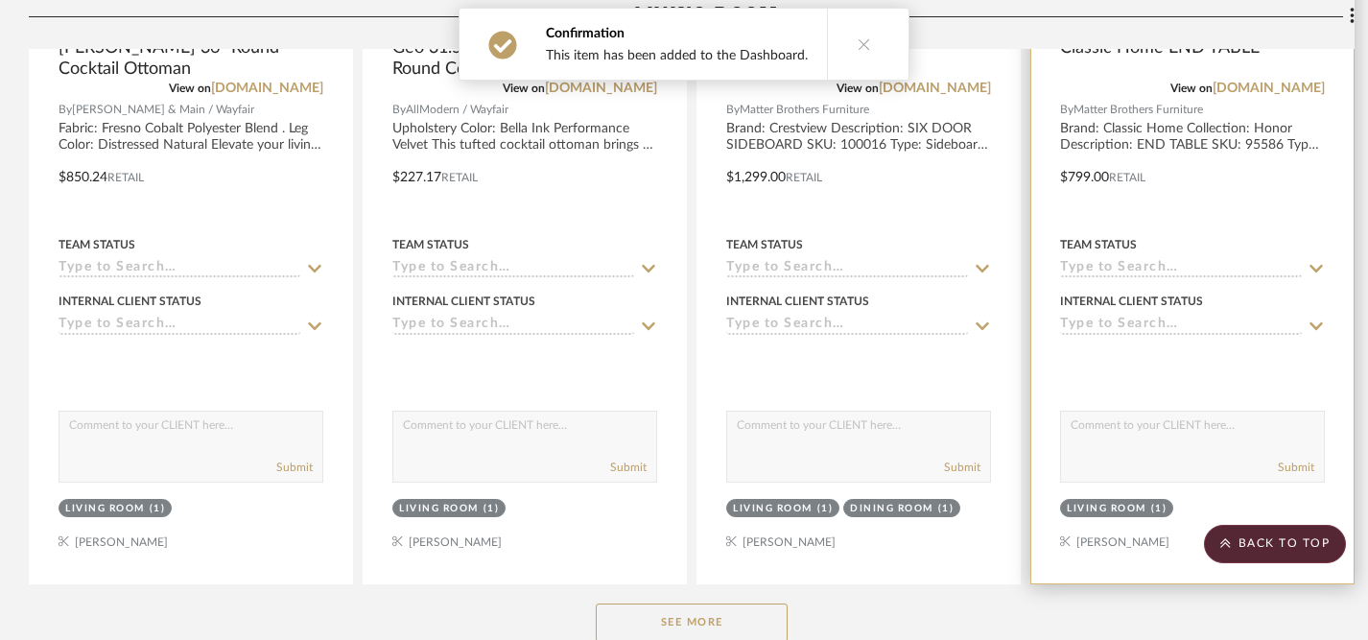
scroll to position [4895, 0]
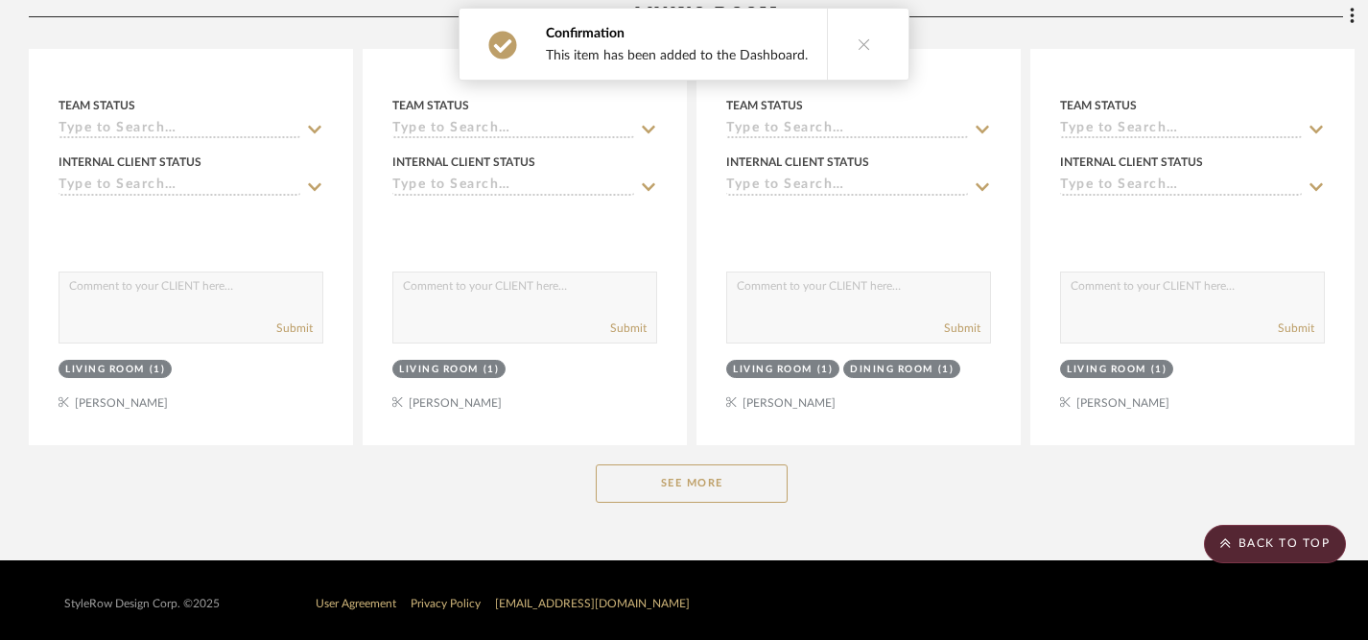
click at [658, 473] on button "See More" at bounding box center [692, 483] width 192 height 38
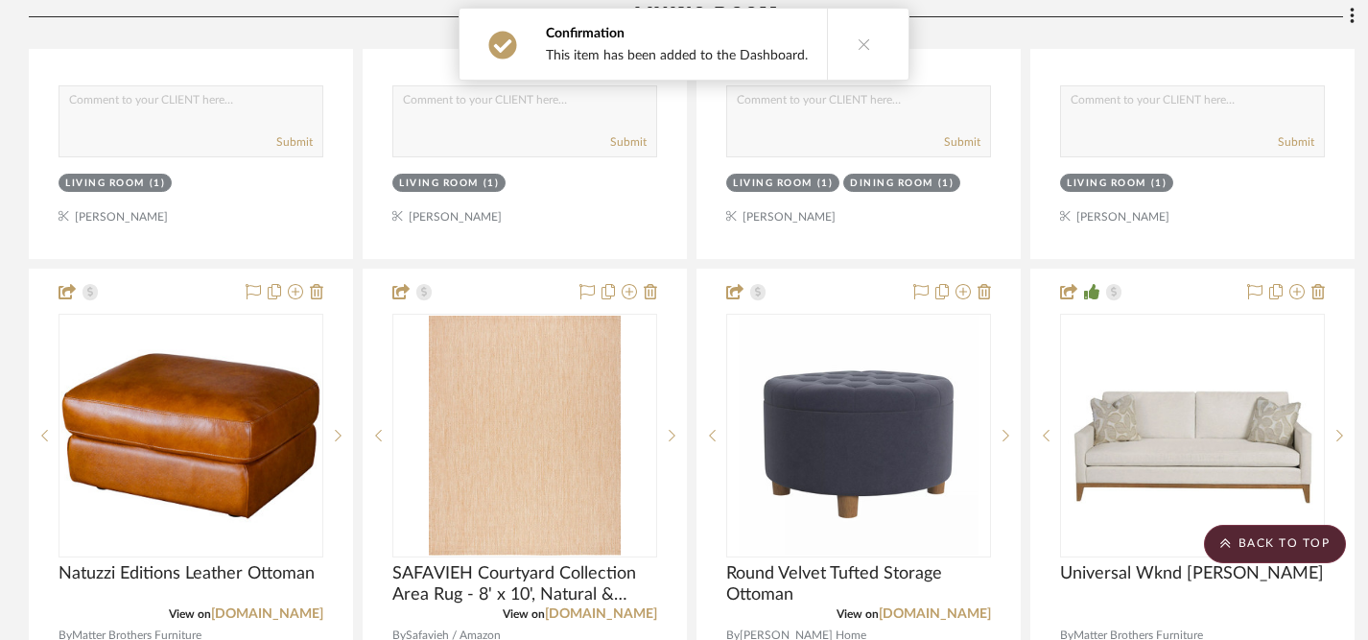
scroll to position [5096, 0]
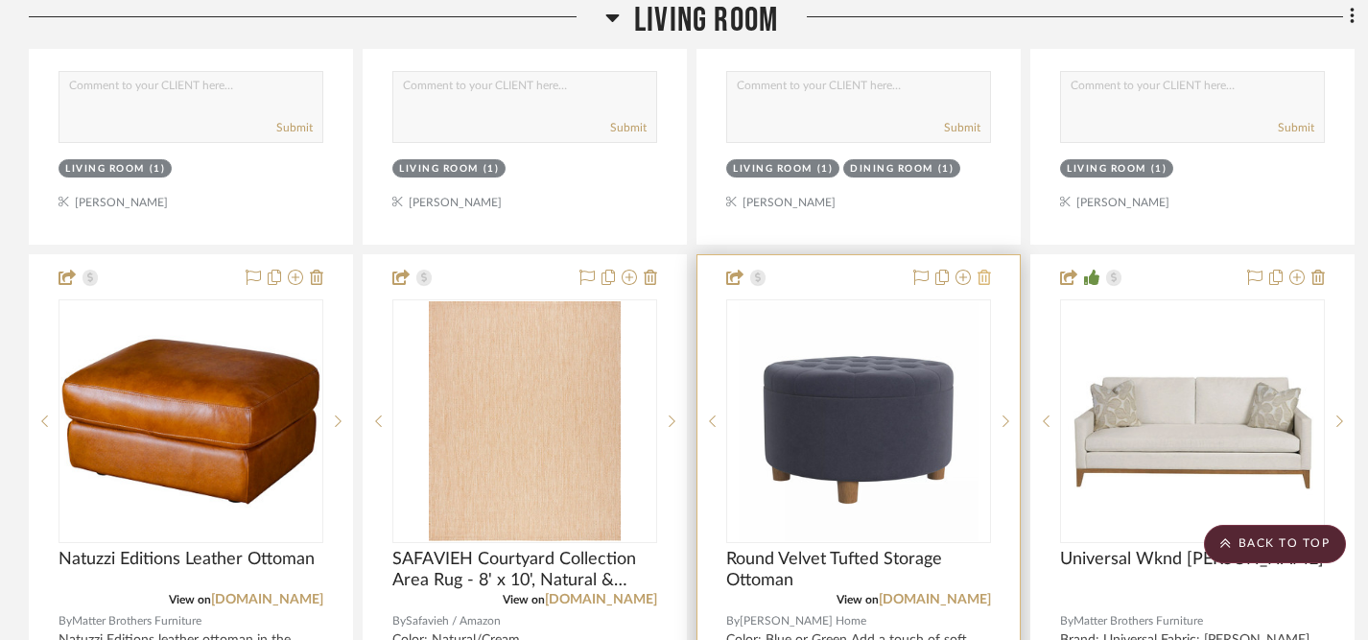
click at [988, 270] on icon at bounding box center [984, 277] width 13 height 15
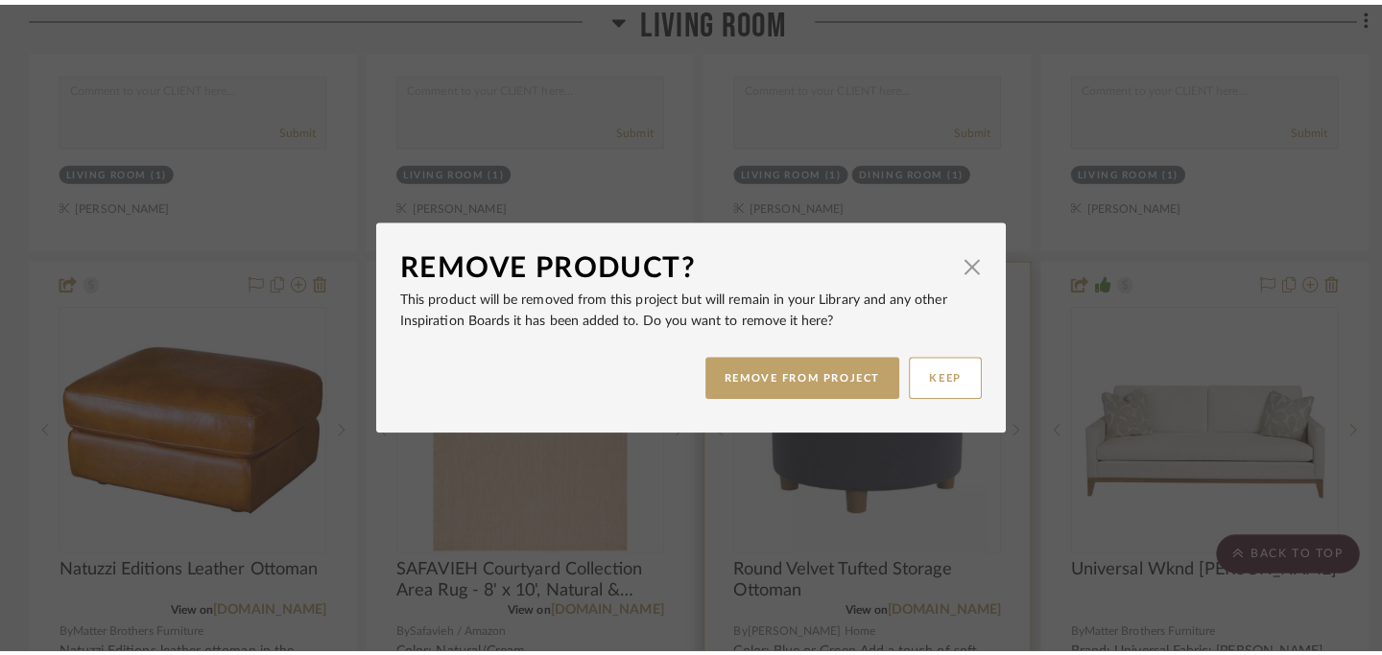
scroll to position [0, 0]
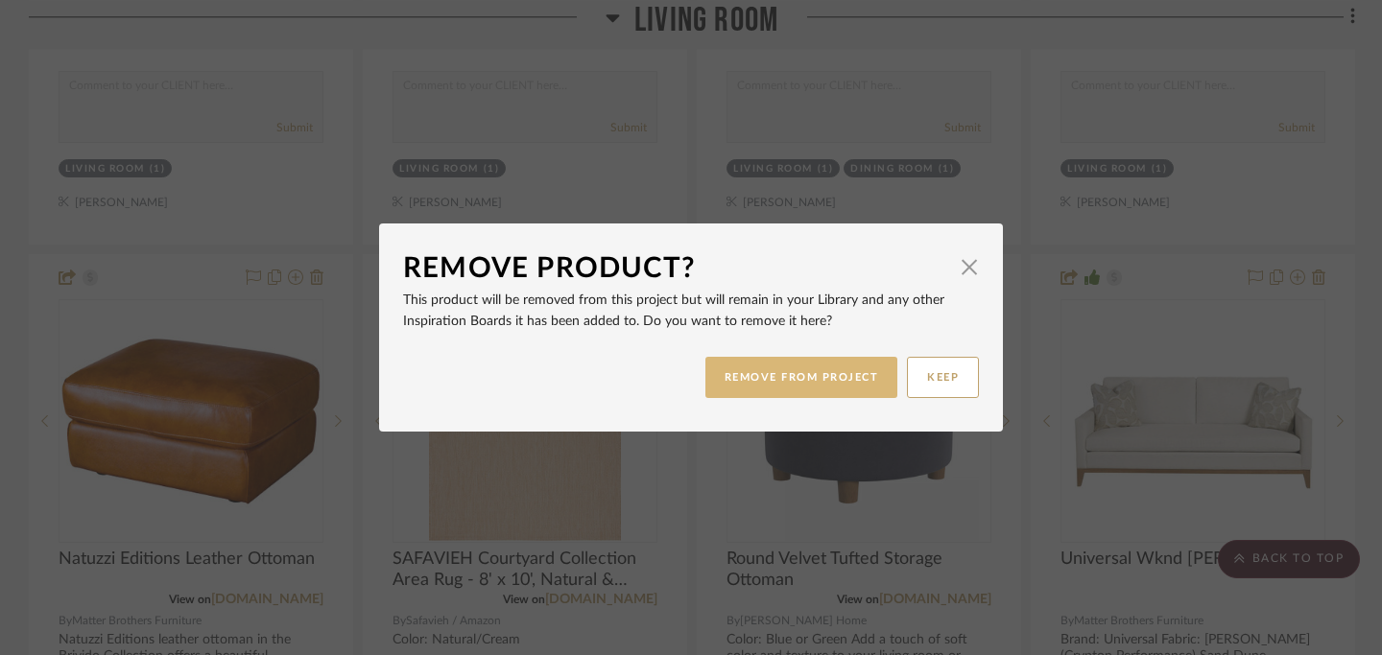
click at [805, 379] on button "REMOVE FROM PROJECT" at bounding box center [801, 377] width 193 height 41
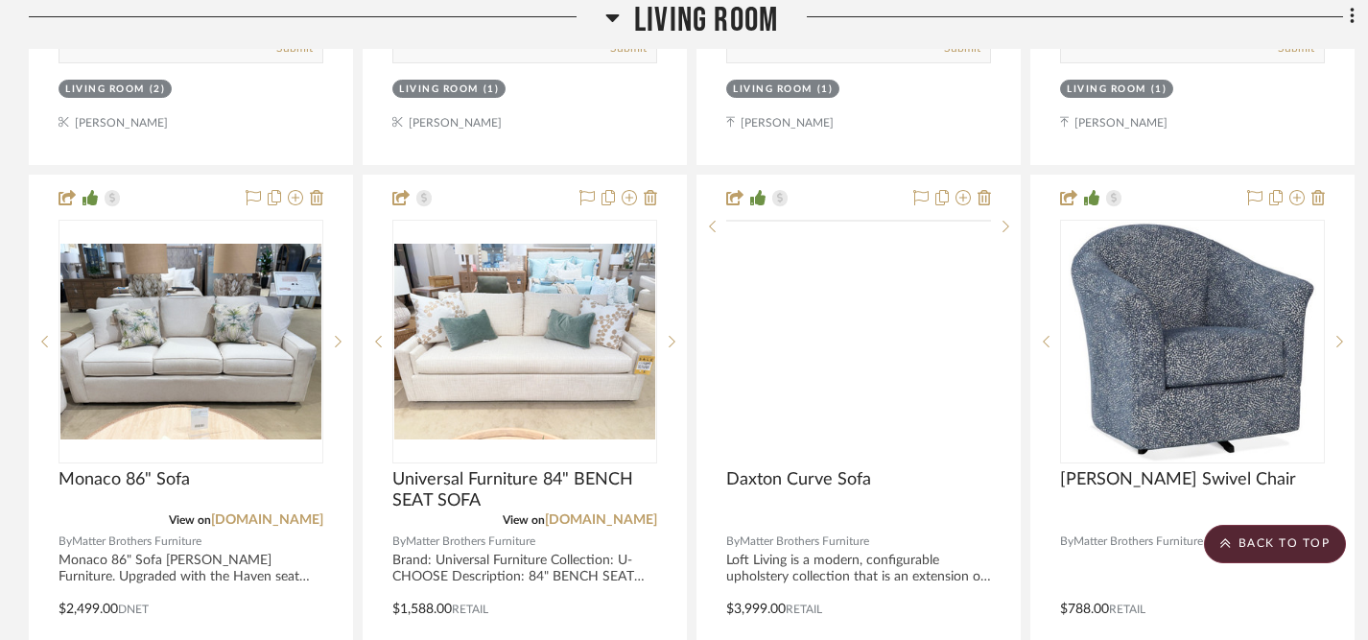
scroll to position [6027, 0]
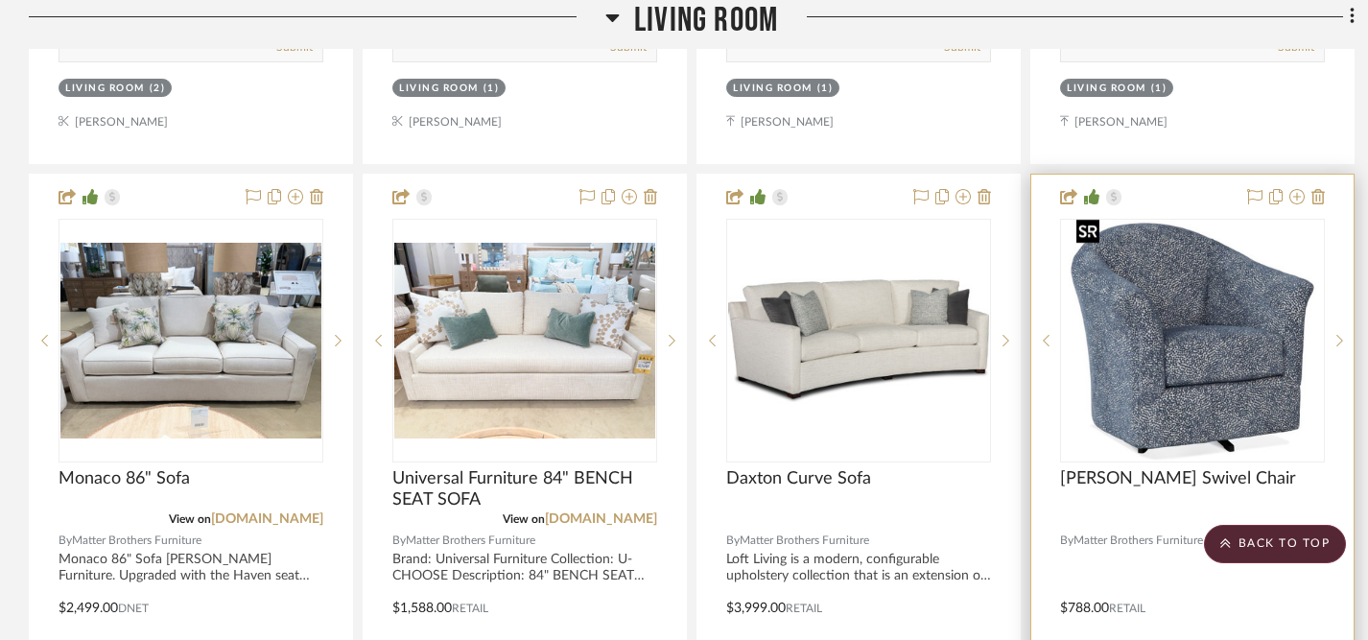
click at [1183, 356] on img "0" at bounding box center [1192, 341] width 247 height 240
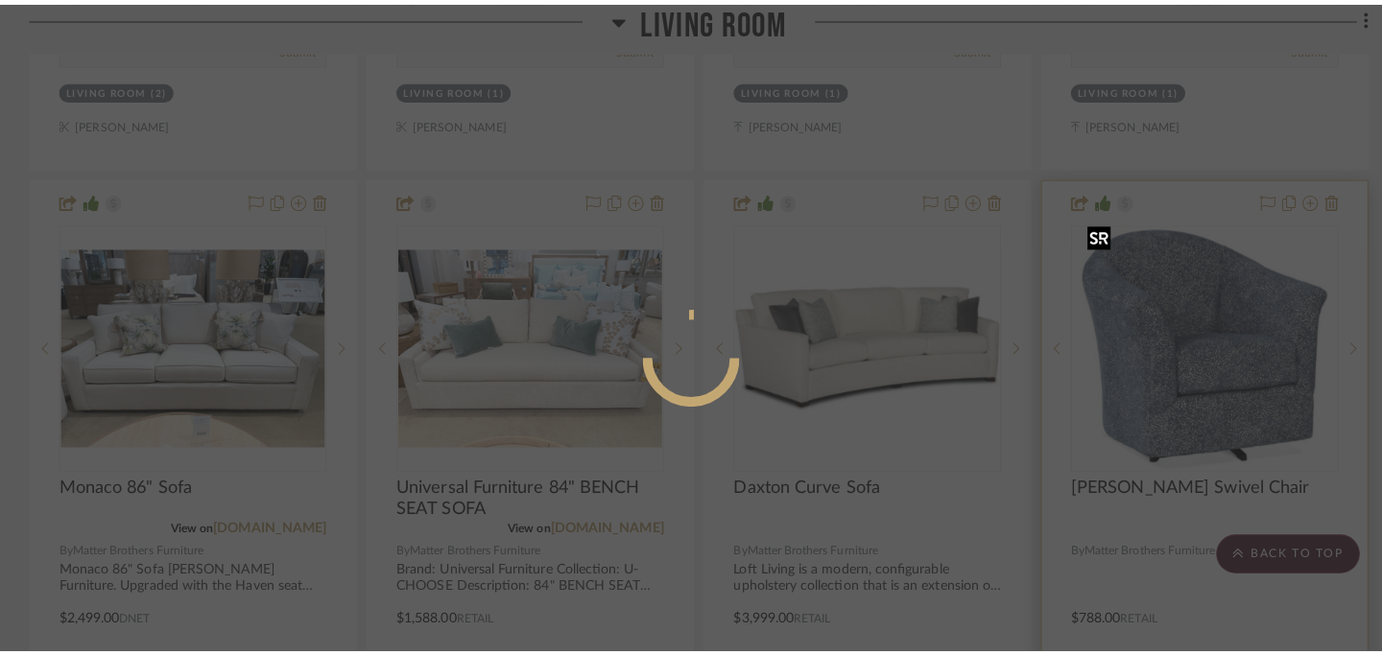
scroll to position [0, 0]
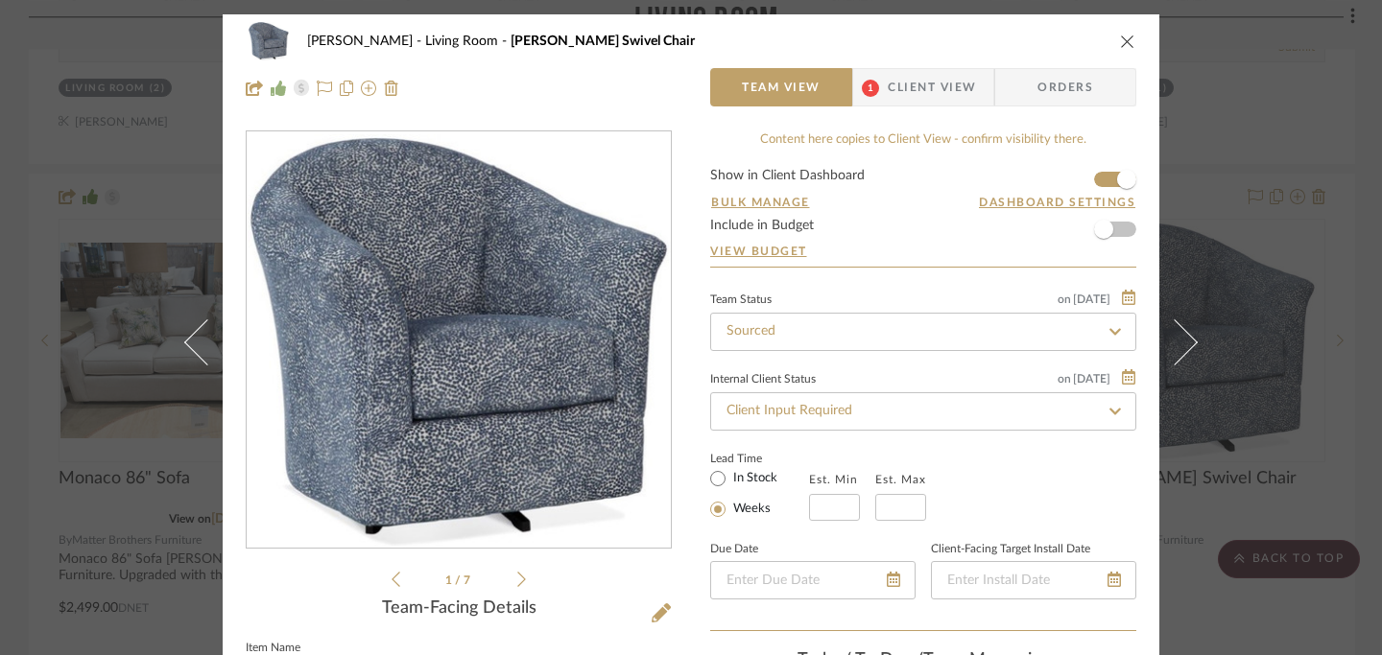
click at [517, 580] on icon at bounding box center [521, 579] width 9 height 15
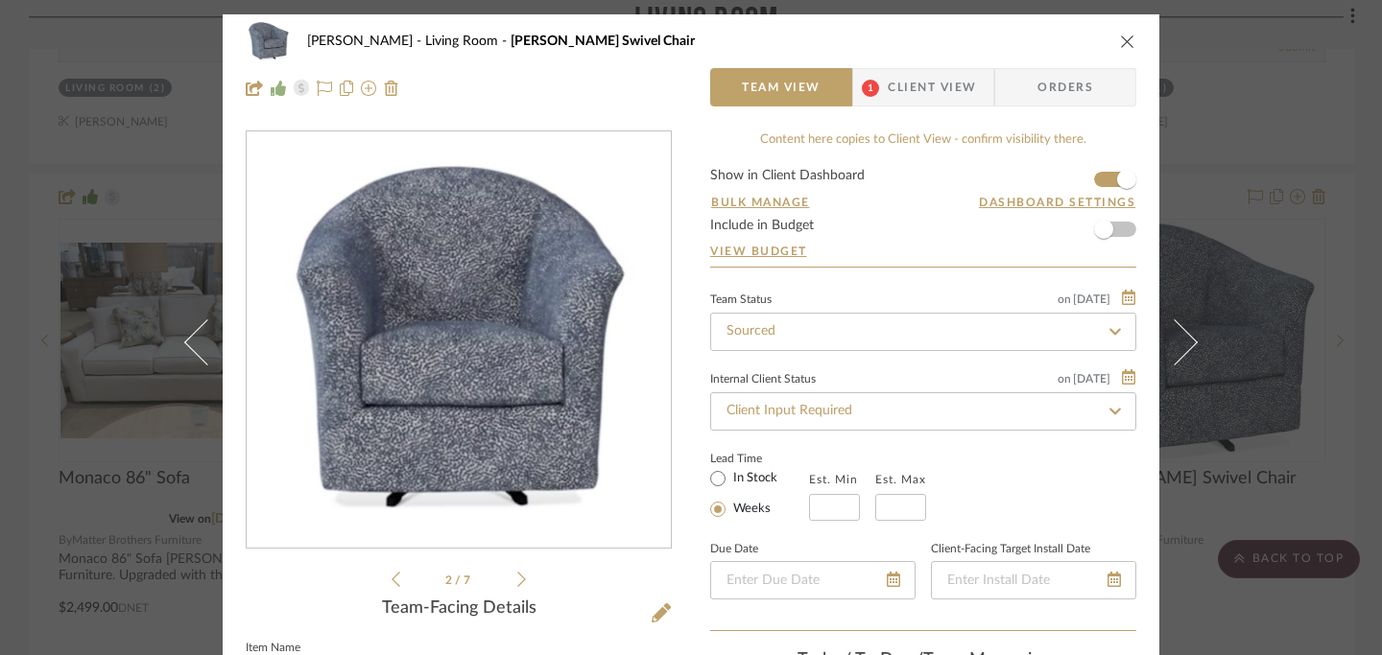
click at [518, 576] on icon at bounding box center [521, 579] width 9 height 17
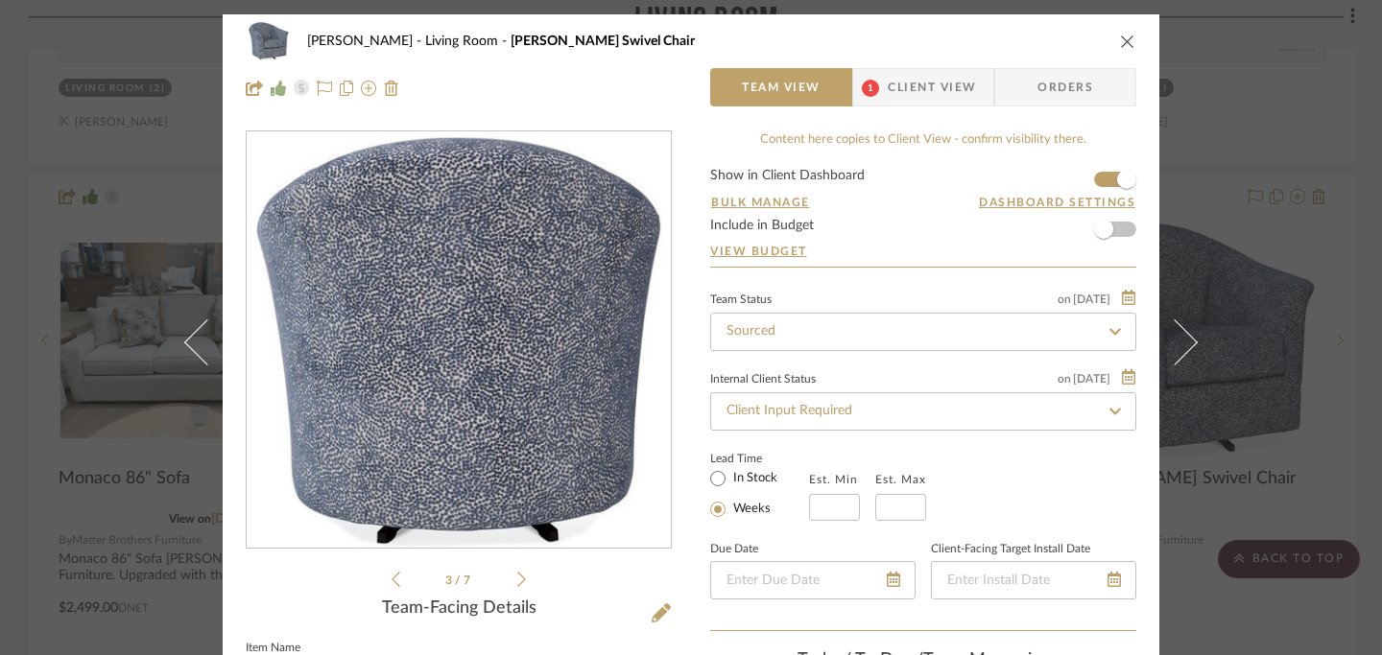
click at [518, 576] on icon at bounding box center [521, 579] width 9 height 17
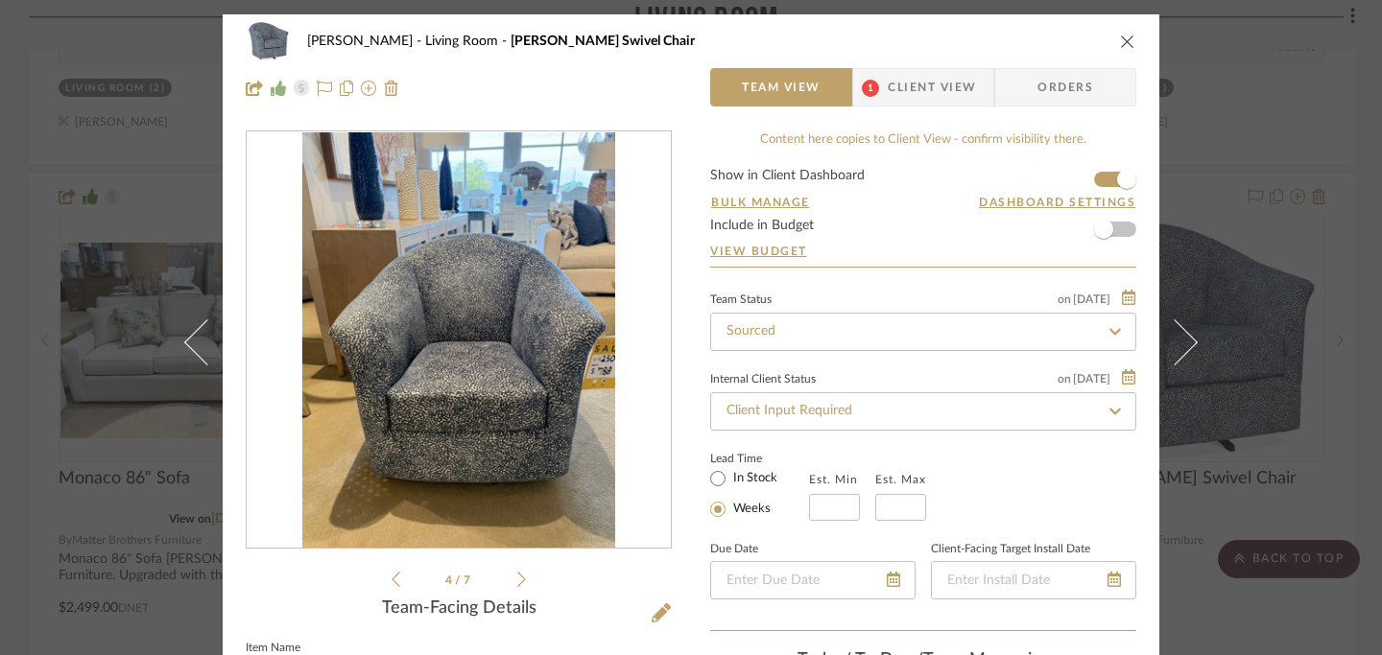
click at [518, 574] on icon at bounding box center [521, 579] width 9 height 17
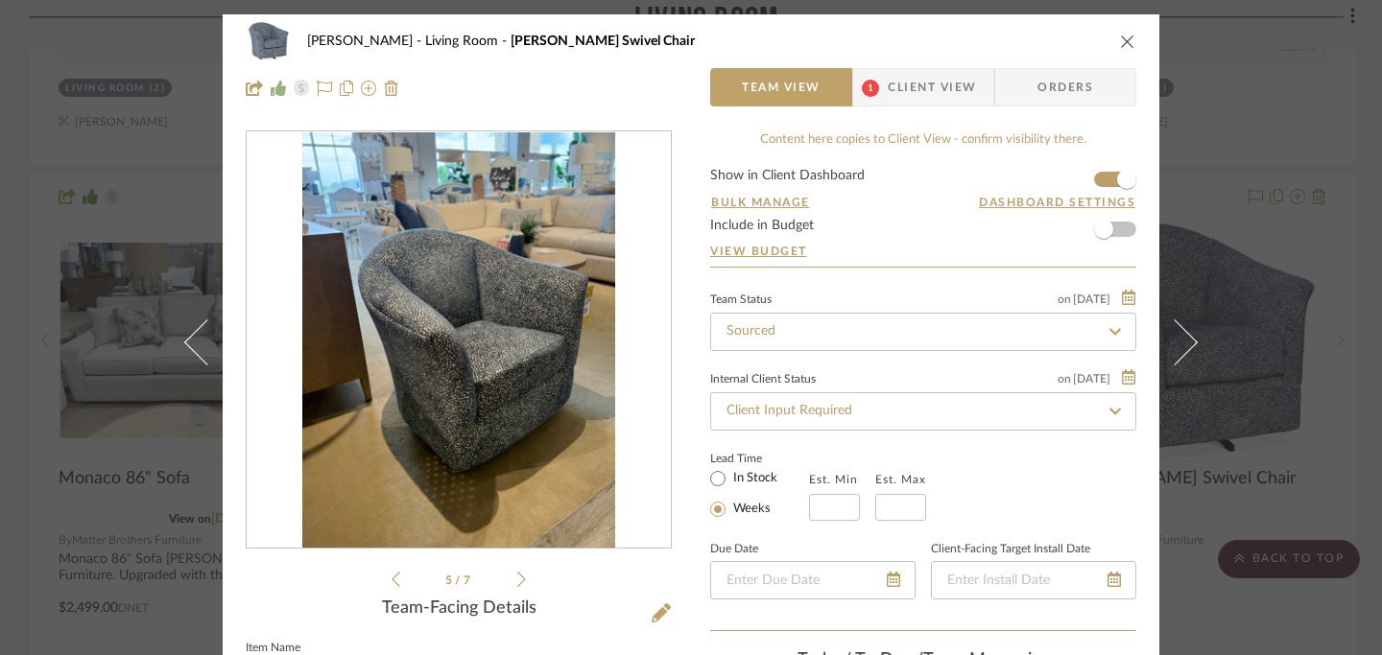
click at [518, 573] on icon at bounding box center [521, 579] width 9 height 17
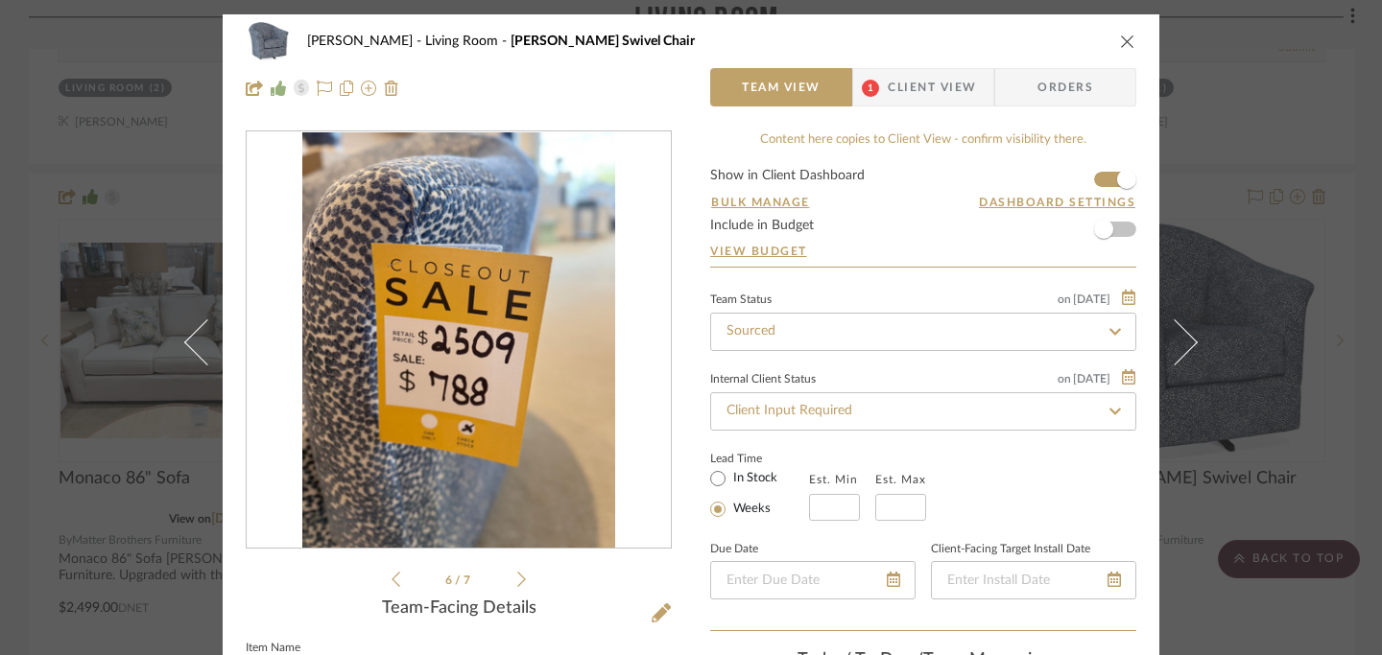
click at [518, 571] on icon at bounding box center [521, 579] width 9 height 17
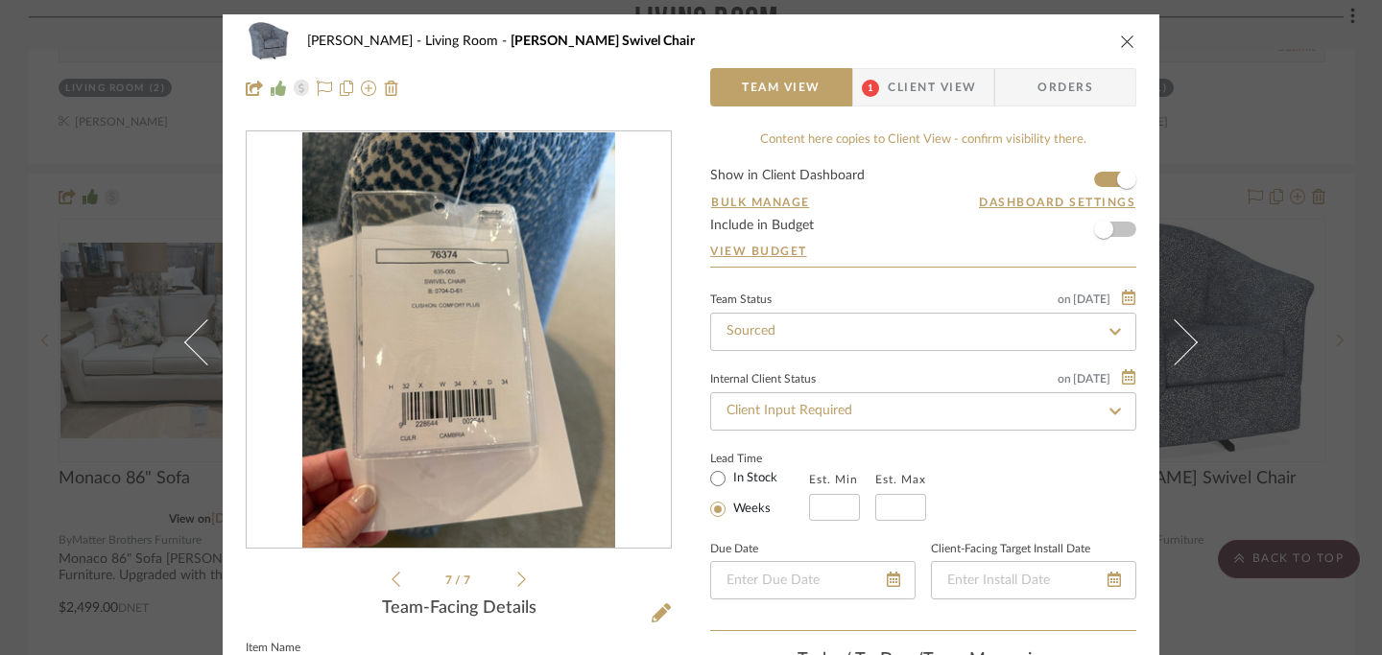
click at [518, 570] on ul "7 / 7" at bounding box center [458, 579] width 134 height 23
click at [400, 581] on li "7 / 7" at bounding box center [458, 579] width 117 height 23
click at [391, 581] on icon at bounding box center [395, 579] width 9 height 15
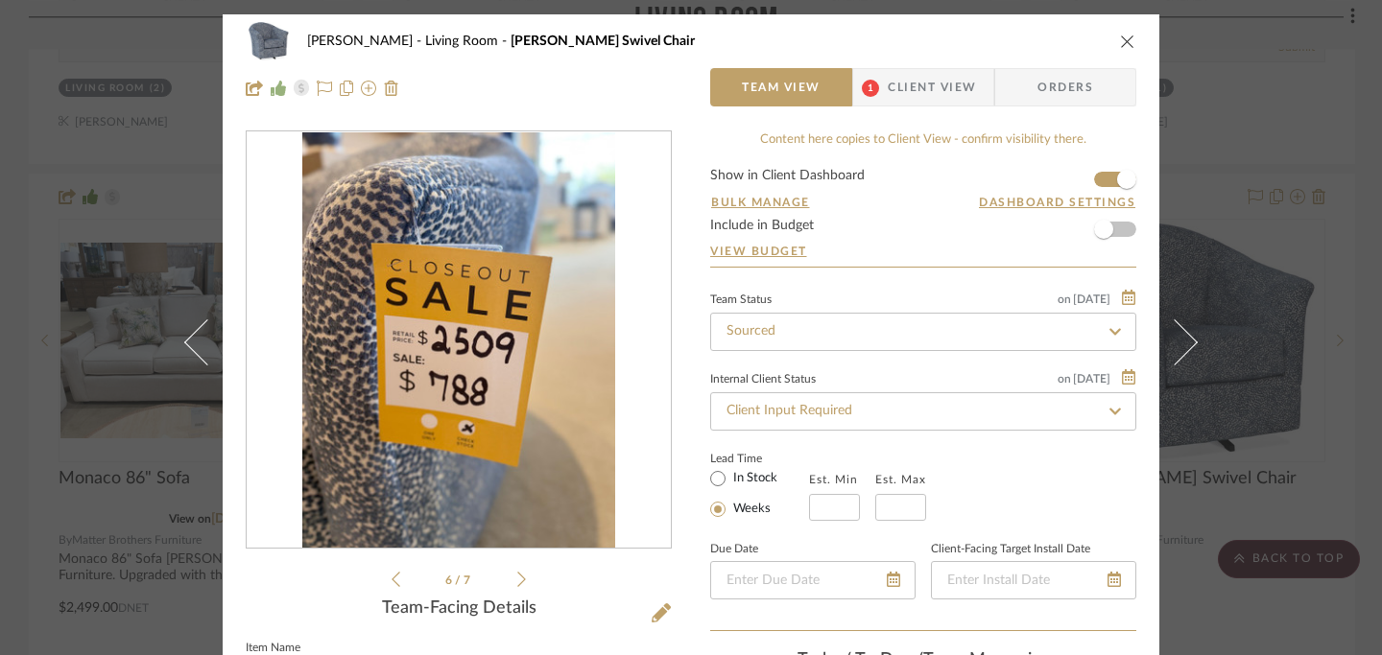
click at [391, 581] on icon at bounding box center [395, 579] width 9 height 17
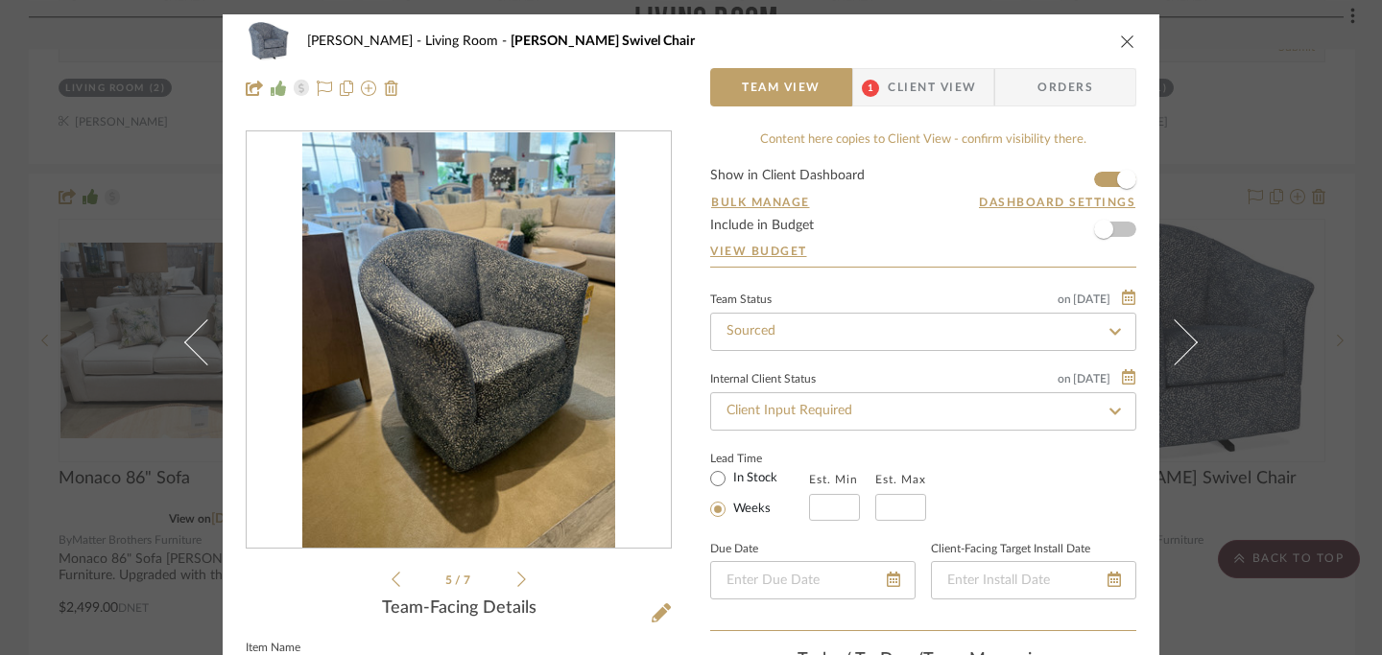
click at [391, 581] on icon at bounding box center [395, 579] width 9 height 17
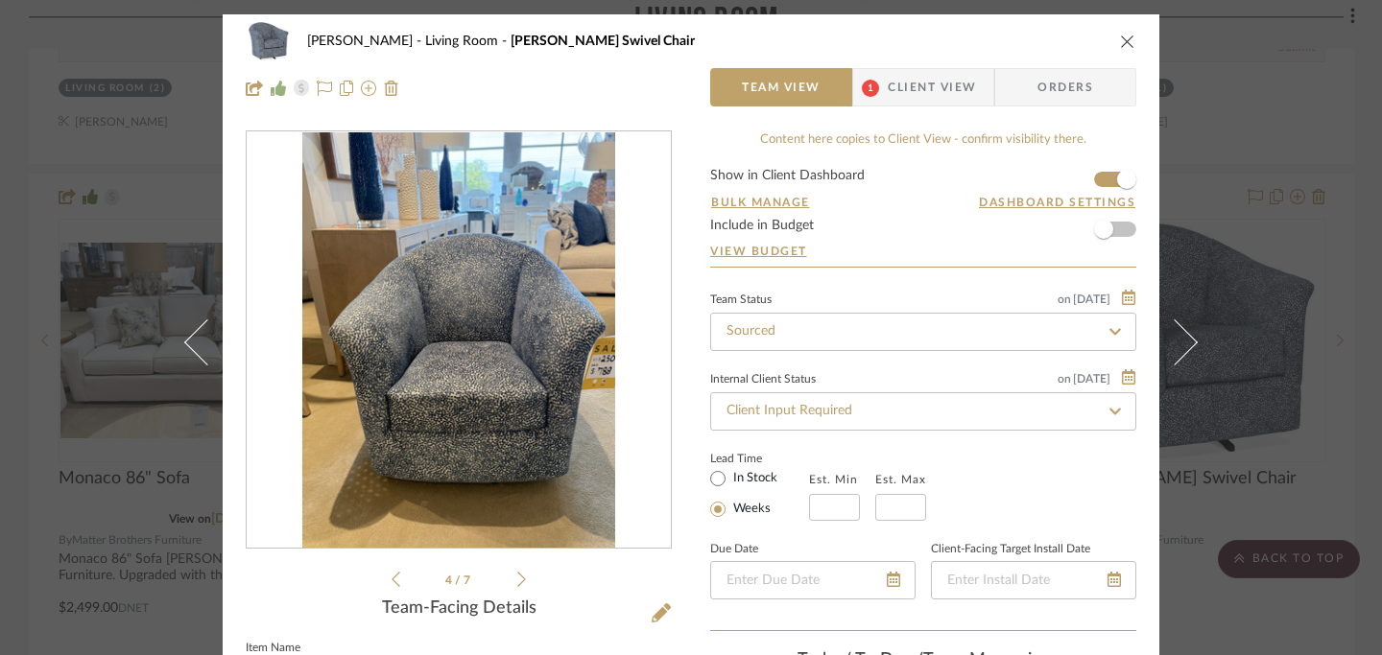
click at [391, 581] on icon at bounding box center [395, 579] width 9 height 17
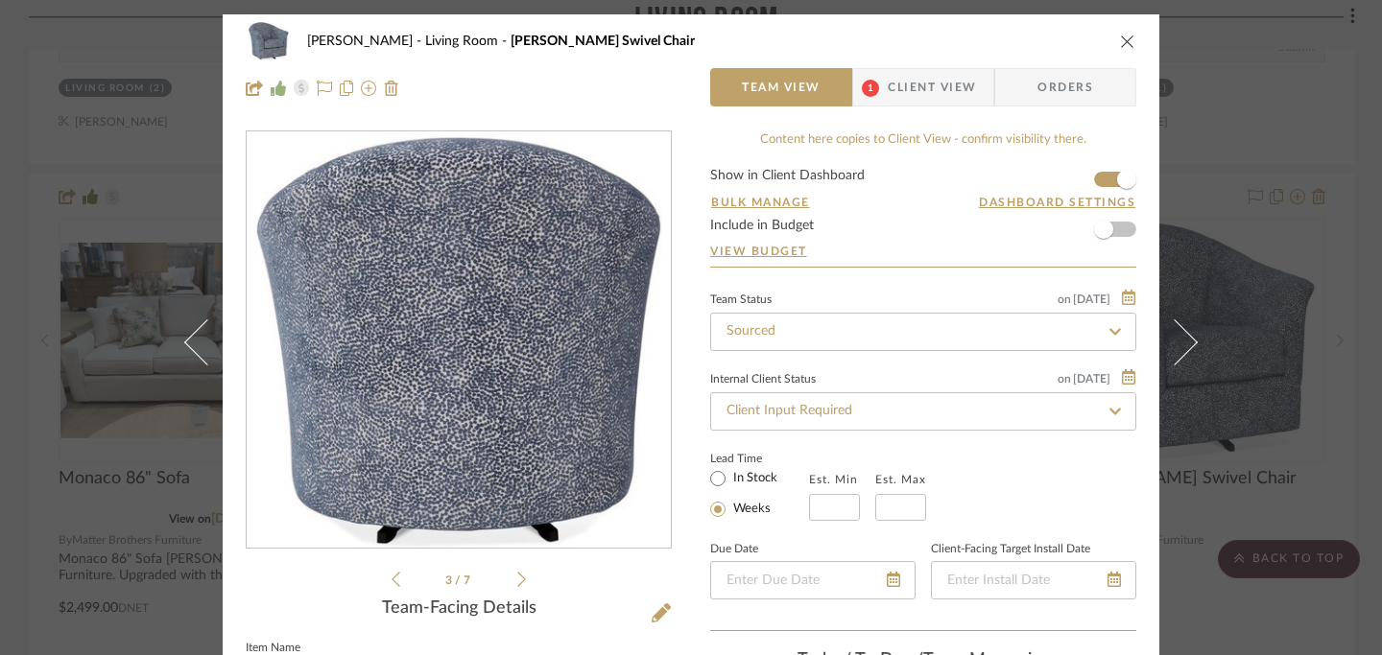
click at [391, 580] on icon at bounding box center [395, 579] width 9 height 17
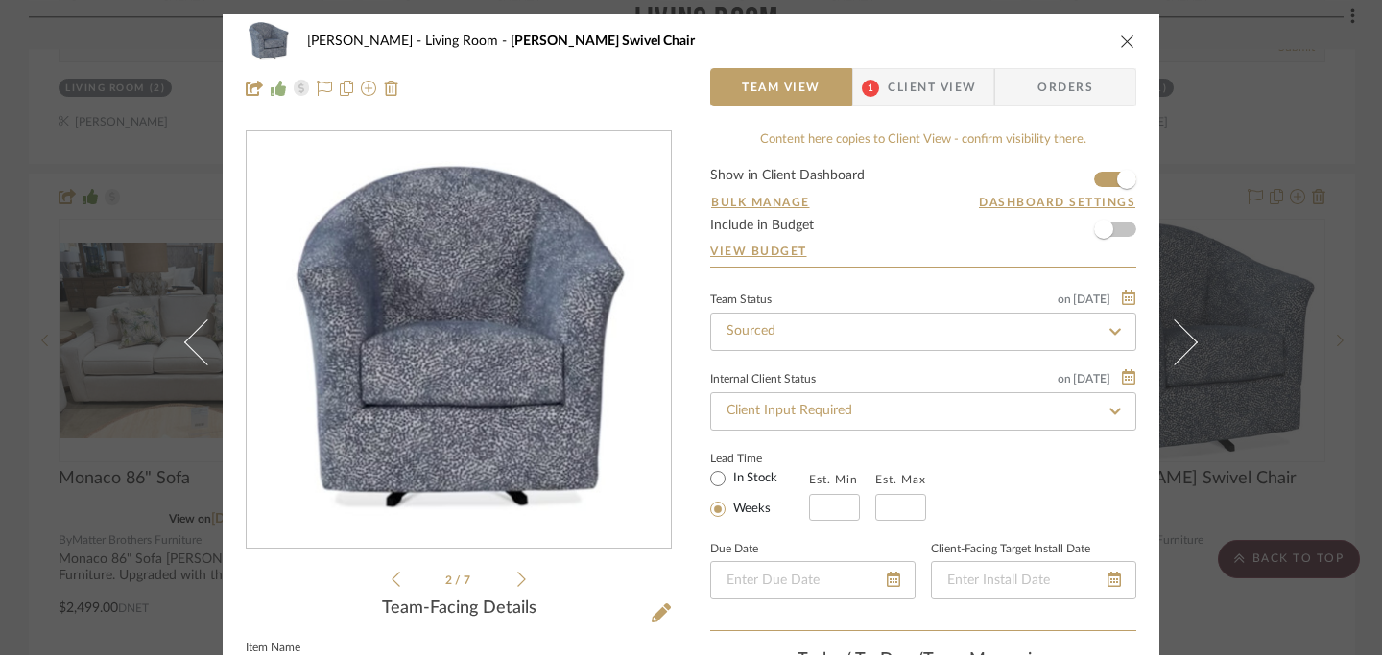
click at [391, 580] on icon at bounding box center [395, 579] width 9 height 17
